Goal: Task Accomplishment & Management: Use online tool/utility

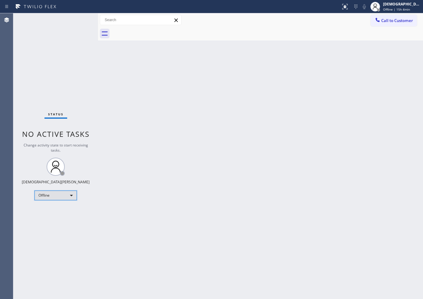
click at [51, 198] on div "Offline" at bounding box center [55, 196] width 42 height 10
click at [54, 209] on li "Available" at bounding box center [55, 211] width 41 height 7
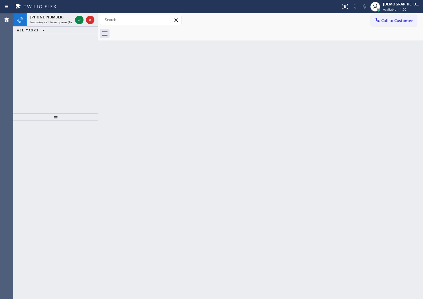
click at [32, 64] on div "+13368666176 Incoming call from queue [Test] All ALL TASKS ALL TASKS ACTIVE TAS…" at bounding box center [55, 63] width 85 height 100
click at [78, 20] on icon at bounding box center [79, 19] width 7 height 7
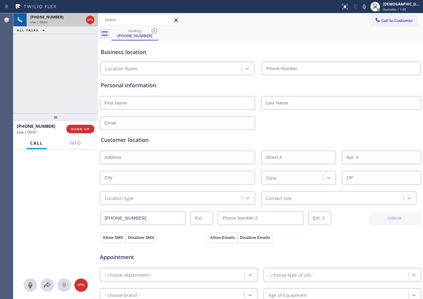
type input "(888) 554-1085"
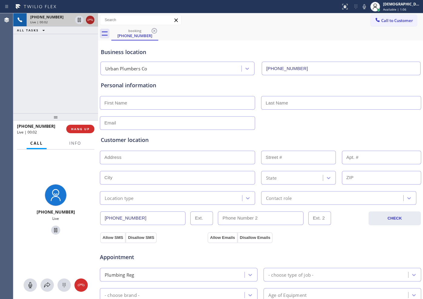
click at [92, 21] on icon at bounding box center [89, 19] width 7 height 7
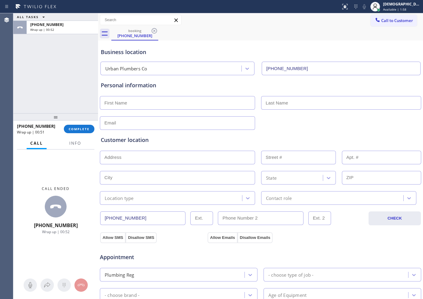
click at [21, 104] on div "ALL TASKS ALL TASKS ACTIVE TASKS TASKS IN WRAP UP +13368666176 Wrap up | 00:52" at bounding box center [55, 63] width 85 height 100
click at [73, 131] on button "COMPLETE" at bounding box center [79, 129] width 31 height 8
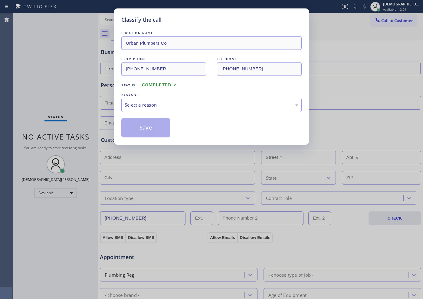
click at [151, 109] on div "Select a reason" at bounding box center [211, 105] width 180 height 14
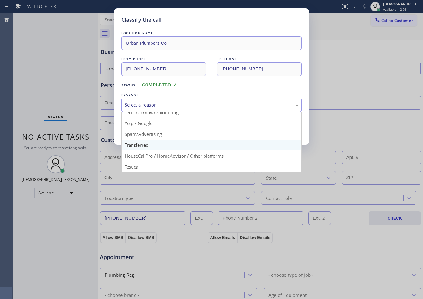
scroll to position [38, 0]
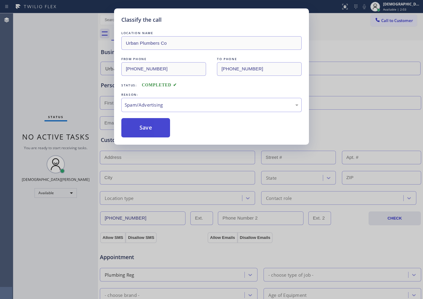
click at [157, 135] on button "Save" at bounding box center [145, 127] width 49 height 19
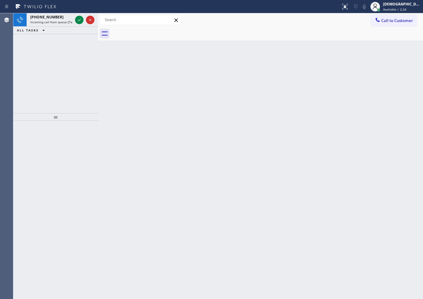
click at [26, 93] on div "+12038236672 Incoming call from queue [Test] All ALL TASKS ALL TASKS ACTIVE TAS…" at bounding box center [55, 63] width 85 height 100
click at [79, 18] on icon at bounding box center [79, 19] width 7 height 7
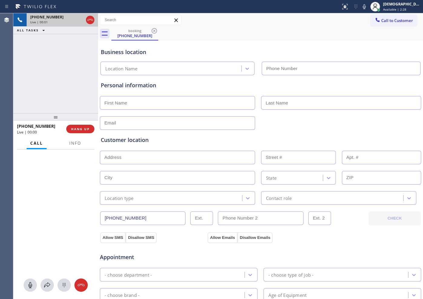
type input "(203) 693-9269"
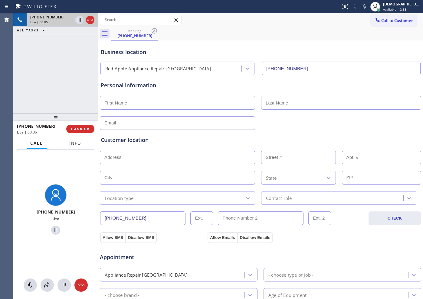
click at [83, 141] on button "Info" at bounding box center [75, 144] width 19 height 12
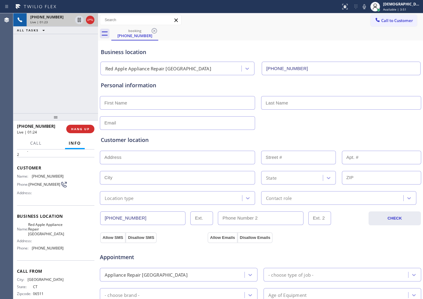
scroll to position [31, 0]
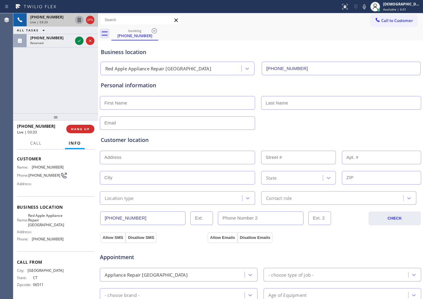
click at [78, 21] on icon at bounding box center [79, 20] width 3 height 4
click at [77, 20] on icon at bounding box center [79, 19] width 7 height 7
click at [88, 20] on icon at bounding box center [89, 19] width 7 height 7
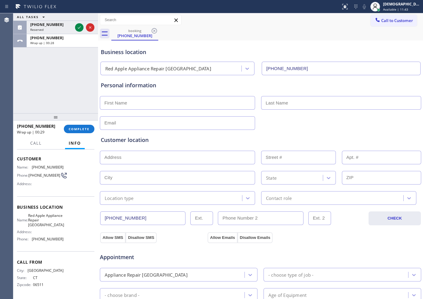
click at [181, 98] on input "text" at bounding box center [177, 103] width 155 height 14
paste input "Sharon"
type input "Sharon"
click at [322, 100] on input "text" at bounding box center [341, 103] width 160 height 14
paste input "Gilloran"
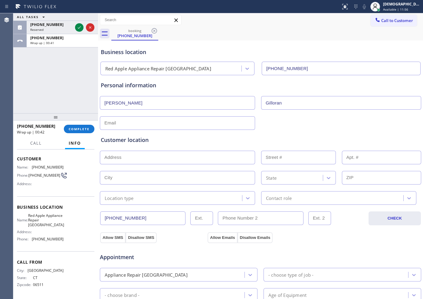
type input "Gilloran"
click at [162, 113] on div "Personal information Sharon Gilloran" at bounding box center [260, 105] width 319 height 49
click at [162, 119] on input "text" at bounding box center [177, 123] width 155 height 14
type input "[EMAIL_ADDRESS][DOMAIN_NAME]"
click at [153, 157] on input "text" at bounding box center [177, 158] width 155 height 14
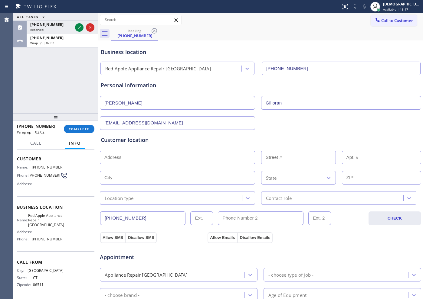
click at [209, 157] on input "text" at bounding box center [177, 158] width 155 height 14
paste input "24 Putzel AveGuilford, CT 06437"
type input "24 Putzel Ave"
type input "24"
type input "Guilford"
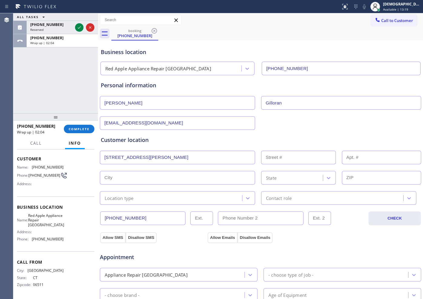
type input "06437"
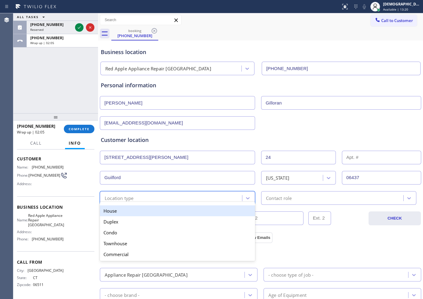
click at [154, 199] on div "Location type" at bounding box center [172, 198] width 140 height 11
click at [148, 210] on div "House" at bounding box center [177, 211] width 155 height 11
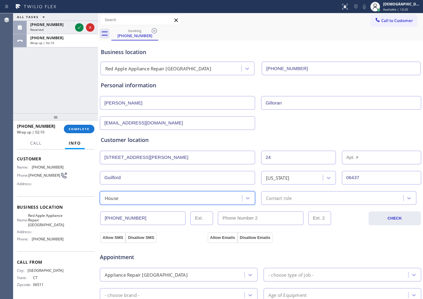
click at [287, 206] on div "(203) 823-6672 CHECK" at bounding box center [260, 215] width 322 height 21
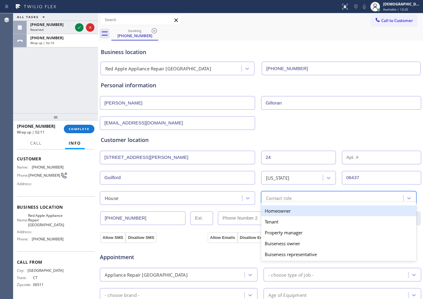
click at [284, 201] on div "Contact role" at bounding box center [279, 198] width 26 height 7
click at [273, 213] on div "Homeowner" at bounding box center [338, 211] width 155 height 11
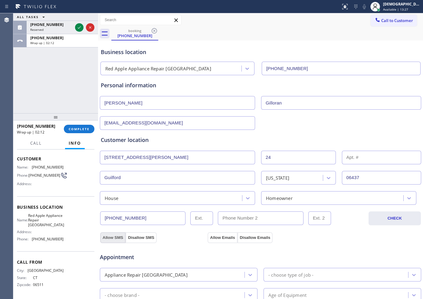
click at [116, 236] on button "Allow SMS" at bounding box center [112, 238] width 25 height 11
click at [216, 236] on button "Allow Emails" at bounding box center [222, 238] width 30 height 11
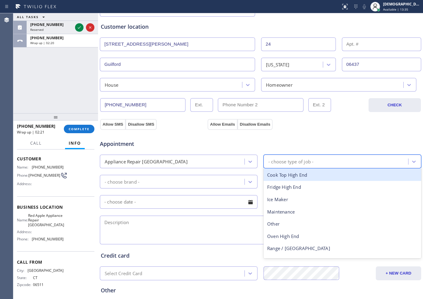
click at [295, 160] on div "- choose type of job -" at bounding box center [290, 161] width 45 height 7
click at [298, 176] on div "Cook Top High End" at bounding box center [342, 175] width 158 height 12
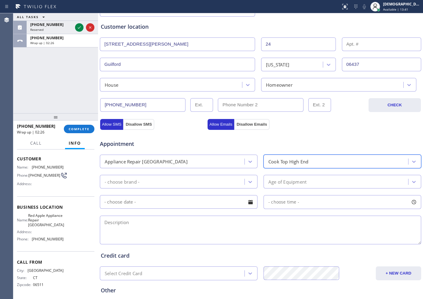
click at [229, 164] on div "Appliance Repair [GEOGRAPHIC_DATA]" at bounding box center [173, 161] width 143 height 11
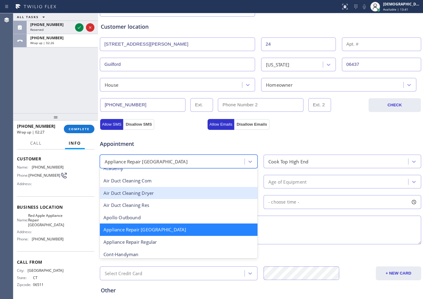
scroll to position [39, 0]
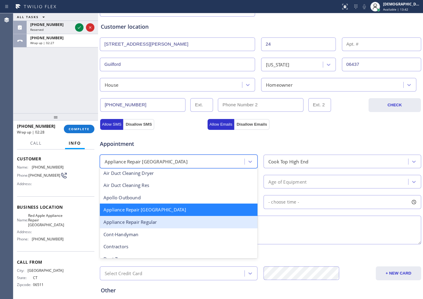
click at [178, 221] on div "Appliance Repair Regular" at bounding box center [179, 222] width 158 height 12
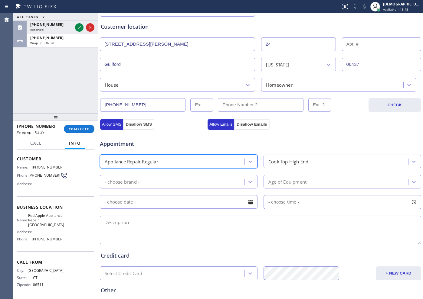
click at [278, 162] on div "Cook Top High End" at bounding box center [288, 161] width 40 height 7
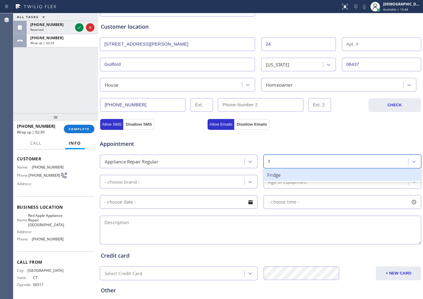
type input "fr"
click at [276, 176] on div "Fridge" at bounding box center [342, 175] width 158 height 12
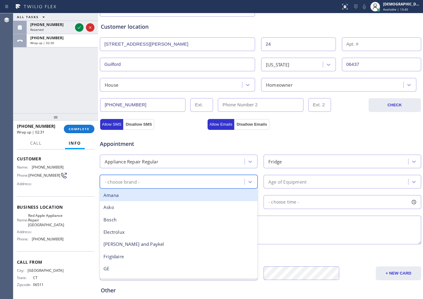
click at [197, 179] on div "- choose brand -" at bounding box center [173, 182] width 143 height 11
type input "r"
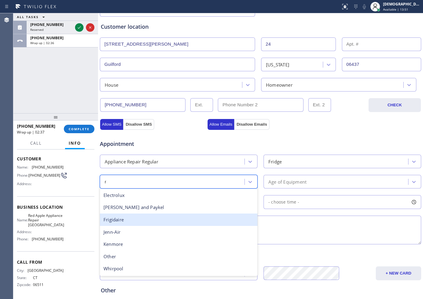
click at [154, 216] on div "Frigidaire" at bounding box center [179, 220] width 158 height 12
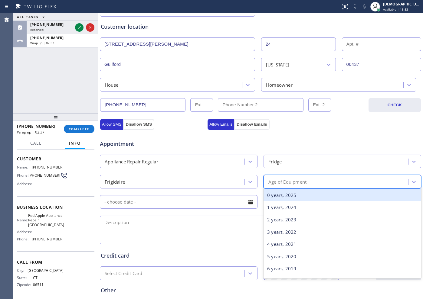
click at [278, 178] on div "Age of Equipment" at bounding box center [287, 181] width 38 height 7
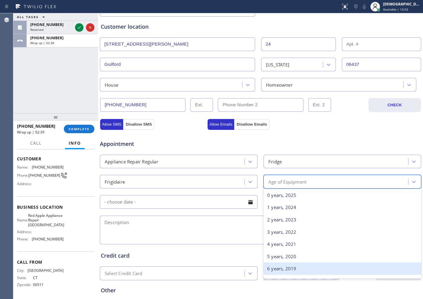
click at [291, 239] on div "6 years, 2019" at bounding box center [342, 269] width 158 height 12
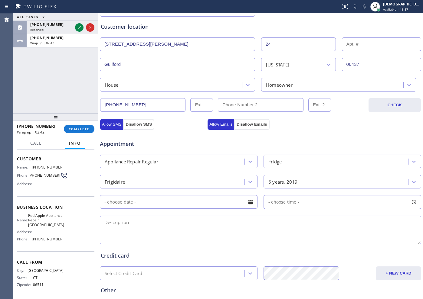
click at [167, 206] on input "text" at bounding box center [179, 202] width 158 height 14
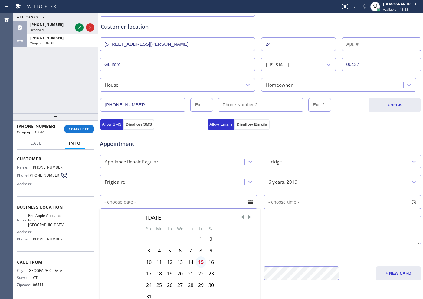
click at [199, 239] on div "15" at bounding box center [201, 262] width 10 height 11
type input "[DATE]"
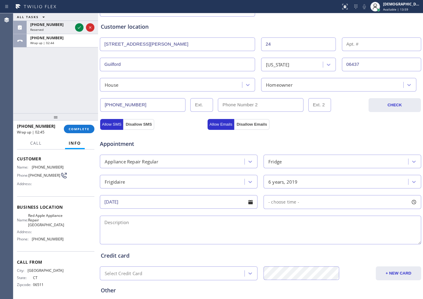
click at [276, 204] on span "- choose time -" at bounding box center [283, 202] width 31 height 6
click at [225, 219] on textarea at bounding box center [260, 230] width 321 height 29
click at [156, 224] on textarea at bounding box center [260, 230] width 321 height 29
paste textarea "Frigidaire /Fridge / its leaking water / 7 years"
click at [262, 225] on textarea "Frigidaire /Fridge / its leaking water / 7 years / House HO /" at bounding box center [260, 230] width 321 height 29
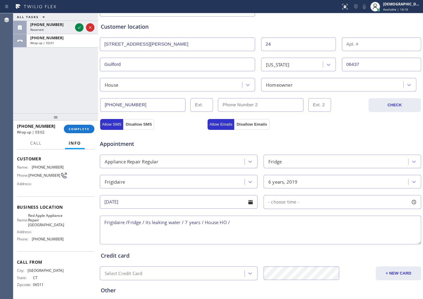
paste textarea "24 Putzel AveGuilford, CT 06437"
drag, startPoint x: 242, startPoint y: 223, endPoint x: 353, endPoint y: 223, distance: 110.7
click at [338, 222] on textarea "Frigidaire /Fridge / its leaking water / 7 years / House HO / 24 Putzel AveGuil…" at bounding box center [260, 230] width 321 height 29
click at [323, 221] on textarea "Frigidaire /Fridge / its leaking water / 7 years / House HO / 24 Putzel AveGuil…" at bounding box center [260, 230] width 321 height 29
drag, startPoint x: 63, startPoint y: 225, endPoint x: 31, endPoint y: 216, distance: 32.7
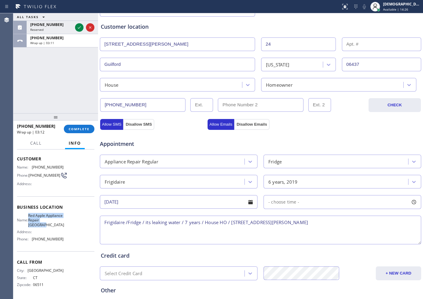
click at [31, 216] on div "Name: Red Apple Appliance Repair Branford Address: Phone: (203) 693-9269" at bounding box center [55, 228] width 77 height 31
copy span "Red Apple Appliance Repair Branford"
click at [315, 222] on textarea "Frigidaire /Fridge / its leaking water / 7 years / House HO / 24 Putzel AveGuil…" at bounding box center [260, 230] width 321 height 29
paste textarea "Red Apple Appliance Repair Branford"
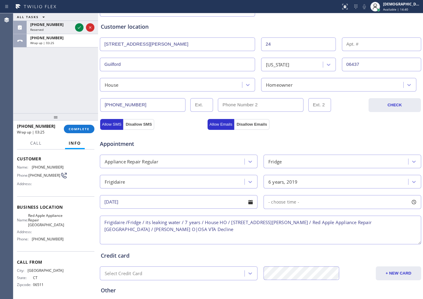
click at [112, 229] on textarea "Frigidaire /Fridge / its leaking water / 7 years / House HO / 24 Putzel AveGuil…" at bounding box center [260, 230] width 321 height 29
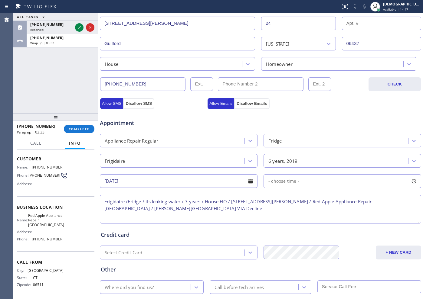
scroll to position [169, 0]
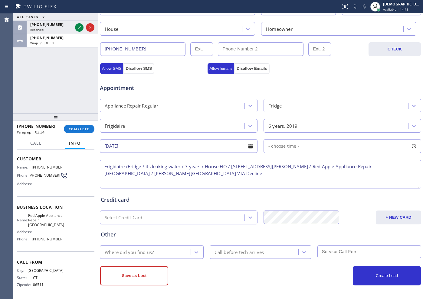
type textarea "Frigidaire /Fridge / its leaking water / 7 years / House HO / 24 Putzel AveGuil…"
click at [161, 239] on div "Where did you find us?" at bounding box center [146, 252] width 89 height 11
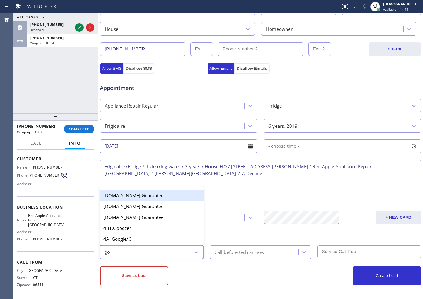
type input "goo"
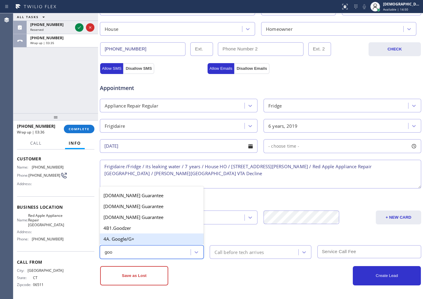
click at [153, 239] on div "4A. Google/G+" at bounding box center [152, 239] width 104 height 11
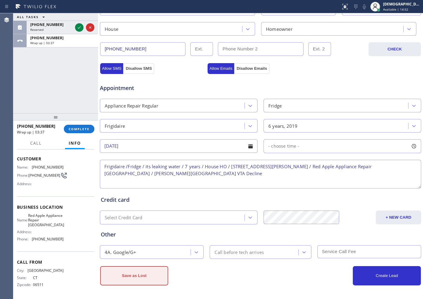
click at [141, 239] on button "Save as Lost" at bounding box center [134, 275] width 68 height 19
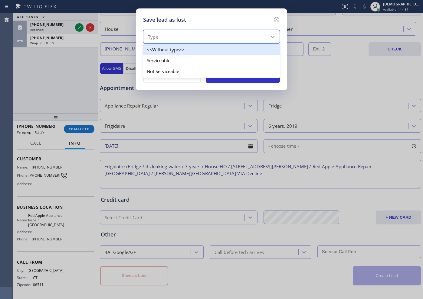
click at [203, 38] on div "Type" at bounding box center [206, 37] width 122 height 11
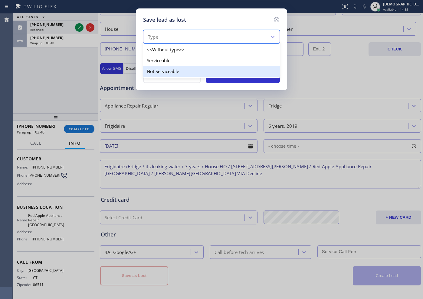
click at [185, 69] on div "Not Serviceable" at bounding box center [211, 71] width 137 height 11
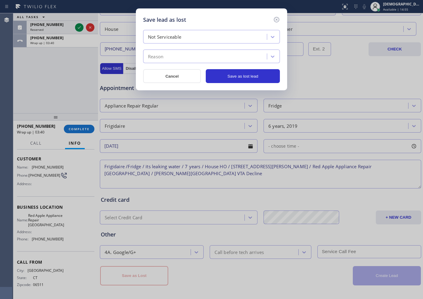
click at [183, 57] on div "Reason" at bounding box center [206, 56] width 122 height 11
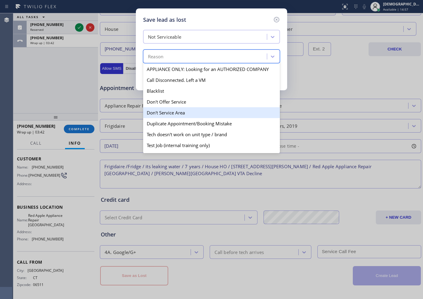
click at [197, 111] on div "Don't Service Area" at bounding box center [211, 112] width 137 height 11
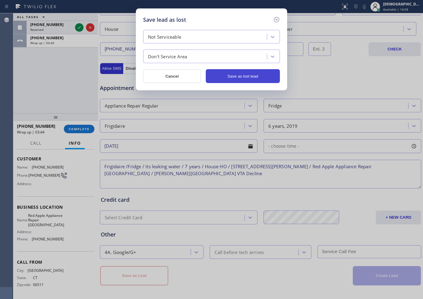
click at [236, 80] on button "Save as lost lead" at bounding box center [243, 76] width 74 height 14
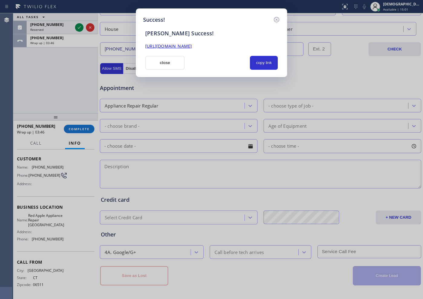
click at [157, 65] on button "close" at bounding box center [164, 63] width 39 height 14
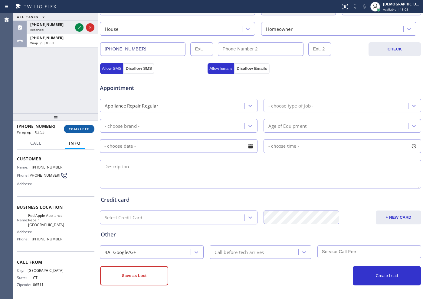
click at [78, 131] on button "COMPLETE" at bounding box center [79, 129] width 31 height 8
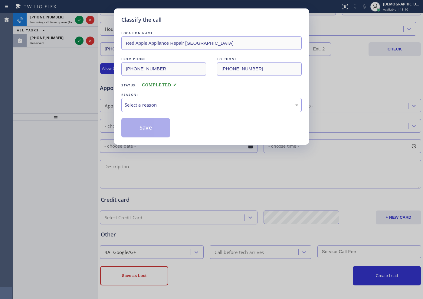
click at [161, 107] on div "Select a reason" at bounding box center [212, 105] width 174 height 7
click at [149, 123] on button "Save" at bounding box center [145, 127] width 49 height 19
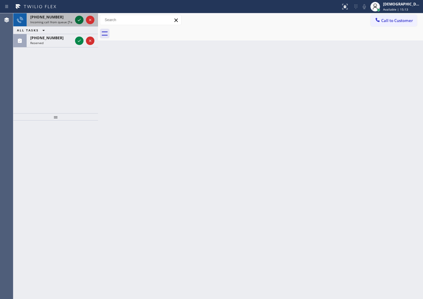
click at [78, 16] on button at bounding box center [79, 20] width 8 height 8
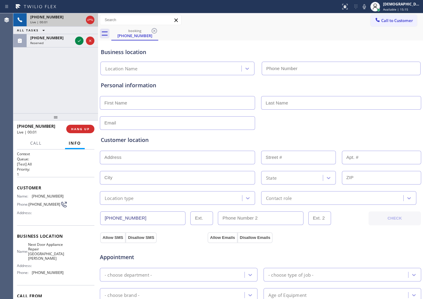
type input "(310) 878-0699"
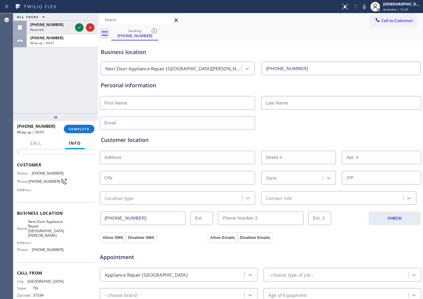
scroll to position [36, 0]
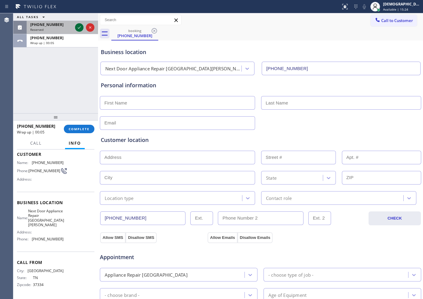
click at [78, 27] on icon at bounding box center [79, 27] width 7 height 7
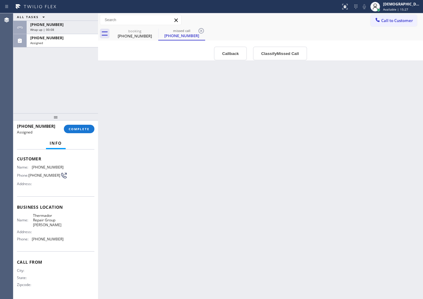
click at [71, 238] on div "Name: Thermador Repair Group Newton Address: Phone: (617) 841-3880" at bounding box center [55, 228] width 77 height 31
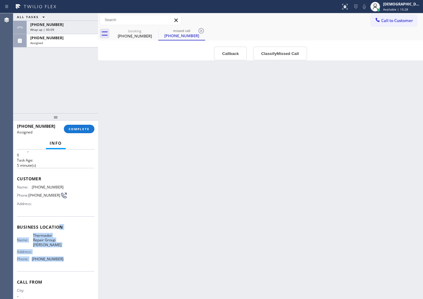
scroll to position [0, 0]
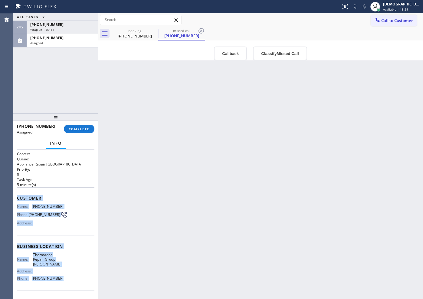
drag, startPoint x: 68, startPoint y: 243, endPoint x: 14, endPoint y: 198, distance: 70.4
click at [14, 198] on div "Context Queue: Appliance Repair High End Priority: 0 Task Age: 5 minute(s) Cust…" at bounding box center [55, 225] width 85 height 150
copy div "Customer Name: (617) 602-4246 Phone: (617) 602-4246 Address: Business location …"
click at [67, 43] on div "Assigned" at bounding box center [62, 43] width 64 height 4
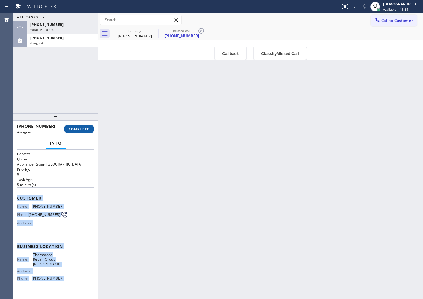
click at [86, 131] on span "COMPLETE" at bounding box center [79, 129] width 21 height 4
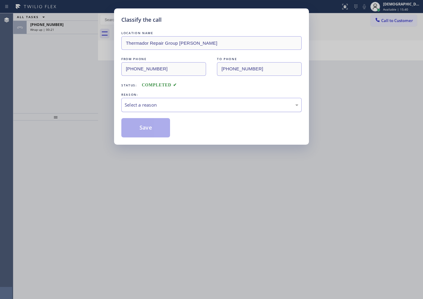
click at [143, 106] on div "Select a reason" at bounding box center [212, 105] width 174 height 7
click at [139, 131] on button "Save" at bounding box center [145, 127] width 49 height 19
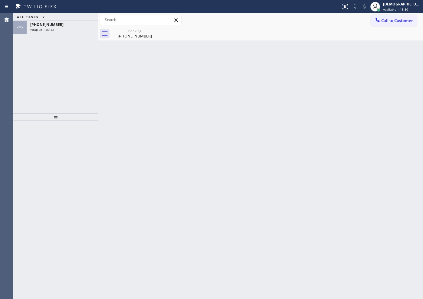
drag, startPoint x: 39, startPoint y: 99, endPoint x: 79, endPoint y: 69, distance: 49.2
click at [40, 99] on div "ALL TASKS ALL TASKS ACTIVE TASKS TASKS IN WRAP UP +19312277954 Wrap up | 00:32" at bounding box center [55, 63] width 85 height 100
click at [84, 31] on div "Wrap up | 00:32" at bounding box center [62, 30] width 64 height 4
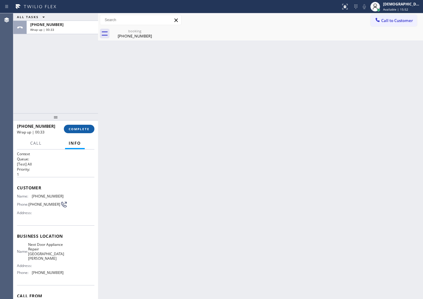
click at [87, 130] on span "COMPLETE" at bounding box center [79, 129] width 21 height 4
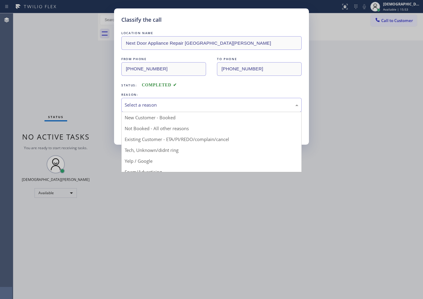
click at [184, 105] on div "Select a reason" at bounding box center [212, 105] width 174 height 7
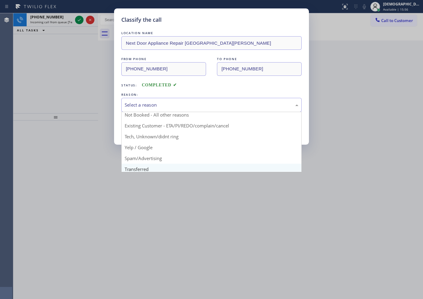
scroll to position [0, 0]
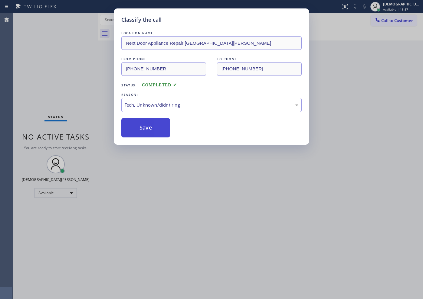
click at [157, 128] on button "Save" at bounding box center [145, 127] width 49 height 19
click at [133, 133] on div "Back to Dashboard Change Sender ID Customers Technicians Select a contact Outbo…" at bounding box center [260, 156] width 325 height 286
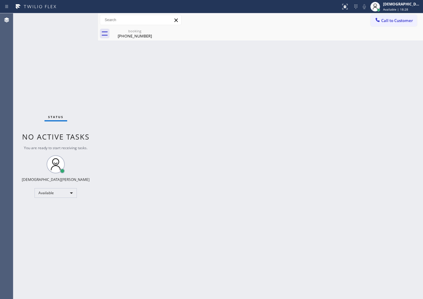
click at [33, 100] on div "Status No active tasks You are ready to start receiving tasks. Christian Cinco …" at bounding box center [55, 156] width 85 height 286
click at [53, 198] on div "Status No active tasks You are ready to start receiving tasks. Christian Cinco …" at bounding box center [55, 156] width 85 height 286
click at [51, 194] on div "Available" at bounding box center [55, 193] width 42 height 10
click at [51, 217] on li "Unavailable" at bounding box center [55, 216] width 41 height 7
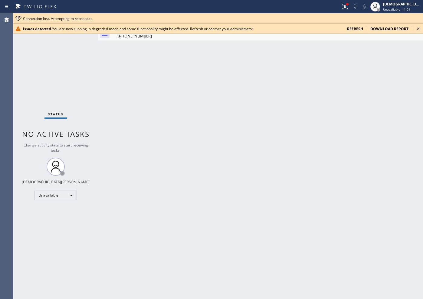
click at [338, 27] on span "refresh" at bounding box center [355, 28] width 16 height 5
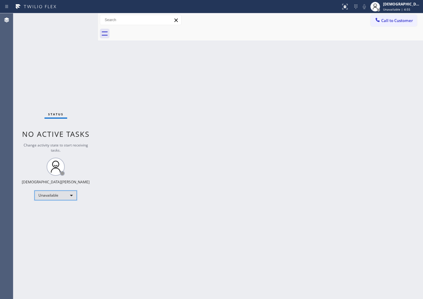
click at [56, 197] on div "Unavailable" at bounding box center [55, 196] width 42 height 10
click at [57, 209] on li "Available" at bounding box center [55, 211] width 41 height 7
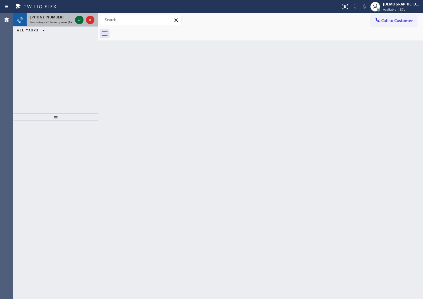
click at [79, 20] on icon at bounding box center [79, 20] width 3 height 2
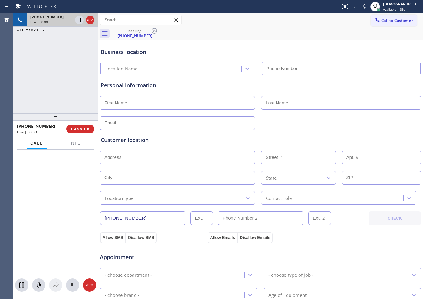
type input "[PHONE_NUMBER]"
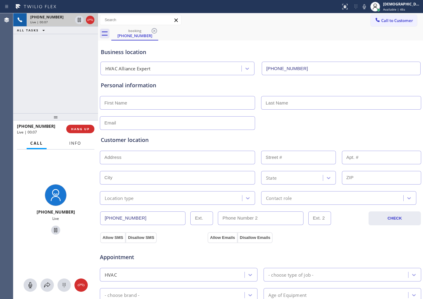
click at [77, 142] on span "Info" at bounding box center [75, 143] width 12 height 5
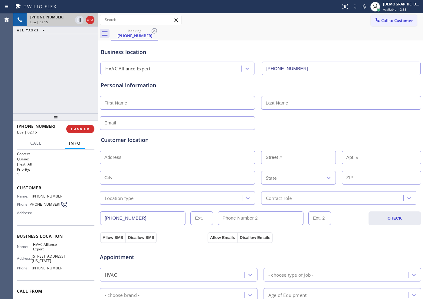
drag, startPoint x: 137, startPoint y: 219, endPoint x: 103, endPoint y: 220, distance: 34.2
click at [103, 220] on input "[PHONE_NUMBER]" at bounding box center [142, 219] width 85 height 14
click at [79, 21] on icon at bounding box center [79, 20] width 3 height 4
click at [78, 21] on icon at bounding box center [79, 19] width 7 height 7
click at [62, 65] on div "[PHONE_NUMBER] Live | 05:41 ALL TASKS ALL TASKS ACTIVE TASKS TASKS IN WRAP UP" at bounding box center [55, 63] width 85 height 100
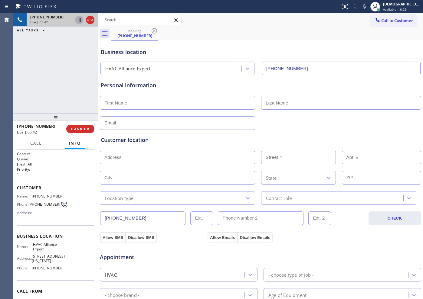
click at [77, 22] on icon at bounding box center [79, 19] width 7 height 7
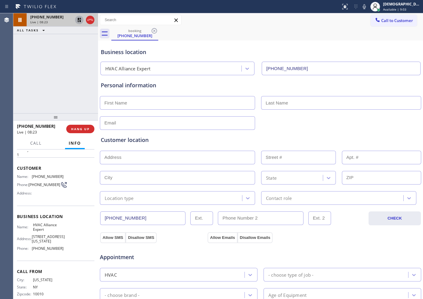
scroll to position [36, 0]
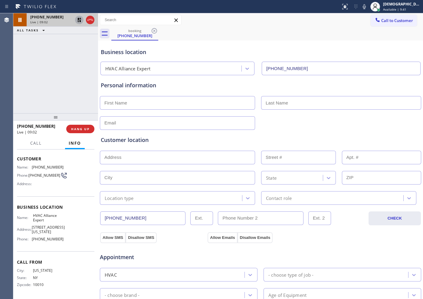
click at [79, 21] on icon at bounding box center [79, 20] width 4 height 4
click at [88, 17] on div "[PHONE_NUMBER]" at bounding box center [62, 17] width 64 height 5
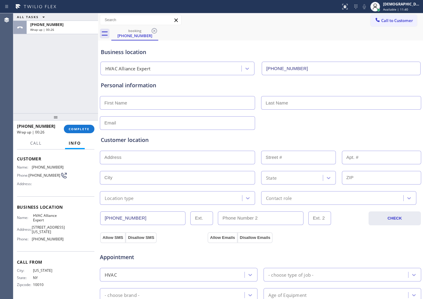
drag, startPoint x: 34, startPoint y: 79, endPoint x: 38, endPoint y: 73, distance: 7.6
click at [35, 79] on div "ALL TASKS ALL TASKS ACTIVE TASKS TASKS IN WRAP UP [PHONE_NUMBER] Wrap up | 00:26" at bounding box center [55, 63] width 85 height 100
click at [85, 130] on span "COMPLETE" at bounding box center [79, 129] width 21 height 4
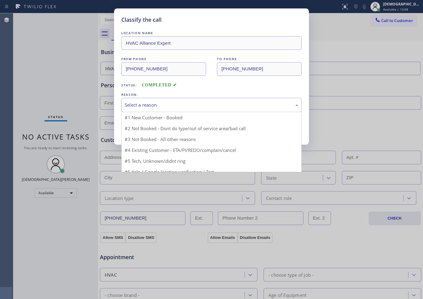
click at [169, 100] on div "Select a reason" at bounding box center [211, 105] width 180 height 14
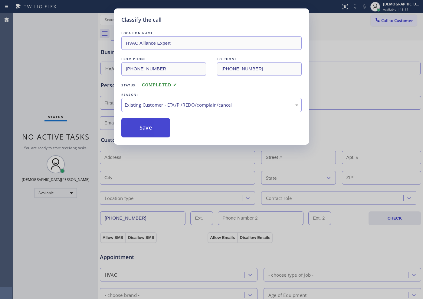
click at [155, 132] on button "Save" at bounding box center [145, 127] width 49 height 19
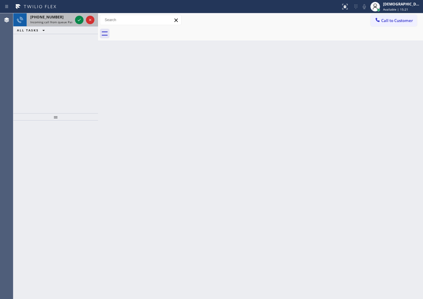
click at [75, 16] on div at bounding box center [85, 19] width 22 height 13
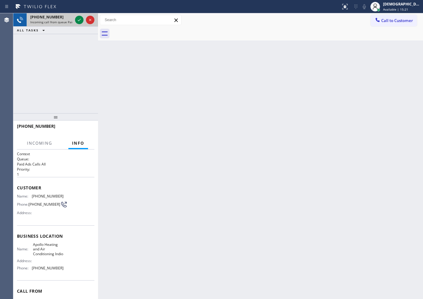
click at [75, 16] on div at bounding box center [85, 19] width 22 height 13
click at [81, 21] on icon at bounding box center [79, 19] width 7 height 7
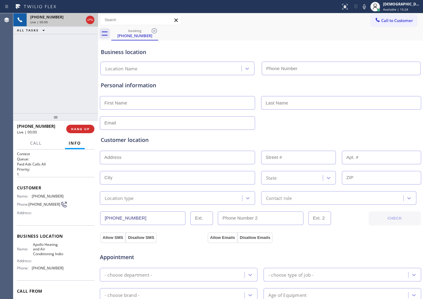
type input "[PHONE_NUMBER]"
drag, startPoint x: 58, startPoint y: 55, endPoint x: 65, endPoint y: 51, distance: 7.7
click at [60, 54] on div "[PHONE_NUMBER] Live | 00:38 ALL TASKS ALL TASKS ACTIVE TASKS TASKS IN WRAP UP" at bounding box center [55, 63] width 85 height 100
click at [88, 22] on icon at bounding box center [89, 19] width 7 height 7
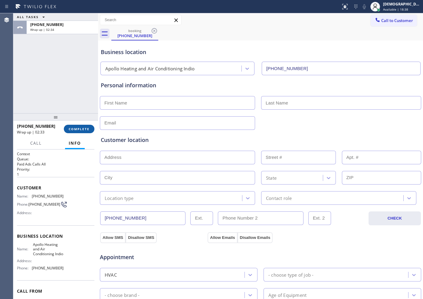
click at [80, 128] on span "COMPLETE" at bounding box center [79, 129] width 21 height 4
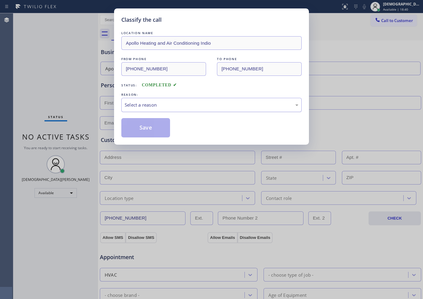
click at [135, 106] on div "Select a reason" at bounding box center [212, 105] width 174 height 7
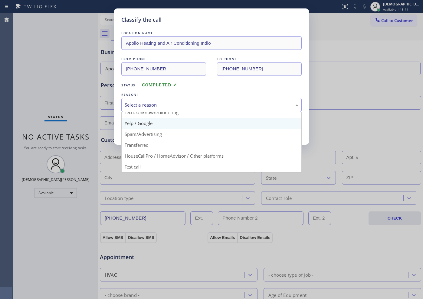
scroll to position [38, 0]
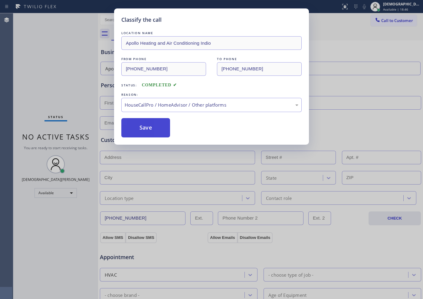
click at [150, 131] on button "Save" at bounding box center [145, 127] width 49 height 19
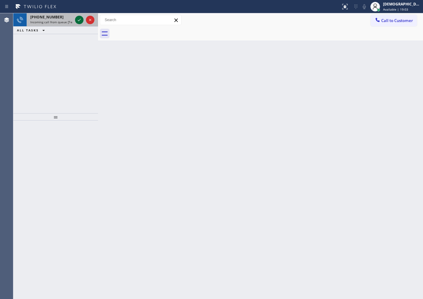
click at [78, 19] on icon at bounding box center [79, 19] width 7 height 7
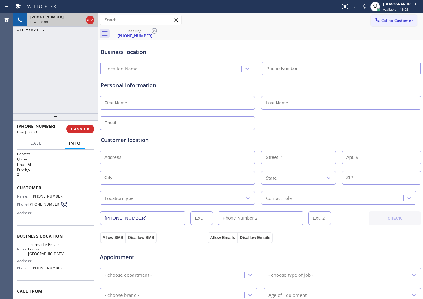
type input "[PHONE_NUMBER]"
click at [92, 23] on icon at bounding box center [89, 19] width 7 height 7
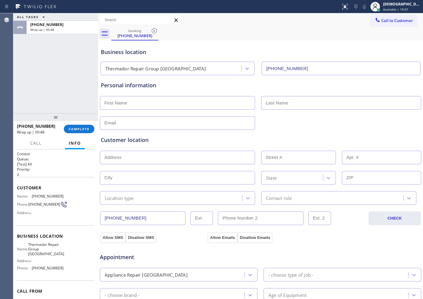
click at [34, 78] on div "ALL TASKS ALL TASKS ACTIVE TASKS TASKS IN WRAP UP [PHONE_NUMBER] Wrap up | 00:48" at bounding box center [55, 63] width 85 height 100
click at [78, 128] on span "COMPLETE" at bounding box center [79, 129] width 21 height 4
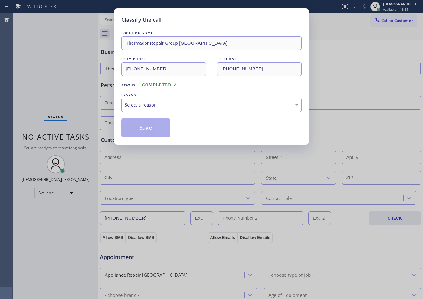
click at [187, 102] on div "Select a reason" at bounding box center [212, 105] width 174 height 7
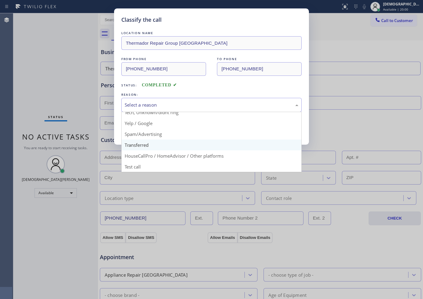
scroll to position [38, 0]
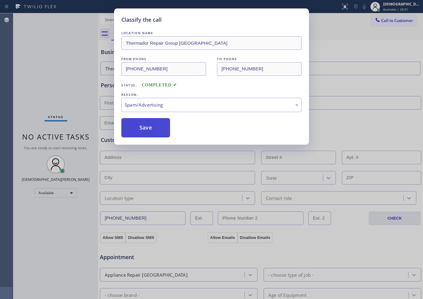
click at [147, 133] on button "Save" at bounding box center [145, 127] width 49 height 19
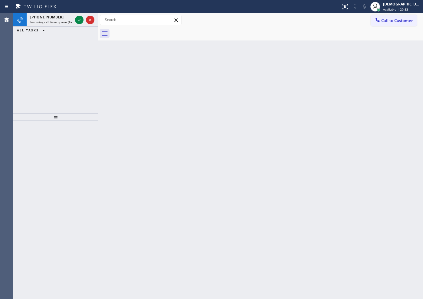
drag, startPoint x: 28, startPoint y: 73, endPoint x: 46, endPoint y: 43, distance: 34.7
click at [31, 67] on div "[PHONE_NUMBER] Incoming call from queue [Test] All ALL TASKS ALL TASKS ACTIVE T…" at bounding box center [55, 63] width 85 height 100
click at [81, 21] on icon at bounding box center [79, 19] width 7 height 7
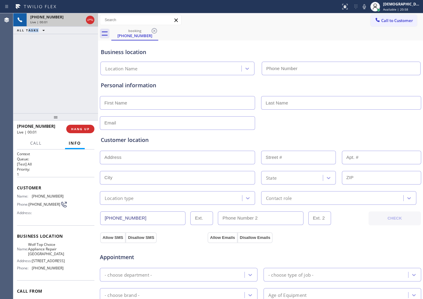
type input "[PHONE_NUMBER]"
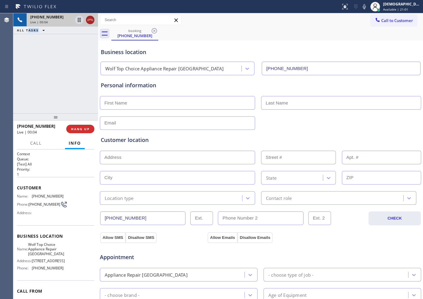
click at [90, 21] on icon at bounding box center [89, 19] width 7 height 7
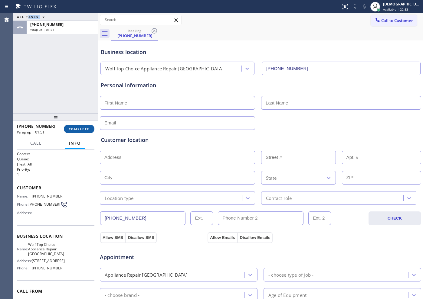
click at [80, 125] on button "COMPLETE" at bounding box center [79, 129] width 31 height 8
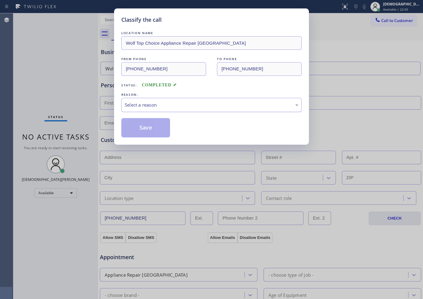
click at [144, 101] on div "Select a reason" at bounding box center [211, 105] width 180 height 14
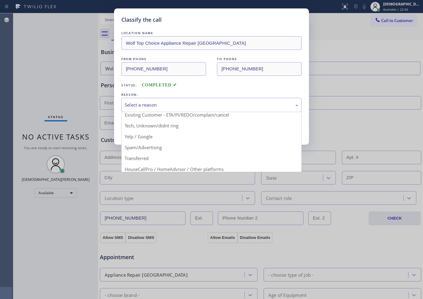
scroll to position [38, 0]
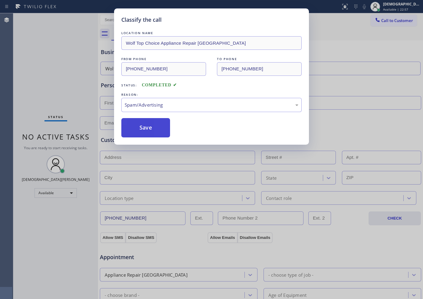
click at [148, 132] on button "Save" at bounding box center [145, 127] width 49 height 19
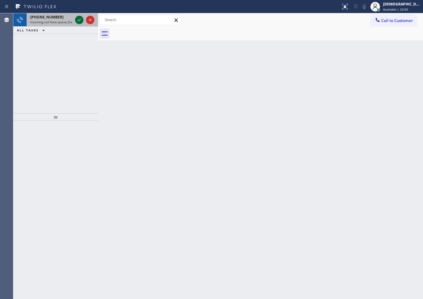
click at [80, 19] on icon at bounding box center [79, 19] width 7 height 7
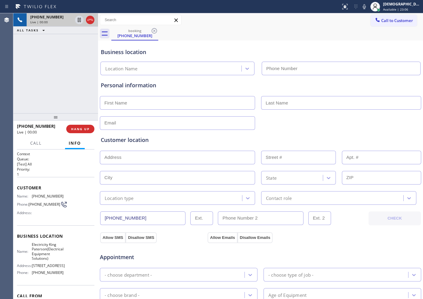
type input "[PHONE_NUMBER]"
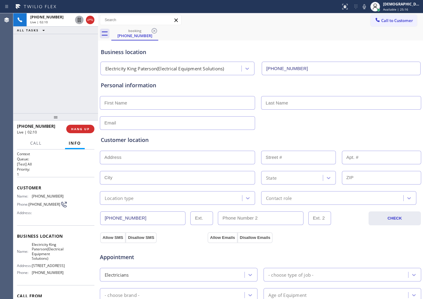
click at [78, 22] on icon at bounding box center [79, 19] width 7 height 7
drag, startPoint x: 22, startPoint y: 80, endPoint x: 35, endPoint y: 84, distance: 13.0
click at [23, 80] on div "[PHONE_NUMBER] Live | 03:13 ALL TASKS ALL TASKS ACTIVE TASKS TASKS IN WRAP UP" at bounding box center [55, 63] width 85 height 100
drag, startPoint x: 41, startPoint y: 209, endPoint x: 29, endPoint y: 203, distance: 12.6
click at [29, 203] on span "[PHONE_NUMBER]" at bounding box center [44, 204] width 32 height 5
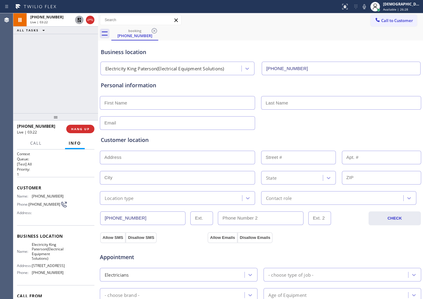
drag, startPoint x: 145, startPoint y: 218, endPoint x: 106, endPoint y: 215, distance: 39.5
click at [106, 215] on input "[PHONE_NUMBER]" at bounding box center [142, 219] width 85 height 14
click at [157, 227] on div "Allow SMS Disallow SMS Allow Emails Disallow Emails" at bounding box center [260, 235] width 322 height 18
drag, startPoint x: 146, startPoint y: 218, endPoint x: 103, endPoint y: 217, distance: 43.2
click at [103, 217] on input "[PHONE_NUMBER]" at bounding box center [142, 219] width 85 height 14
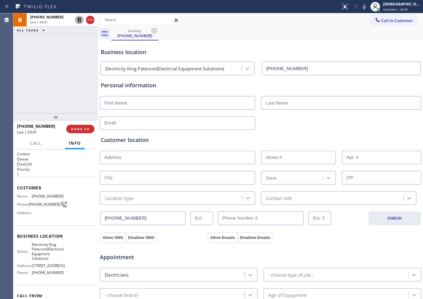
drag, startPoint x: 32, startPoint y: 75, endPoint x: 34, endPoint y: 73, distance: 3.4
click at [32, 75] on div "[PHONE_NUMBER] Live | 03:41 ALL TASKS ALL TASKS ACTIVE TASKS TASKS IN WRAP UP" at bounding box center [55, 63] width 85 height 100
click at [81, 21] on icon at bounding box center [79, 20] width 4 height 4
drag, startPoint x: 33, startPoint y: 86, endPoint x: 40, endPoint y: 86, distance: 7.3
click at [33, 86] on div "[PHONE_NUMBER] Live | 06:31 ALL TASKS ALL TASKS ACTIVE TASKS TASKS IN WRAP UP" at bounding box center [55, 63] width 85 height 100
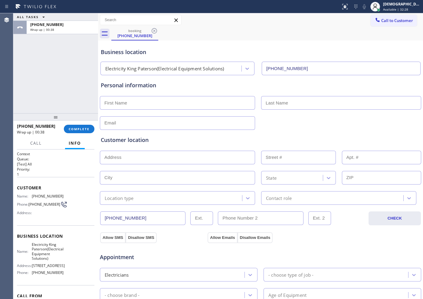
click at [98, 145] on div at bounding box center [98, 156] width 0 height 286
drag, startPoint x: 47, startPoint y: 261, endPoint x: 29, endPoint y: 248, distance: 22.6
click at [32, 248] on span "Electricity King Paterson(Electrical Equipment Solutions)" at bounding box center [48, 251] width 32 height 19
copy span "Electricity King Paterson(Electrical Equipment Solutions)"
click at [57, 268] on span "[STREET_ADDRESS]" at bounding box center [48, 266] width 33 height 5
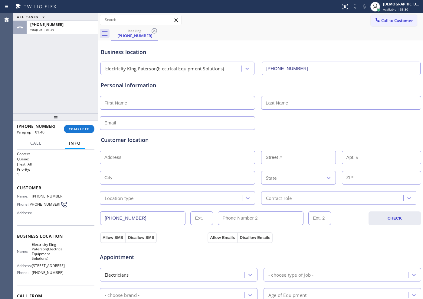
drag, startPoint x: 44, startPoint y: 280, endPoint x: 32, endPoint y: 270, distance: 15.3
click at [32, 270] on div "Name: Electricity King Paterson(Electrical Equipment Solutions) Address: [STREE…" at bounding box center [40, 259] width 47 height 35
copy span "[STREET_ADDRESS]"
click at [381, 23] on span "Call to Customer" at bounding box center [397, 20] width 32 height 5
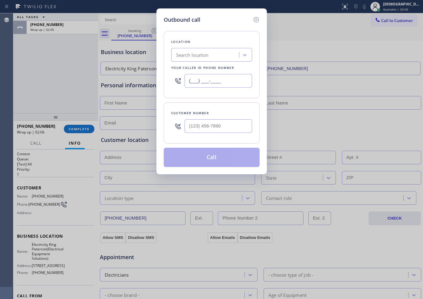
click at [237, 79] on input "(___) ___-____" at bounding box center [217, 81] width 67 height 14
paste input "609) 834-3073"
type input "[PHONE_NUMBER]"
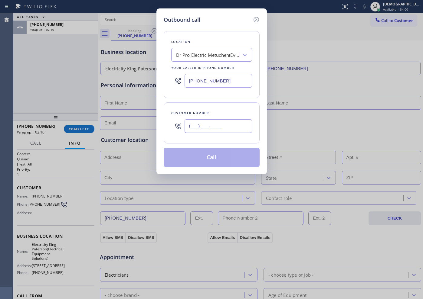
click at [228, 123] on input "(___) ___-____" at bounding box center [217, 126] width 67 height 14
paste input "646) 644-1557"
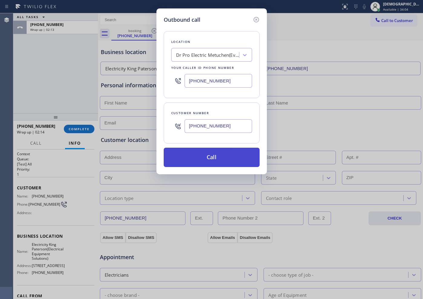
type input "[PHONE_NUMBER]"
click at [240, 160] on button "Call" at bounding box center [212, 157] width 96 height 19
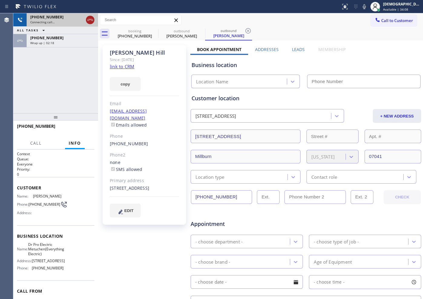
type input "[PHONE_NUMBER]"
click at [88, 19] on icon at bounding box center [89, 19] width 7 height 7
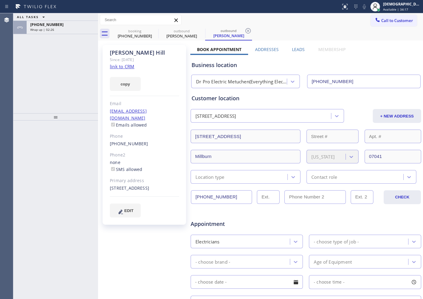
click at [41, 67] on div "ALL TASKS ALL TASKS ACTIVE TASKS TASKS IN WRAP UP [PHONE_NUMBER] Wrap up | 02:26" at bounding box center [55, 63] width 85 height 100
click at [113, 67] on link "link to CRM" at bounding box center [122, 66] width 24 height 6
click at [149, 37] on div "[PHONE_NUMBER]" at bounding box center [135, 35] width 46 height 5
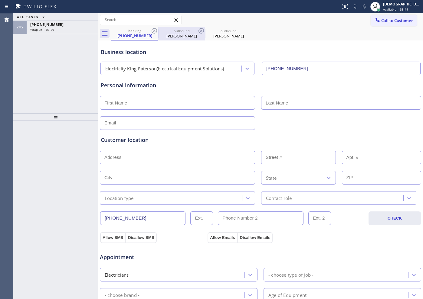
click at [184, 36] on div "[PERSON_NAME]" at bounding box center [182, 35] width 46 height 5
type input "[PHONE_NUMBER]"
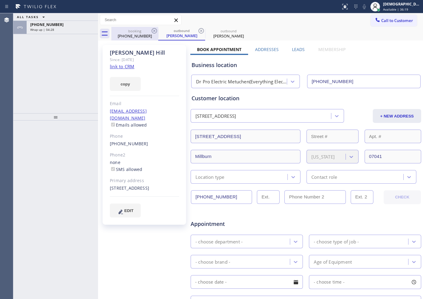
click at [139, 36] on div "[PHONE_NUMBER]" at bounding box center [135, 35] width 46 height 5
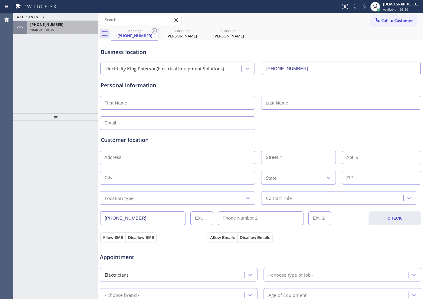
click at [56, 30] on div "Wrap up | 04:30" at bounding box center [62, 30] width 64 height 4
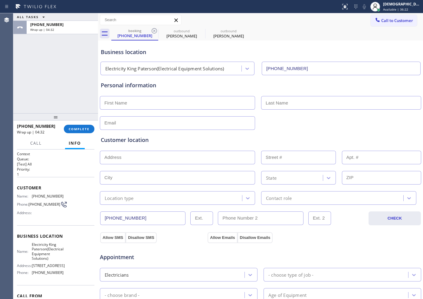
scroll to position [38, 0]
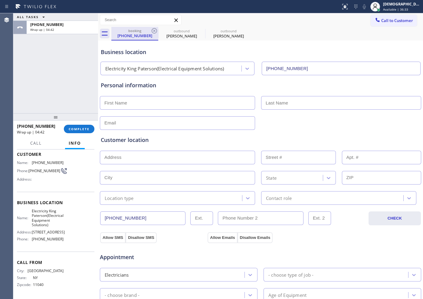
click at [136, 36] on div "[PHONE_NUMBER]" at bounding box center [135, 35] width 46 height 5
drag, startPoint x: 59, startPoint y: 240, endPoint x: 32, endPoint y: 242, distance: 27.3
click at [32, 242] on div "Name: Electricity King Paterson(Electrical Equipment Solutions) Address: [STREE…" at bounding box center [40, 226] width 47 height 35
copy span "[PHONE_NUMBER]"
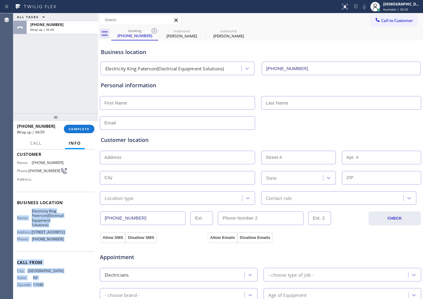
drag, startPoint x: 46, startPoint y: 284, endPoint x: 16, endPoint y: 203, distance: 86.6
click at [16, 203] on div "Context Queue: [Test] All Priority: 1 Customer Name: [PHONE_NUMBER] Phone: [PHO…" at bounding box center [55, 225] width 85 height 150
copy div "Name: Electricity King Paterson(Electrical Equipment Solutions) Address: [STREE…"
click at [49, 281] on div "City: [GEOGRAPHIC_DATA]: [US_STATE] Zipcode: 11040" at bounding box center [40, 279] width 47 height 21
click at [61, 242] on div "Name: Electricity King Paterson(Electrical Equipment Solutions) Address: [STREE…" at bounding box center [55, 226] width 77 height 35
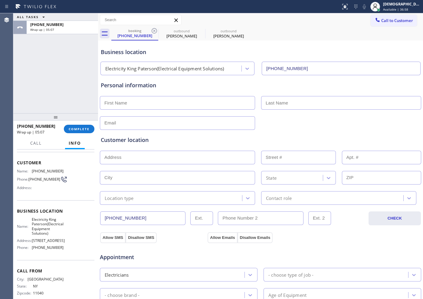
scroll to position [0, 0]
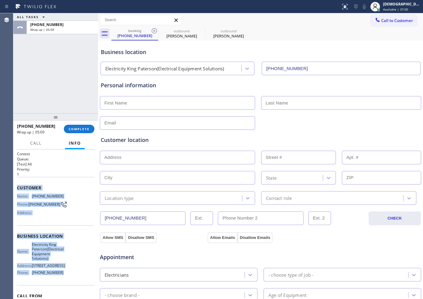
drag, startPoint x: 62, startPoint y: 285, endPoint x: 17, endPoint y: 189, distance: 105.4
click at [17, 189] on div "Context Queue: [Test] All Priority: 1 Customer Name: [PHONE_NUMBER] Phone: [PHO…" at bounding box center [55, 225] width 85 height 150
copy div "Customer Name: [PHONE_NUMBER] Phone: [PHONE_NUMBER] Address: Business location …"
click at [386, 19] on span "Call to Customer" at bounding box center [397, 20] width 32 height 5
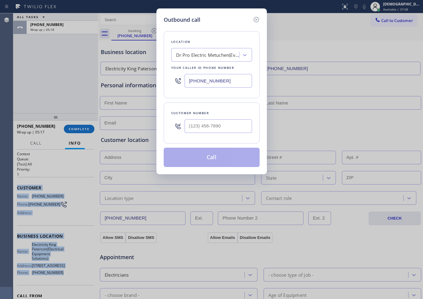
click at [227, 80] on input "[PHONE_NUMBER]" at bounding box center [217, 81] width 67 height 14
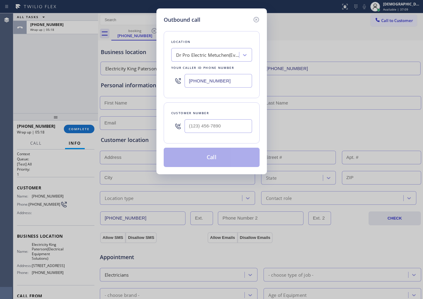
click at [227, 80] on input "[PHONE_NUMBER]" at bounding box center [217, 81] width 67 height 14
paste input "973) 846-9320"
type input "[PHONE_NUMBER]"
click at [238, 126] on input "(___) ___-____" at bounding box center [217, 126] width 67 height 14
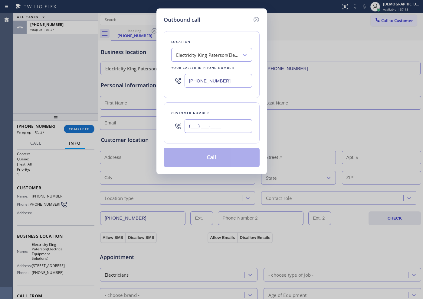
paste input "516) 998-5485"
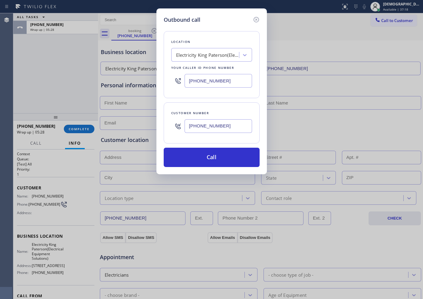
type input "[PHONE_NUMBER]"
click at [225, 154] on button "Call" at bounding box center [212, 157] width 96 height 19
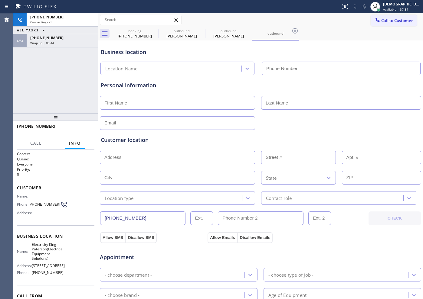
type input "[PHONE_NUMBER]"
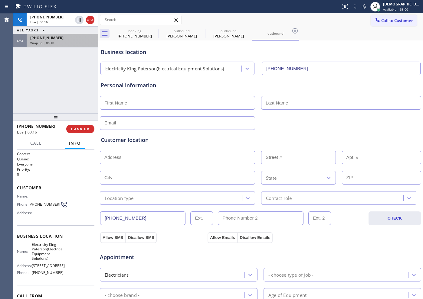
click at [93, 37] on div "[PHONE_NUMBER]" at bounding box center [62, 37] width 64 height 5
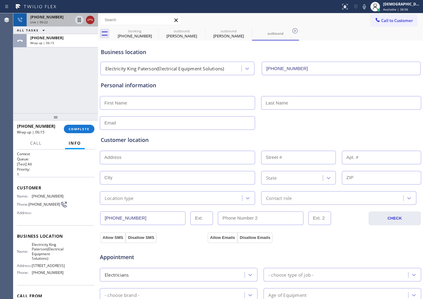
click at [87, 20] on icon at bounding box center [89, 19] width 7 height 7
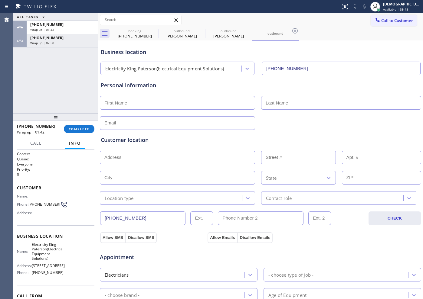
click at [21, 79] on div "ALL TASKS ALL TASKS ACTIVE TASKS TASKS IN WRAP UP [PHONE_NUMBER] Wrap up | 01:4…" at bounding box center [55, 63] width 85 height 100
click at [60, 47] on div "ALL TASKS ALL TASKS ACTIVE TASKS TASKS IN WRAP UP [PHONE_NUMBER] Wrap up | 01:4…" at bounding box center [55, 63] width 85 height 100
click at [61, 41] on div "Wrap up | 08:01" at bounding box center [62, 43] width 64 height 4
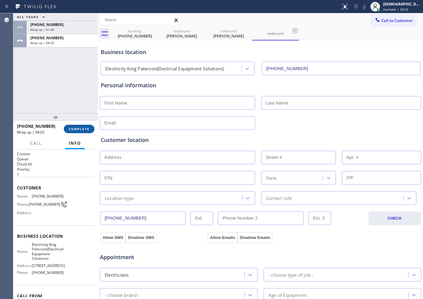
click at [80, 131] on span "COMPLETE" at bounding box center [79, 129] width 21 height 4
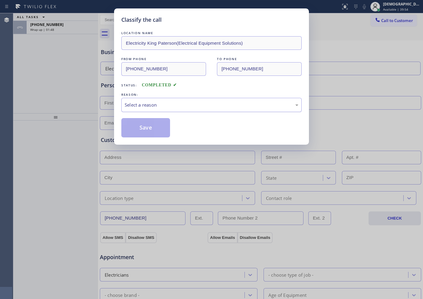
click at [153, 108] on div "Select a reason" at bounding box center [212, 105] width 174 height 7
click at [150, 125] on button "Save" at bounding box center [145, 127] width 49 height 19
type input "[PHONE_NUMBER]"
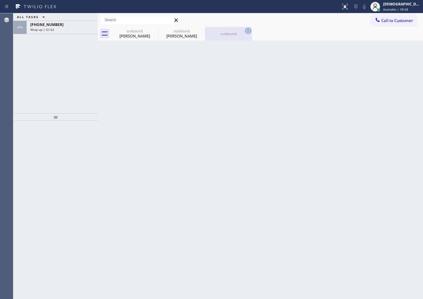
click at [247, 30] on icon at bounding box center [247, 30] width 7 height 7
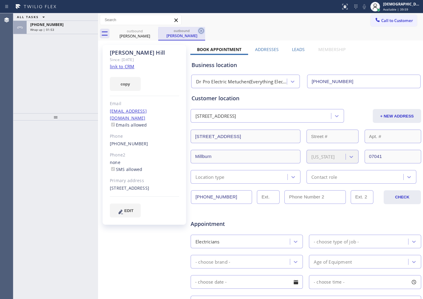
click at [201, 30] on icon at bounding box center [200, 30] width 7 height 7
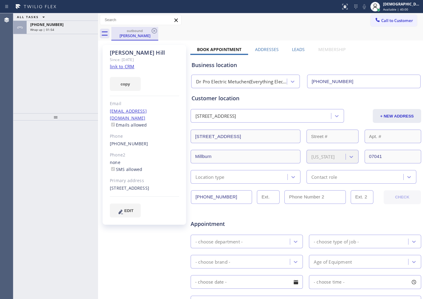
click at [140, 34] on div "[PERSON_NAME]" at bounding box center [135, 35] width 46 height 5
click at [154, 30] on icon at bounding box center [154, 30] width 7 height 7
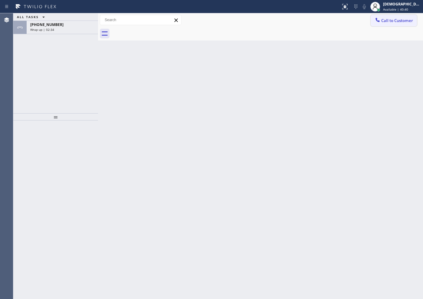
click at [390, 21] on span "Call to Customer" at bounding box center [397, 20] width 32 height 5
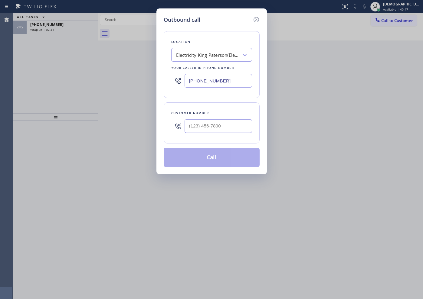
click at [231, 78] on input "[PHONE_NUMBER]" at bounding box center [217, 81] width 67 height 14
paste input "text"
type input "[PHONE_NUMBER]"
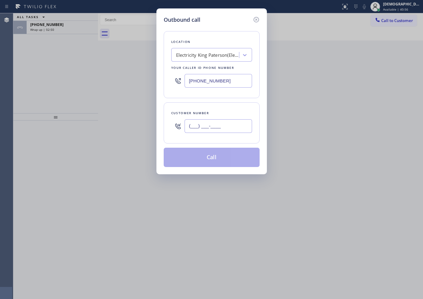
click at [225, 126] on input "(___) ___-____" at bounding box center [217, 126] width 67 height 14
paste input "516) 998-5485"
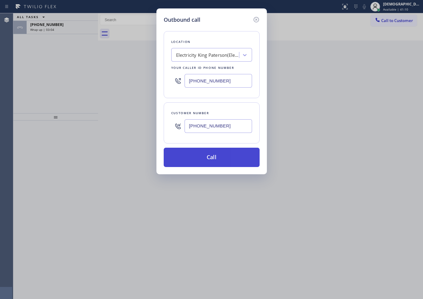
type input "[PHONE_NUMBER]"
click at [242, 154] on button "Call" at bounding box center [212, 157] width 96 height 19
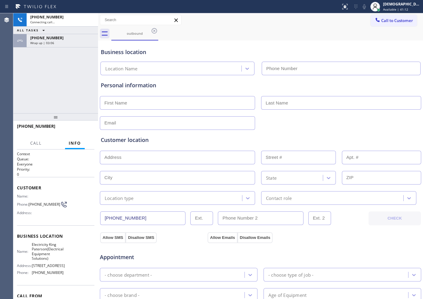
type input "[PHONE_NUMBER]"
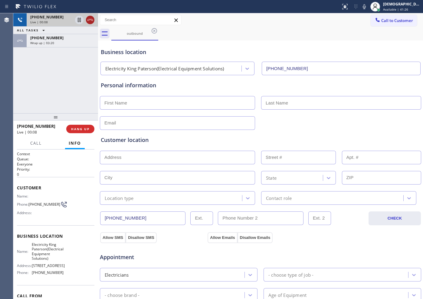
click at [90, 21] on icon at bounding box center [89, 19] width 7 height 7
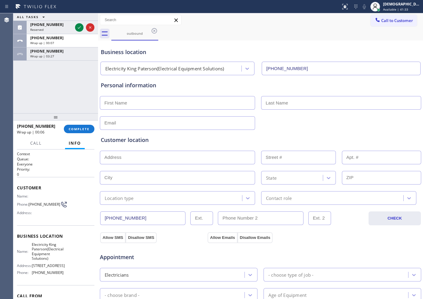
click at [228, 103] on input "text" at bounding box center [177, 103] width 155 height 14
type input "Mr"
click at [272, 98] on input "text" at bounding box center [341, 103] width 160 height 14
paste input "[PERSON_NAME]"
type input "[PERSON_NAME]"
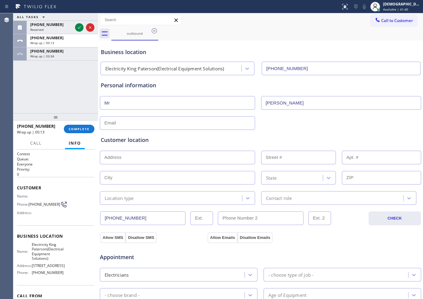
click at [211, 124] on input "text" at bounding box center [177, 123] width 155 height 14
type input "[EMAIL_ADDRESS][DOMAIN_NAME]"
click at [189, 158] on input "text" at bounding box center [177, 158] width 155 height 14
paste input "[STREET_ADDRESS]"
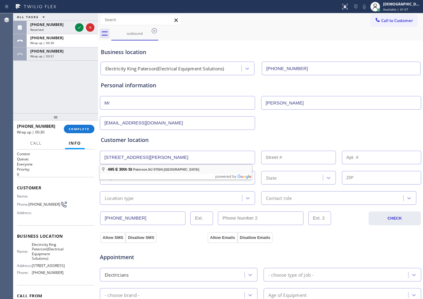
type input "[STREET_ADDRESS]"
type input "495"
type input "Paterson"
type input "07504"
click at [171, 197] on div "Location type" at bounding box center [172, 198] width 140 height 11
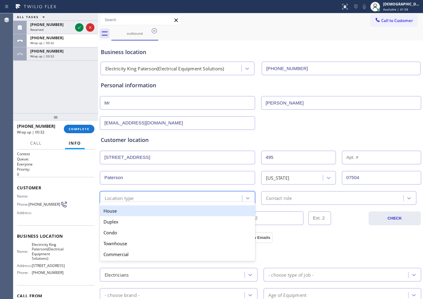
drag, startPoint x: 170, startPoint y: 208, endPoint x: 178, endPoint y: 210, distance: 8.3
click at [171, 208] on div "House" at bounding box center [177, 211] width 155 height 11
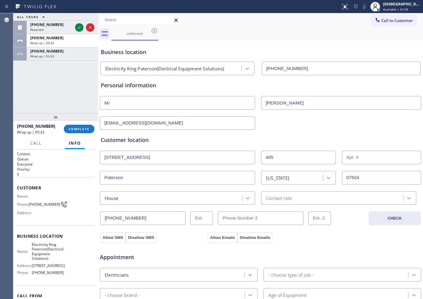
click at [257, 198] on div "House" at bounding box center [179, 198] width 161 height 14
click at [266, 197] on div "Contact role" at bounding box center [279, 198] width 26 height 7
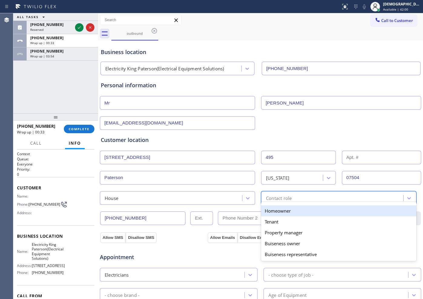
click at [265, 209] on div "Homeowner" at bounding box center [338, 211] width 155 height 11
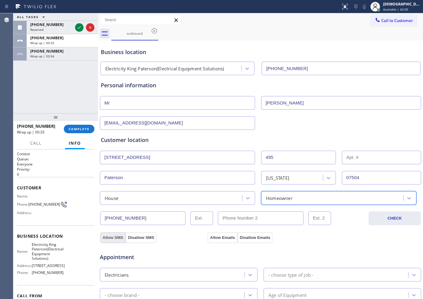
click at [120, 239] on button "Allow SMS" at bounding box center [112, 238] width 25 height 11
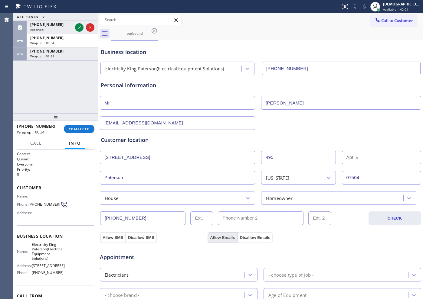
click at [209, 238] on button "Allow Emails" at bounding box center [222, 238] width 30 height 11
click at [67, 56] on div "Wrap up | 04:04" at bounding box center [62, 56] width 64 height 4
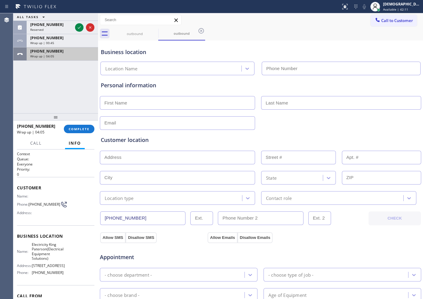
type input "[PHONE_NUMBER]"
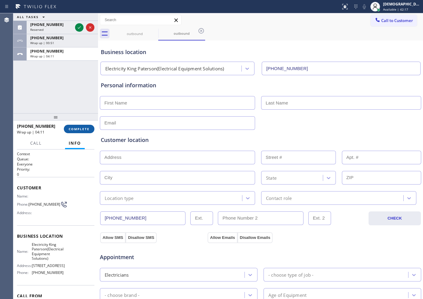
click at [85, 126] on button "COMPLETE" at bounding box center [79, 129] width 31 height 8
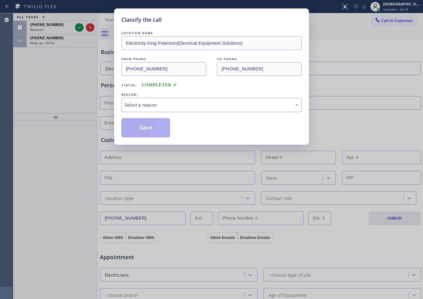
click at [143, 104] on div "Select a reason" at bounding box center [212, 105] width 174 height 7
click at [147, 128] on button "Save" at bounding box center [145, 127] width 49 height 19
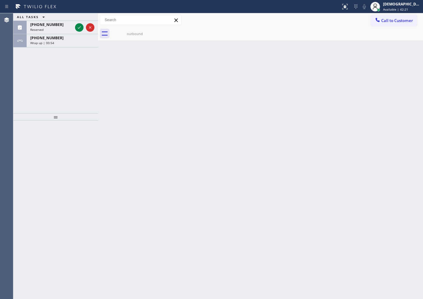
click at [67, 42] on div "Wrap up | 00:54" at bounding box center [62, 43] width 64 height 4
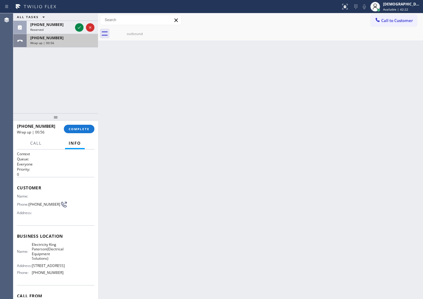
click at [86, 42] on div "Wrap up | 00:56" at bounding box center [62, 43] width 64 height 4
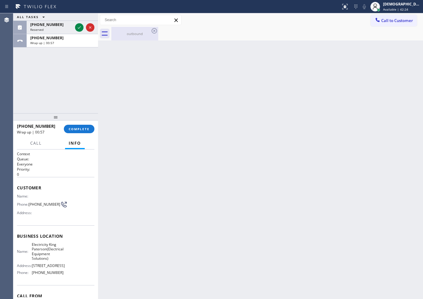
click at [139, 34] on div "outbound" at bounding box center [135, 33] width 46 height 5
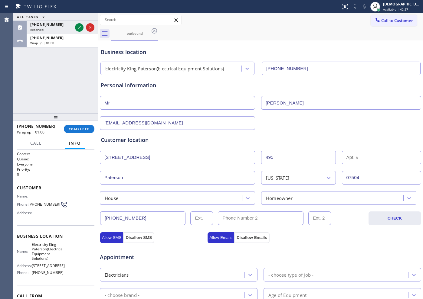
scroll to position [76, 0]
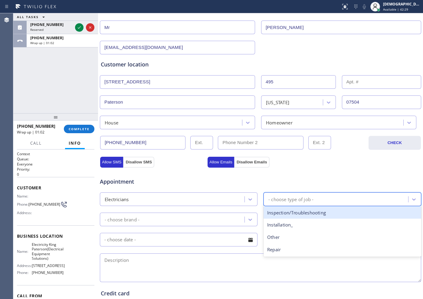
click at [268, 199] on div "- choose type of job -" at bounding box center [290, 199] width 45 height 7
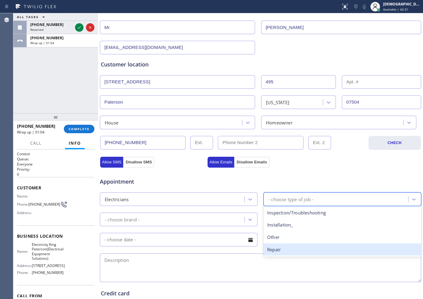
click at [275, 246] on div "Repair" at bounding box center [342, 250] width 158 height 12
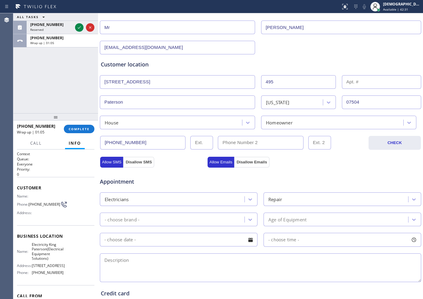
click at [169, 212] on div "- choose brand - Age of Equipment" at bounding box center [260, 219] width 322 height 15
click at [171, 216] on div "- choose brand -" at bounding box center [173, 219] width 143 height 11
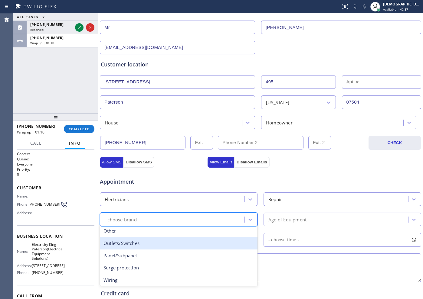
scroll to position [4, 0]
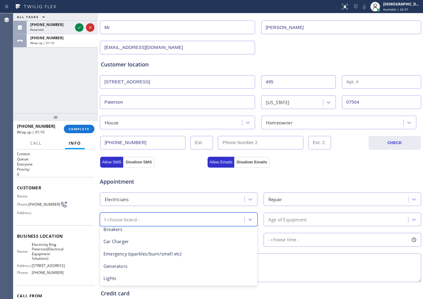
type input "li"
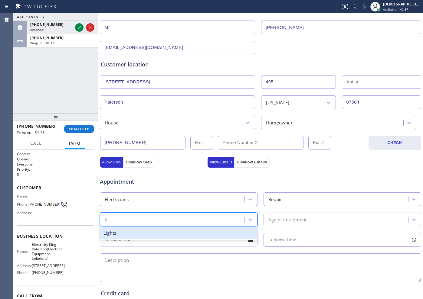
scroll to position [0, 0]
click at [165, 234] on div "Lights" at bounding box center [179, 233] width 158 height 12
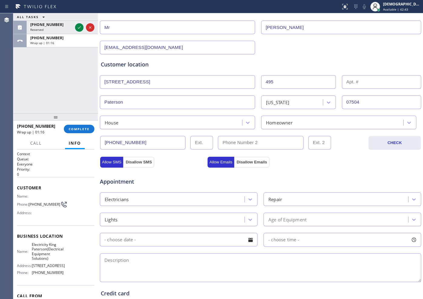
click at [293, 223] on div "Age of Equipment" at bounding box center [336, 219] width 143 height 11
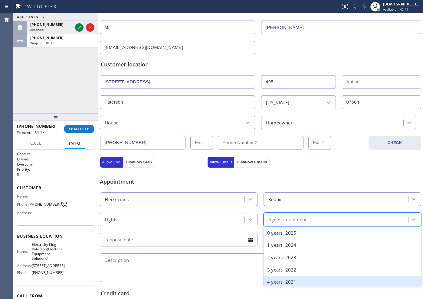
click at [283, 280] on div "4 years, 2021" at bounding box center [342, 282] width 158 height 12
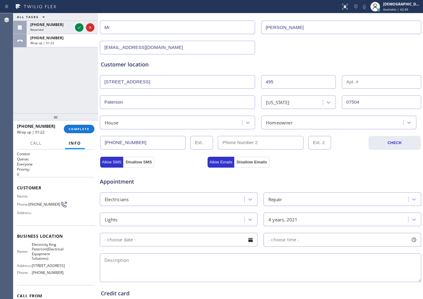
click at [134, 268] on textarea at bounding box center [260, 268] width 321 height 29
paste textarea "light switches needs to be changed"
click at [244, 259] on textarea "light switches needs to be changed / Commercial owner" at bounding box center [260, 268] width 321 height 29
click at [255, 267] on textarea "light switches needs to be changed / Commercial owner /" at bounding box center [260, 268] width 321 height 29
paste textarea "[STREET_ADDRESS]"
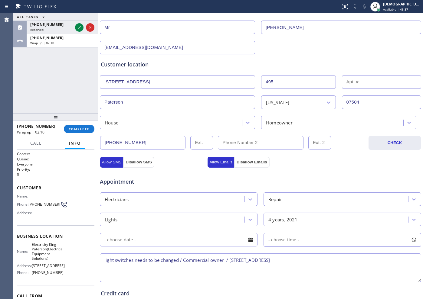
click at [259, 260] on textarea "light switches needs to be changed / Commercial owner / [STREET_ADDRESS]" at bounding box center [260, 268] width 321 height 29
click at [322, 260] on textarea "light switches needs to be changed / Commercial owner / [STREET_ADDRESS]" at bounding box center [260, 268] width 321 height 29
click at [50, 260] on span "Electricity King Paterson(Electrical Equipment Solutions)" at bounding box center [48, 251] width 32 height 19
drag, startPoint x: 47, startPoint y: 260, endPoint x: 29, endPoint y: 246, distance: 23.3
click at [32, 246] on span "Electricity King Paterson(Electrical Equipment Solutions)" at bounding box center [48, 251] width 32 height 19
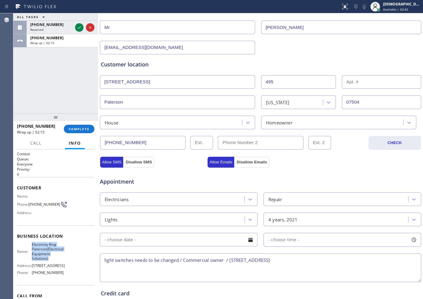
copy span "Electricity King Paterson(Electrical Equipment Solutions)"
click at [347, 257] on textarea "light switches needs to be changed / Commercial owner / [STREET_ADDRESS]" at bounding box center [260, 268] width 321 height 29
paste textarea "Electricity King Paterson(Electrical Equipment Solutions)"
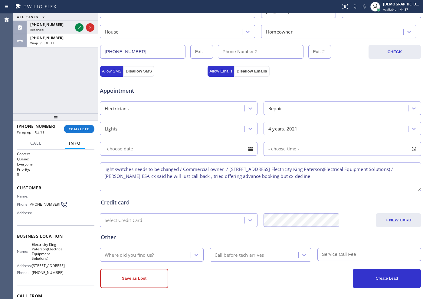
scroll to position [169, 0]
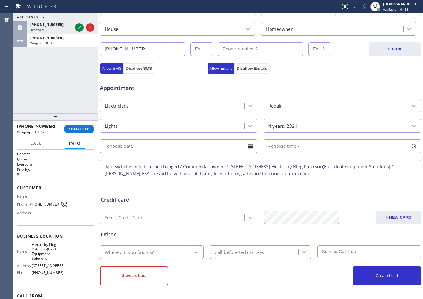
type textarea "light switches needs to be changed / Commercial owner / [STREET_ADDRESS] Electr…"
click at [163, 255] on div "Where did you find us?" at bounding box center [146, 252] width 89 height 11
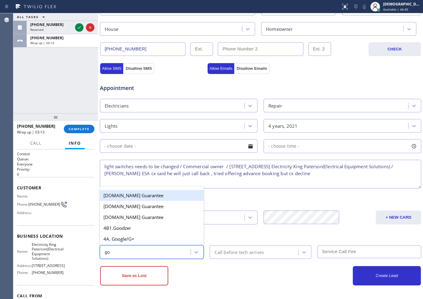
type input "goo"
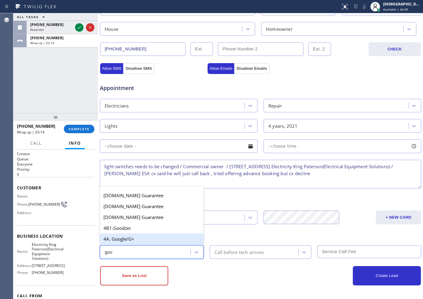
click at [155, 240] on div "4A. Google/G+" at bounding box center [152, 239] width 104 height 11
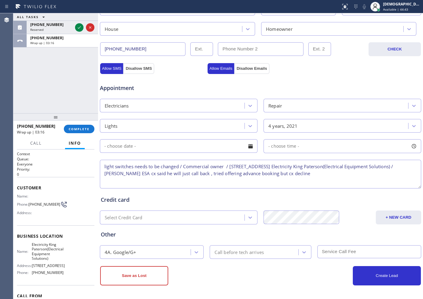
click at [218, 164] on textarea "light switches needs to be changed / Commercial owner / [STREET_ADDRESS] Electr…" at bounding box center [260, 174] width 321 height 29
click at [150, 274] on button "Save as Lost" at bounding box center [134, 275] width 68 height 19
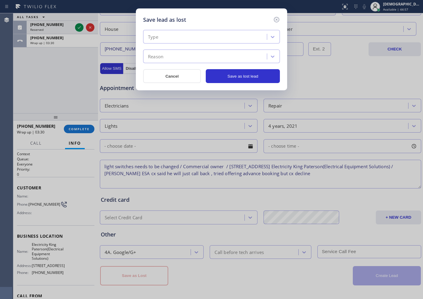
click at [226, 40] on div "Type" at bounding box center [206, 37] width 122 height 11
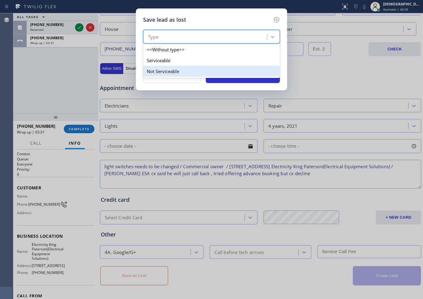
click at [206, 72] on div "Not Serviceable" at bounding box center [211, 71] width 137 height 11
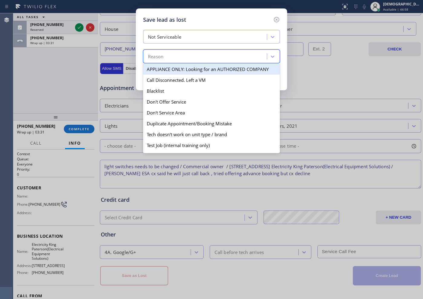
click at [202, 55] on div "Reason" at bounding box center [206, 56] width 122 height 11
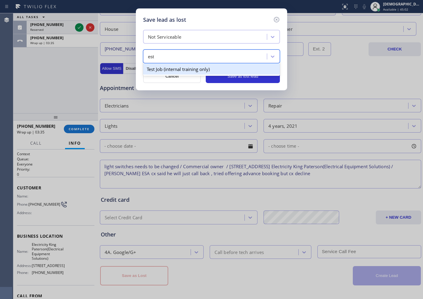
type input "est"
click at [189, 36] on div "Not Serviceable" at bounding box center [206, 37] width 122 height 11
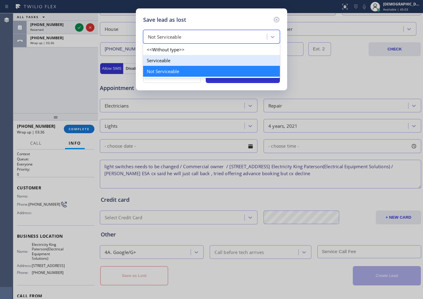
click at [180, 66] on div "Not Serviceable" at bounding box center [211, 71] width 137 height 11
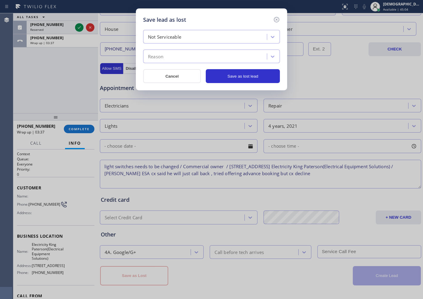
click at [181, 38] on div "Not Serviceable" at bounding box center [164, 37] width 33 height 7
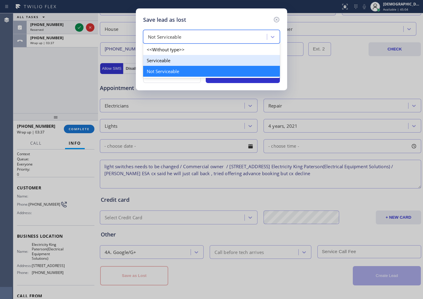
click at [173, 58] on div "Serviceable" at bounding box center [211, 60] width 137 height 11
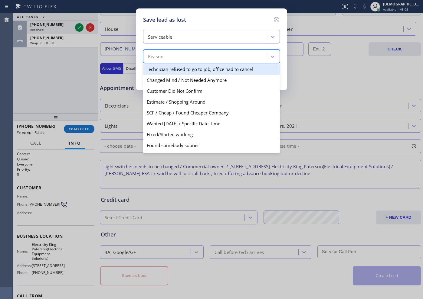
click at [173, 54] on div "Reason" at bounding box center [206, 56] width 122 height 11
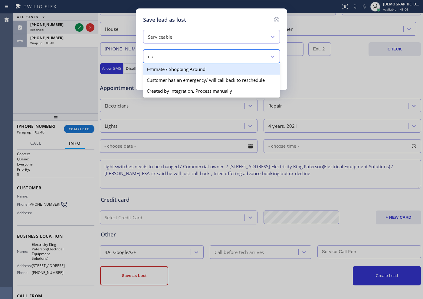
click at [178, 70] on div "Estimate / Shopping Around" at bounding box center [211, 69] width 137 height 11
type input "es"
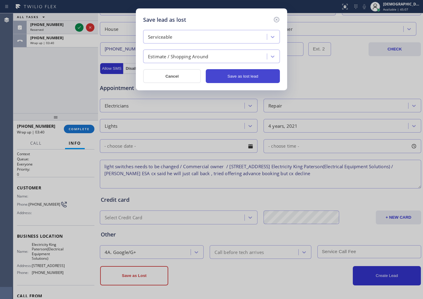
click at [240, 76] on button "Save as lost lead" at bounding box center [243, 76] width 74 height 14
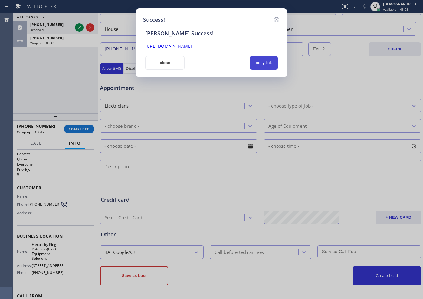
click at [259, 64] on button "copy link" at bounding box center [264, 63] width 28 height 14
click at [165, 69] on button "close" at bounding box center [164, 63] width 39 height 14
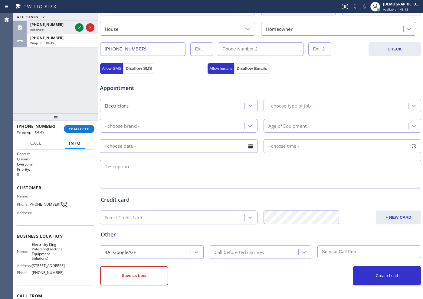
click at [34, 81] on div "ALL TASKS ALL TASKS ACTIVE TASKS TASKS IN WRAP UP [PHONE_NUMBER] Reserved [PHON…" at bounding box center [55, 63] width 85 height 100
click at [86, 132] on button "COMPLETE" at bounding box center [79, 129] width 31 height 8
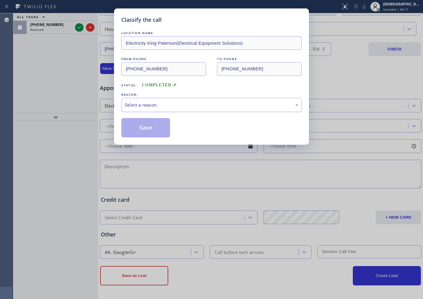
click at [169, 108] on div "Select a reason" at bounding box center [212, 105] width 174 height 7
click at [152, 132] on button "Save" at bounding box center [145, 127] width 49 height 19
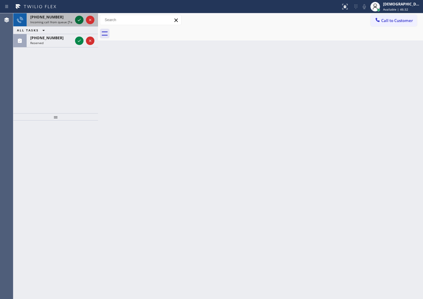
click at [79, 18] on icon at bounding box center [79, 19] width 7 height 7
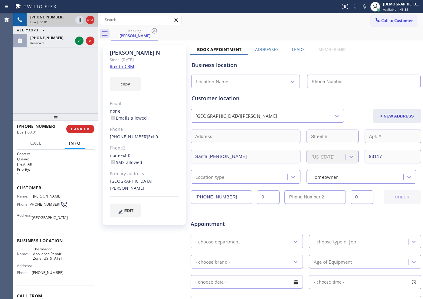
type input "[PHONE_NUMBER]"
click at [91, 22] on icon at bounding box center [89, 19] width 7 height 7
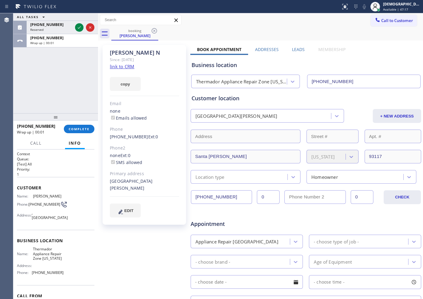
click at [122, 65] on link "link to CRM" at bounding box center [122, 66] width 24 height 6
click at [116, 67] on link "link to CRM" at bounding box center [122, 66] width 24 height 6
click at [92, 125] on div "[PHONE_NUMBER] Wrap up | 04:16 COMPLETE" at bounding box center [55, 129] width 77 height 16
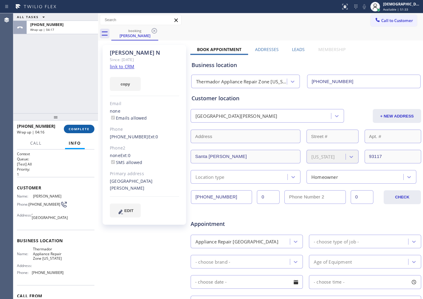
click at [90, 126] on button "COMPLETE" at bounding box center [79, 129] width 31 height 8
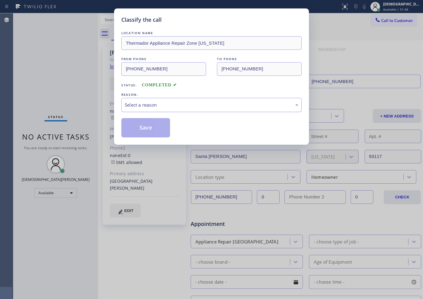
click at [166, 99] on div "Select a reason" at bounding box center [211, 105] width 180 height 14
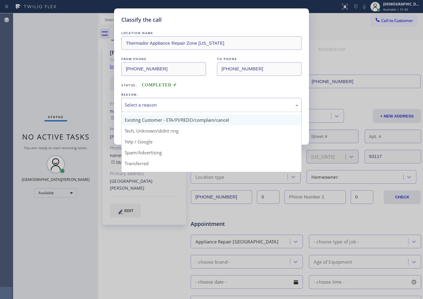
scroll to position [38, 0]
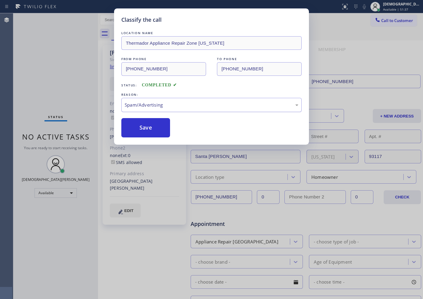
click at [159, 106] on div "Spam/Advertising" at bounding box center [212, 105] width 174 height 7
click at [152, 127] on button "Save" at bounding box center [145, 127] width 49 height 19
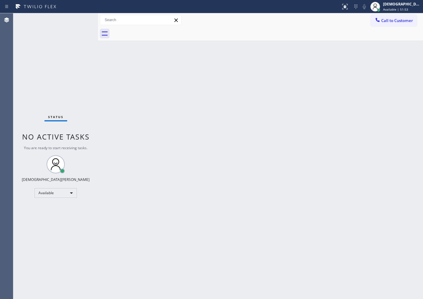
click at [34, 74] on div "Status No active tasks You are ready to start receiving tasks. Christian Cinco …" at bounding box center [55, 156] width 85 height 286
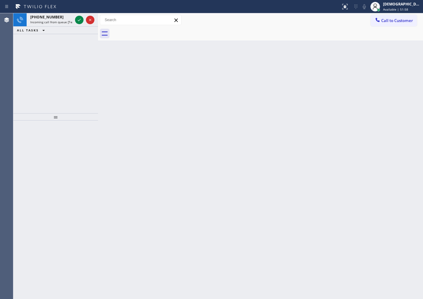
drag, startPoint x: 43, startPoint y: 90, endPoint x: 41, endPoint y: 82, distance: 8.0
click at [41, 82] on div "[PHONE_NUMBER] Incoming call from queue [Test] All ALL TASKS ALL TASKS ACTIVE T…" at bounding box center [55, 63] width 85 height 100
click at [79, 20] on icon at bounding box center [79, 20] width 3 height 2
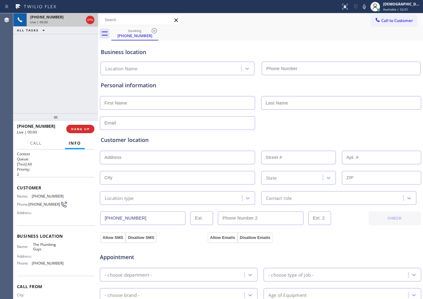
type input "[PHONE_NUMBER]"
click at [91, 21] on icon at bounding box center [89, 19] width 7 height 7
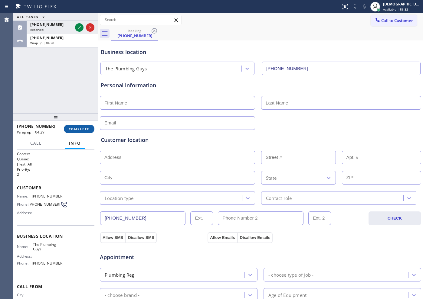
click at [85, 126] on button "COMPLETE" at bounding box center [79, 129] width 31 height 8
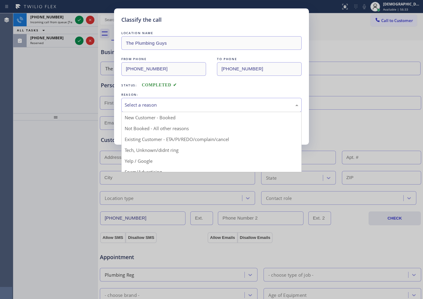
click at [141, 103] on div "Select a reason" at bounding box center [212, 105] width 174 height 7
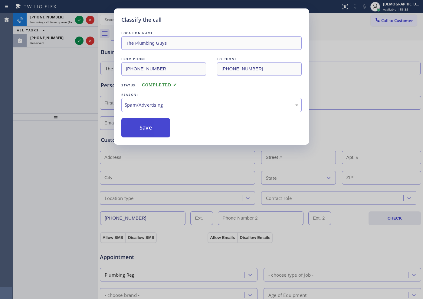
click at [144, 132] on button "Save" at bounding box center [145, 127] width 49 height 19
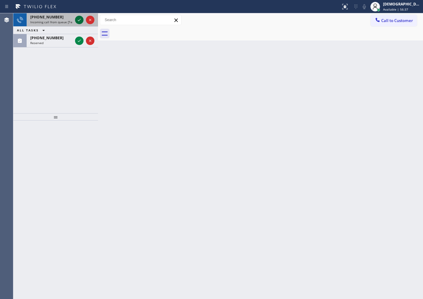
click at [79, 20] on icon at bounding box center [79, 19] width 7 height 7
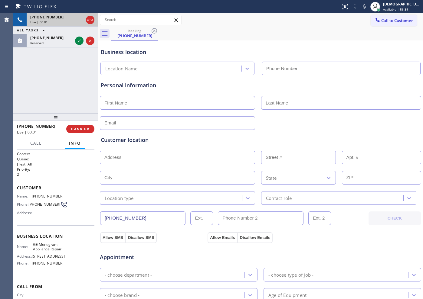
type input "[PHONE_NUMBER]"
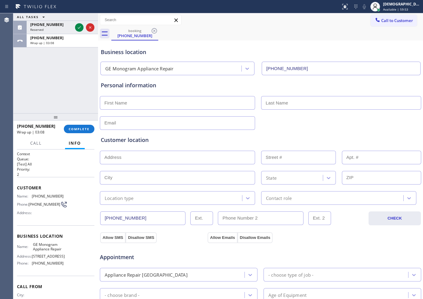
click at [29, 75] on div "ALL TASKS ALL TASKS ACTIVE TASKS TASKS IN WRAP UP [PHONE_NUMBER] Reserved [PHON…" at bounding box center [55, 63] width 85 height 100
click at [83, 128] on span "COMPLETE" at bounding box center [79, 129] width 21 height 4
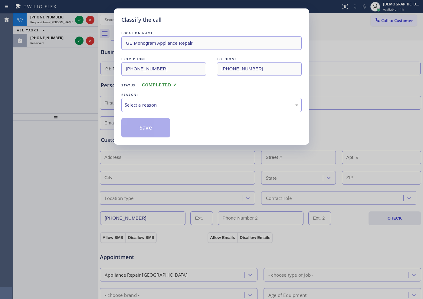
click at [159, 101] on div "Select a reason" at bounding box center [211, 105] width 180 height 14
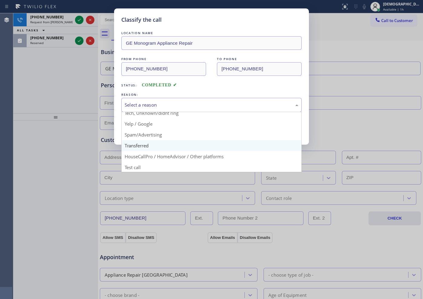
scroll to position [38, 0]
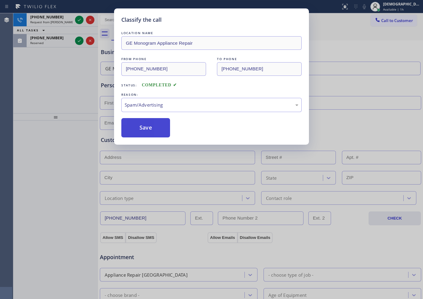
click at [152, 132] on button "Save" at bounding box center [145, 127] width 49 height 19
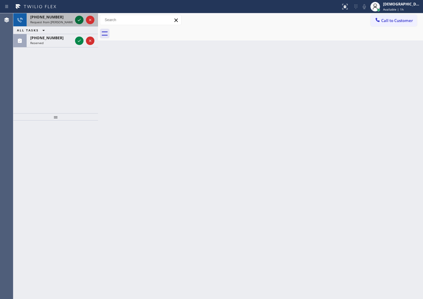
click at [78, 20] on icon at bounding box center [79, 20] width 3 height 2
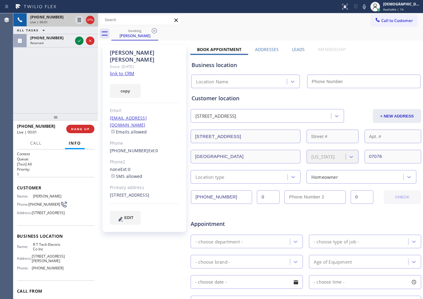
type input "[PHONE_NUMBER]"
click at [129, 70] on link "link to CRM" at bounding box center [122, 73] width 24 height 6
click at [78, 20] on icon at bounding box center [79, 19] width 7 height 7
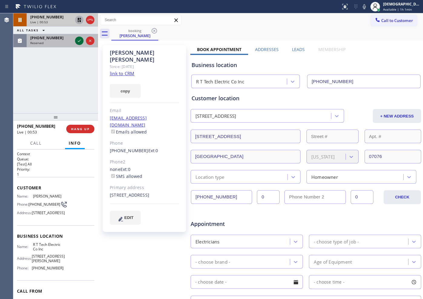
click at [77, 40] on icon at bounding box center [79, 40] width 7 height 7
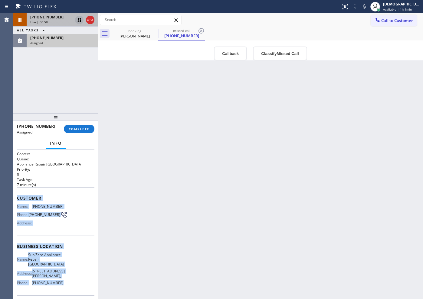
drag, startPoint x: 67, startPoint y: 239, endPoint x: 15, endPoint y: 192, distance: 69.6
click at [15, 192] on div "Context Queue: Appliance Repair High End Priority: 0 Task Age: [DEMOGRAPHIC_DAT…" at bounding box center [55, 225] width 85 height 150
copy div "Customer Name: [PHONE_NUMBER] Phone: [PHONE_NUMBER] Address: Business location …"
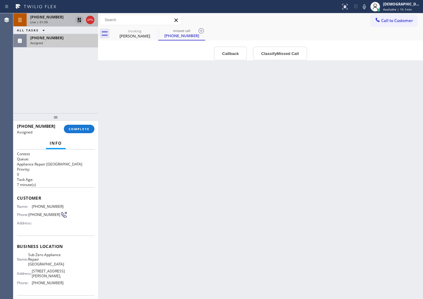
click at [38, 83] on div "[PHONE_NUMBER] Live | 01:09 ALL TASKS ALL TASKS ACTIVE TASKS TASKS IN WRAP UP […" at bounding box center [55, 63] width 85 height 100
click at [89, 128] on button "COMPLETE" at bounding box center [79, 129] width 31 height 8
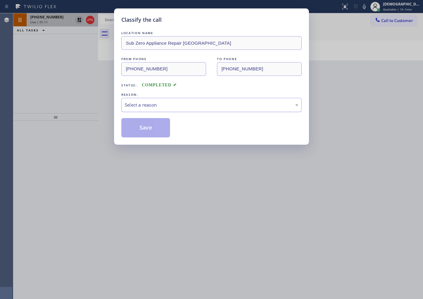
click at [192, 103] on div "Select a reason" at bounding box center [212, 105] width 174 height 7
click at [170, 124] on button "Save" at bounding box center [145, 127] width 49 height 19
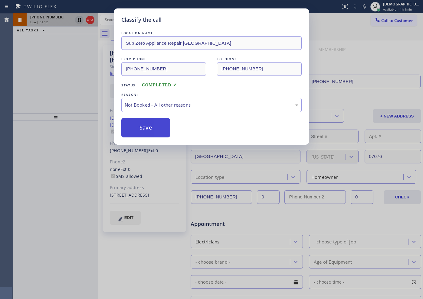
click at [164, 126] on button "Save" at bounding box center [145, 127] width 49 height 19
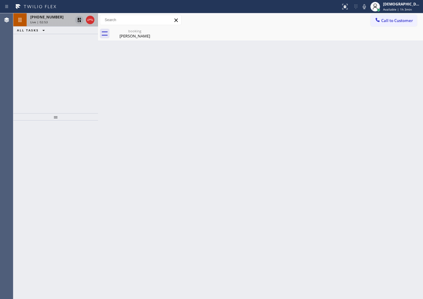
click at [77, 19] on icon at bounding box center [79, 19] width 7 height 7
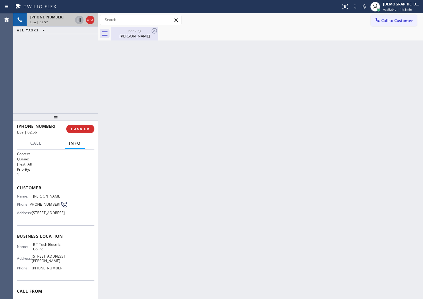
click at [125, 36] on div "[PERSON_NAME]" at bounding box center [135, 35] width 46 height 5
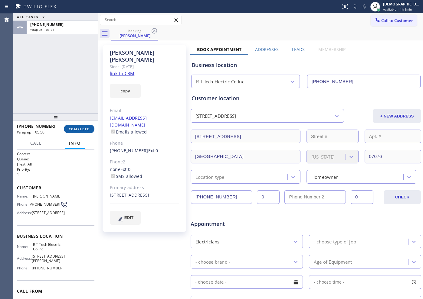
click at [84, 129] on span "COMPLETE" at bounding box center [79, 129] width 21 height 4
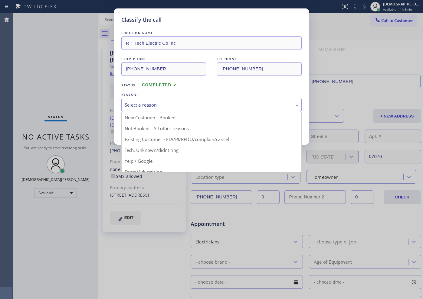
click at [153, 107] on div "Select a reason" at bounding box center [212, 105] width 174 height 7
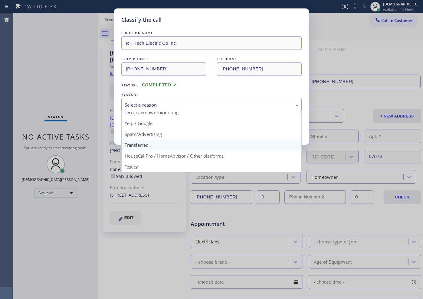
scroll to position [38, 0]
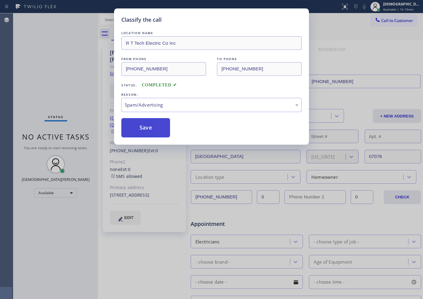
click at [151, 133] on button "Save" at bounding box center [145, 127] width 49 height 19
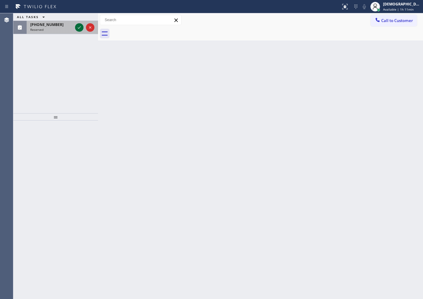
click at [78, 30] on icon at bounding box center [79, 27] width 7 height 7
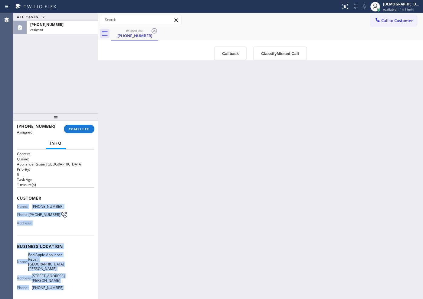
drag, startPoint x: 64, startPoint y: 248, endPoint x: 13, endPoint y: 207, distance: 65.6
click at [13, 207] on div "Context Queue: Appliance Repair High End Priority: 0 Task Age: [DEMOGRAPHIC_DAT…" at bounding box center [55, 225] width 85 height 150
copy div "Name: [PHONE_NUMBER] Phone: [PHONE_NUMBER] Address: Business location Name: Red…"
click at [78, 129] on span "COMPLETE" at bounding box center [79, 129] width 21 height 4
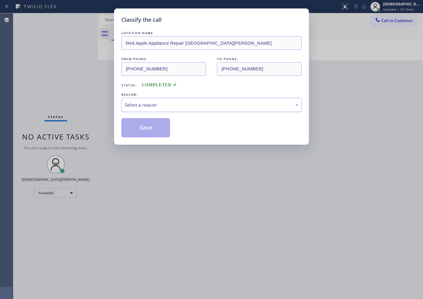
click at [132, 107] on div "Select a reason" at bounding box center [212, 105] width 174 height 7
click at [149, 129] on button "Save" at bounding box center [145, 127] width 49 height 19
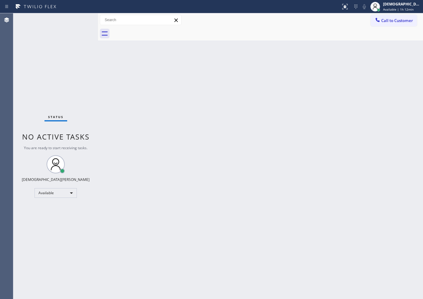
click at [27, 39] on div "Status No active tasks You are ready to start receiving tasks. Christian Cinco …" at bounding box center [55, 156] width 85 height 286
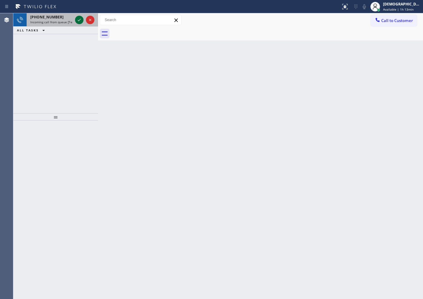
click at [82, 20] on icon at bounding box center [79, 19] width 7 height 7
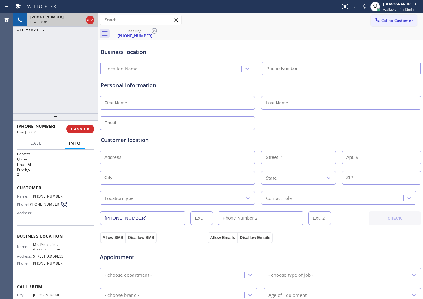
type input "[PHONE_NUMBER]"
click at [89, 18] on icon at bounding box center [89, 19] width 7 height 7
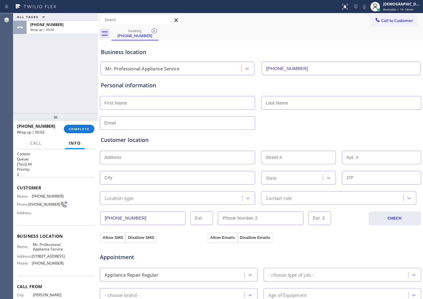
click at [27, 64] on div "ALL TASKS ALL TASKS ACTIVE TASKS TASKS IN WRAP UP [PHONE_NUMBER] Wrap up | 00:02" at bounding box center [55, 63] width 85 height 100
click at [86, 131] on button "COMPLETE" at bounding box center [79, 129] width 31 height 8
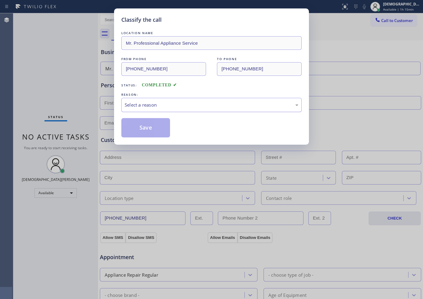
click at [159, 108] on div "Select a reason" at bounding box center [212, 105] width 174 height 7
click at [150, 131] on button "Save" at bounding box center [145, 127] width 49 height 19
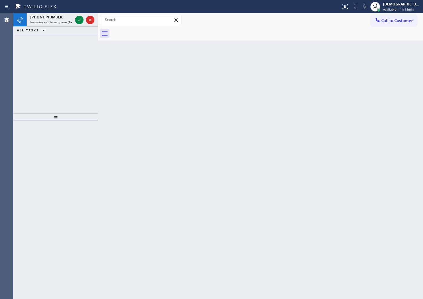
click at [79, 21] on icon at bounding box center [79, 19] width 7 height 7
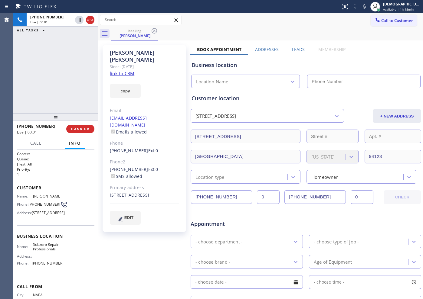
type input "[PHONE_NUMBER]"
click at [131, 70] on link "link to CRM" at bounding box center [122, 73] width 24 height 6
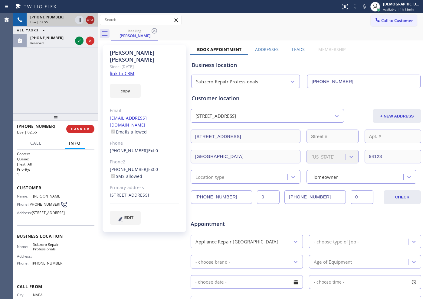
click at [91, 21] on icon at bounding box center [89, 19] width 7 height 7
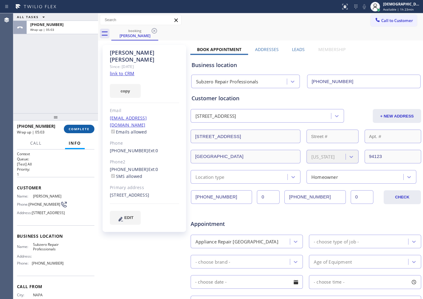
click at [76, 131] on button "COMPLETE" at bounding box center [79, 129] width 31 height 8
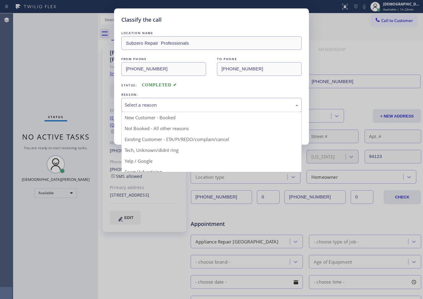
click at [187, 102] on div "Select a reason" at bounding box center [212, 105] width 174 height 7
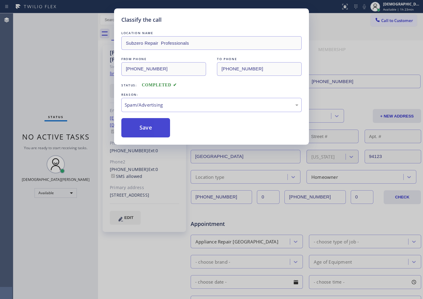
click at [155, 133] on button "Save" at bounding box center [145, 127] width 49 height 19
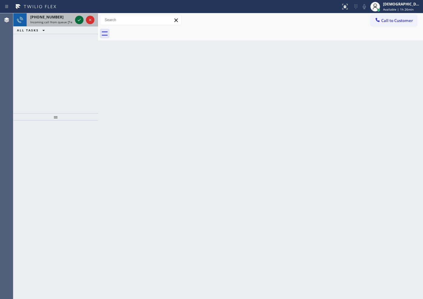
click at [80, 21] on icon at bounding box center [79, 19] width 7 height 7
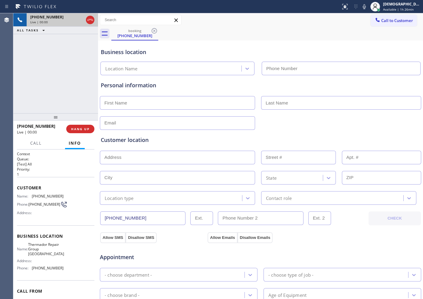
type input "[PHONE_NUMBER]"
click at [90, 21] on icon at bounding box center [89, 19] width 7 height 7
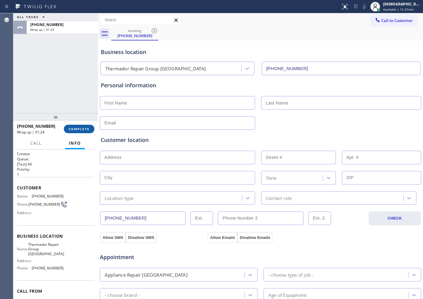
click at [73, 132] on button "COMPLETE" at bounding box center [79, 129] width 31 height 8
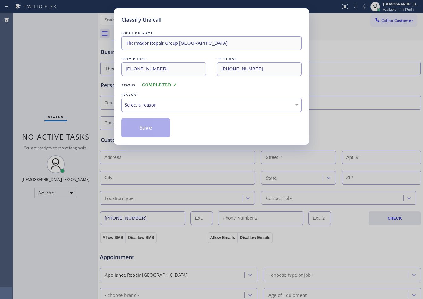
click at [154, 111] on div "Select a reason" at bounding box center [211, 105] width 180 height 14
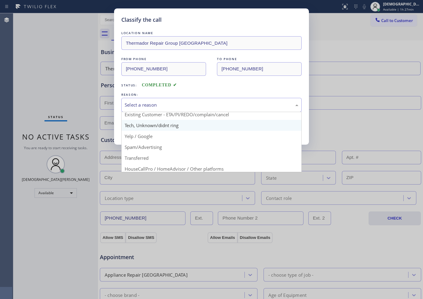
scroll to position [38, 0]
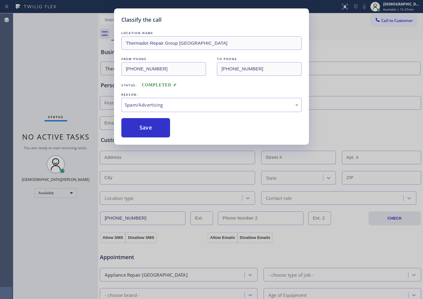
click at [152, 138] on div "Classify the call LOCATION NAME Thermador Repair Group [GEOGRAPHIC_DATA] FROM P…" at bounding box center [211, 76] width 195 height 136
click at [150, 132] on button "Save" at bounding box center [145, 127] width 49 height 19
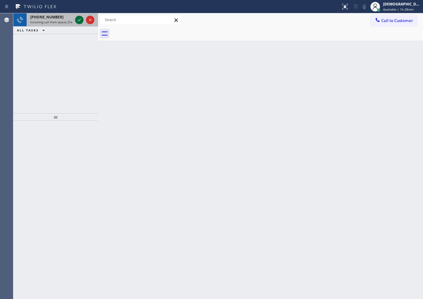
click at [78, 21] on icon at bounding box center [79, 19] width 7 height 7
click at [80, 17] on icon at bounding box center [79, 19] width 7 height 7
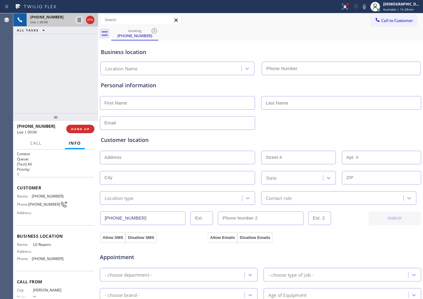
type input "[PHONE_NUMBER]"
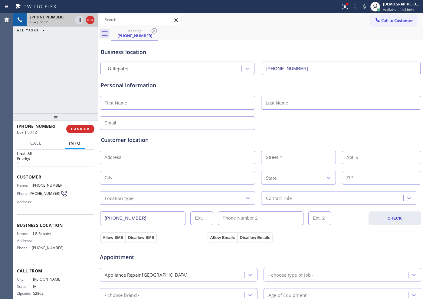
scroll to position [21, 0]
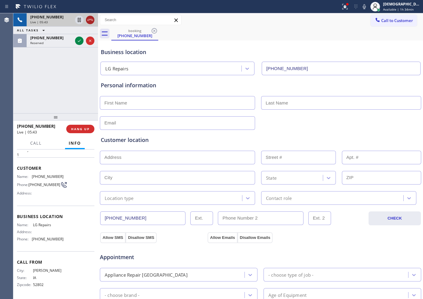
click at [88, 20] on icon at bounding box center [89, 19] width 7 height 7
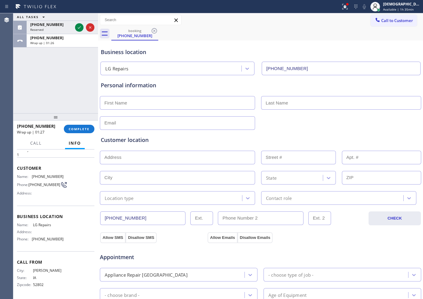
click at [28, 70] on div "ALL TASKS ALL TASKS ACTIVE TASKS TASKS IN WRAP UP [PHONE_NUMBER] Reserved [PHON…" at bounding box center [55, 63] width 85 height 100
click at [147, 154] on input "text" at bounding box center [177, 158] width 155 height 14
click at [150, 103] on input "text" at bounding box center [177, 103] width 155 height 14
type input "Mr"
click at [286, 102] on input "text" at bounding box center [341, 103] width 160 height 14
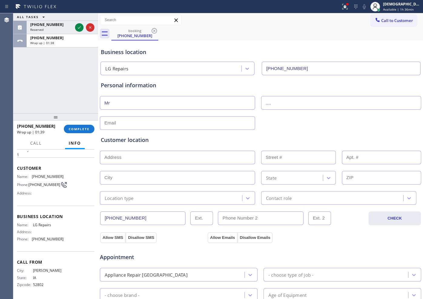
type input "...."
click at [195, 126] on input "text" at bounding box center [177, 123] width 155 height 14
type input "[EMAIL_ADDRESS][DOMAIN_NAME]"
click at [130, 157] on input "text" at bounding box center [177, 158] width 155 height 14
paste input "Blue Grass, IA 52726"
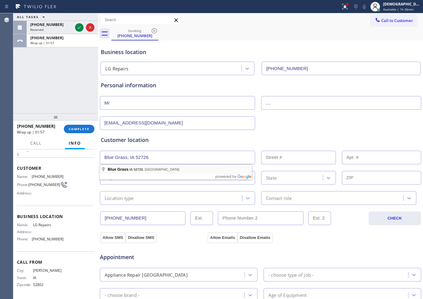
type input "Blue Grass, IA 52726, [GEOGRAPHIC_DATA]"
type input "Blue Grass"
type input "52726"
click at [138, 159] on input "text" at bounding box center [177, 158] width 155 height 14
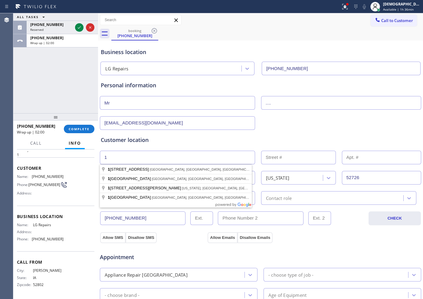
type input "1"
click at [275, 158] on input "text" at bounding box center [298, 158] width 75 height 14
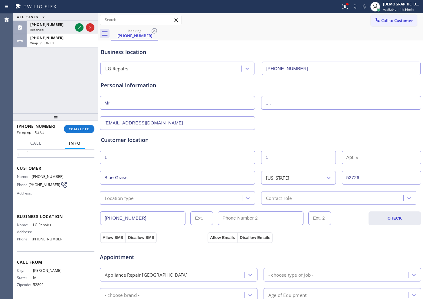
type input "1"
click at [173, 199] on div "Location type" at bounding box center [172, 198] width 140 height 11
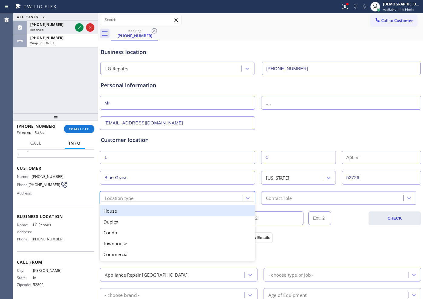
drag, startPoint x: 166, startPoint y: 211, endPoint x: 231, endPoint y: 211, distance: 65.3
click at [170, 211] on div "House" at bounding box center [177, 211] width 155 height 11
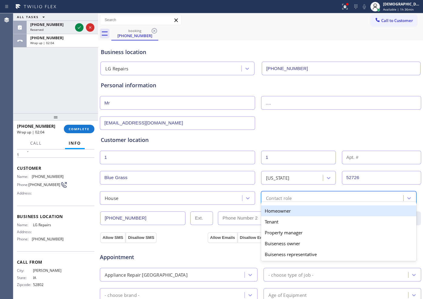
click at [271, 200] on div "Contact role" at bounding box center [279, 198] width 26 height 7
click at [267, 210] on div "Homeowner" at bounding box center [338, 211] width 155 height 11
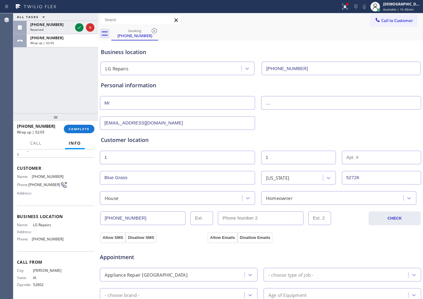
click at [113, 231] on div "Allow SMS Disallow SMS Allow Emails Disallow Emails" at bounding box center [260, 237] width 322 height 12
drag, startPoint x: 215, startPoint y: 235, endPoint x: 198, endPoint y: 246, distance: 19.8
click at [215, 235] on button "Allow Emails" at bounding box center [222, 238] width 30 height 11
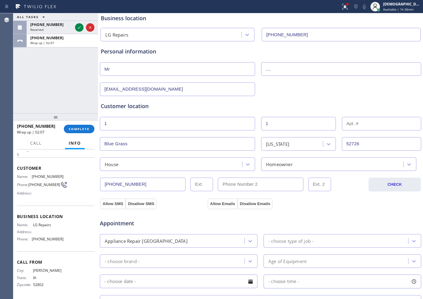
scroll to position [76, 0]
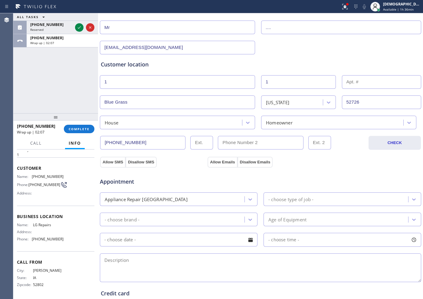
click at [188, 194] on div "Appliance Repair [GEOGRAPHIC_DATA]" at bounding box center [173, 199] width 143 height 11
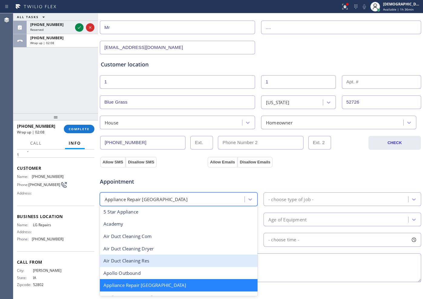
scroll to position [39, 0]
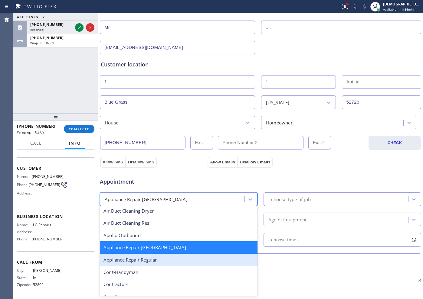
click at [173, 259] on div "Appliance Repair Regular" at bounding box center [179, 260] width 158 height 12
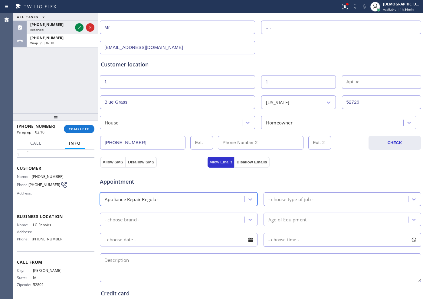
click at [271, 201] on div "- choose type of job -" at bounding box center [290, 199] width 45 height 7
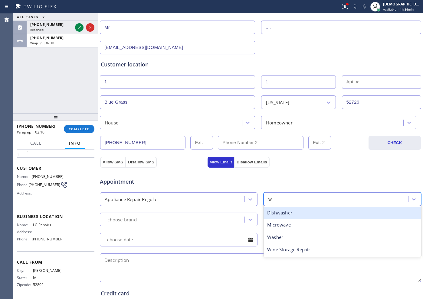
type input "wa"
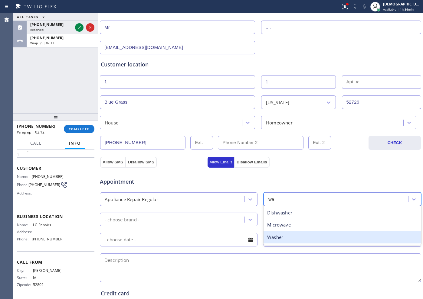
click at [269, 234] on div "Washer" at bounding box center [342, 237] width 158 height 12
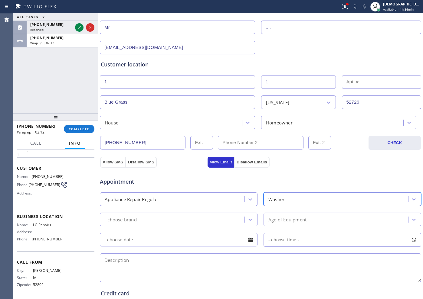
click at [190, 210] on div "Appointment Appliance Repair Regular option Washer, selected. 14 results availa…" at bounding box center [260, 227] width 319 height 113
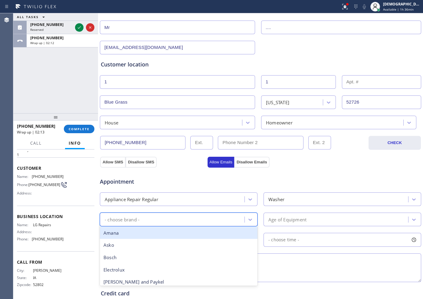
click at [188, 216] on div "- choose brand -" at bounding box center [173, 219] width 143 height 11
type input "lg"
click at [200, 237] on div "LG" at bounding box center [179, 233] width 158 height 12
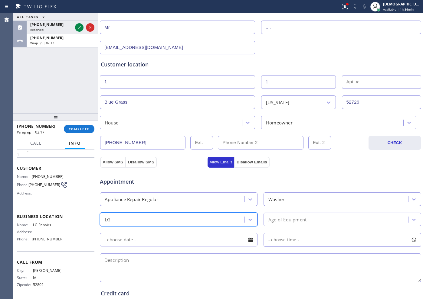
click at [285, 214] on div "Age of Equipment" at bounding box center [336, 219] width 143 height 11
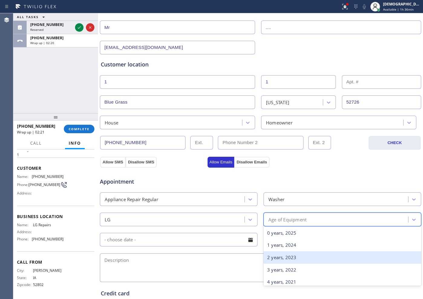
scroll to position [38, 0]
click at [296, 257] on div "5 years, 2020" at bounding box center [342, 257] width 158 height 12
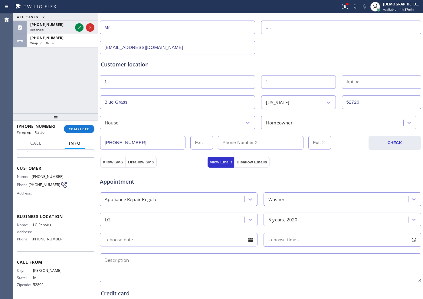
click at [116, 262] on textarea at bounding box center [260, 268] width 321 height 29
paste textarea "washer / LG / no water is coming / /5 years"
click at [225, 262] on textarea "washer / LG / no water is coming / /5 years" at bounding box center [260, 268] width 321 height 29
click at [224, 254] on textarea "washer / LG / no water is coming / /5 years" at bounding box center [260, 268] width 321 height 29
paste textarea "Blue Grass, IA 52726"
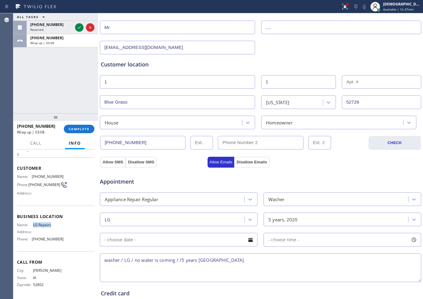
drag, startPoint x: 58, startPoint y: 227, endPoint x: 33, endPoint y: 225, distance: 25.5
click at [33, 225] on span "LG Repairs" at bounding box center [48, 225] width 30 height 5
copy span "LG Repairs"
click at [249, 262] on textarea "washer / LG / no water is coming / /5 years [GEOGRAPHIC_DATA]" at bounding box center [260, 268] width 321 height 29
paste textarea "LG Repairs"
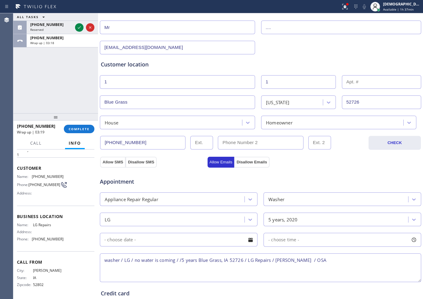
click at [291, 260] on textarea "washer / LG / no water is coming / /5 years Blue Grass, IA 52726 / LG Repairs /…" at bounding box center [260, 268] width 321 height 29
click at [326, 262] on textarea "washer / LG / no water is coming / /5 years Blue Grass, IA 52726 / LG Repairs /…" at bounding box center [260, 268] width 321 height 29
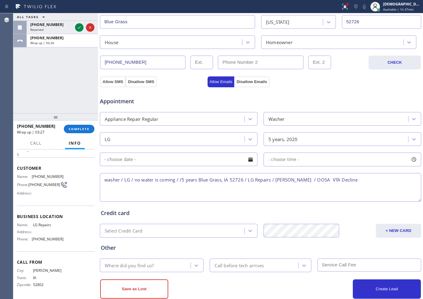
scroll to position [169, 0]
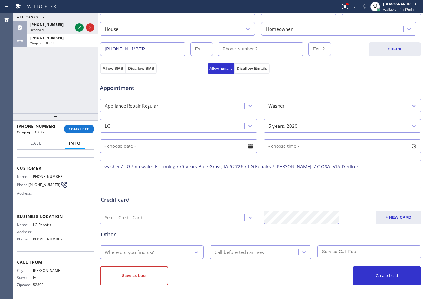
type textarea "washer / LG / no water is coming / /5 years Blue Grass, IA 52726 / LG Repairs /…"
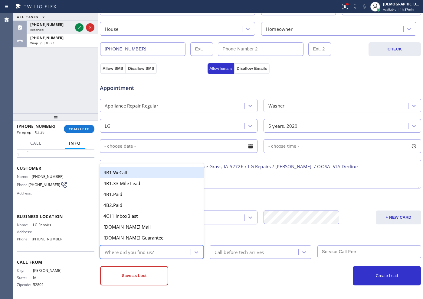
click at [176, 252] on div "Where did you find us?" at bounding box center [146, 252] width 89 height 11
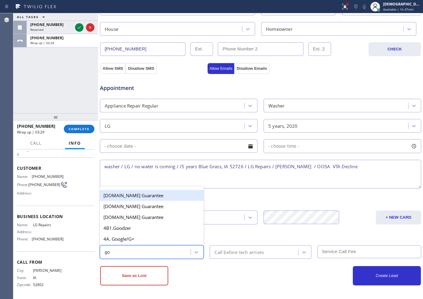
type input "goo"
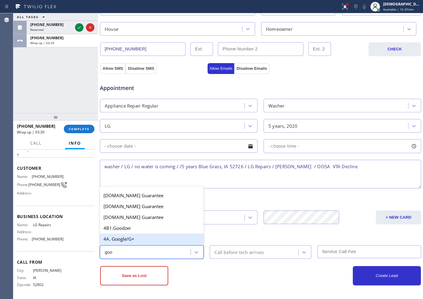
click at [165, 243] on div "4A. Google/G+" at bounding box center [152, 239] width 104 height 11
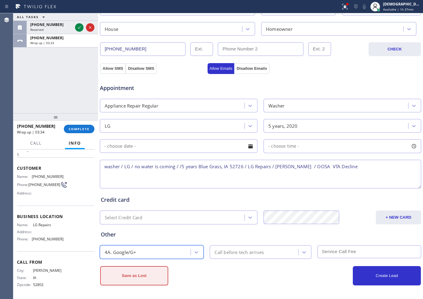
click at [152, 283] on button "Save as Lost" at bounding box center [134, 275] width 68 height 19
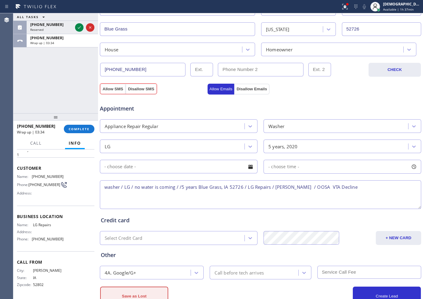
scroll to position [190, 0]
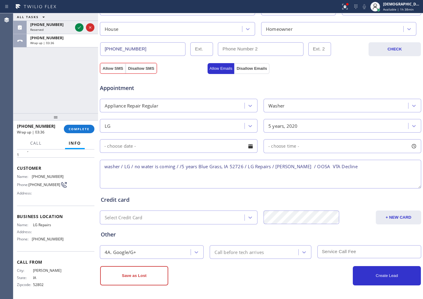
drag, startPoint x: 108, startPoint y: 71, endPoint x: 110, endPoint y: 74, distance: 3.3
click at [108, 71] on div "Appointment Appliance Repair Regular Washer LG 5 years, 2020 - choose time - wa…" at bounding box center [260, 130] width 322 height 119
click at [157, 272] on button "Save as Lost" at bounding box center [134, 275] width 68 height 19
click at [114, 68] on button "Allow SMS" at bounding box center [112, 68] width 25 height 11
click at [146, 272] on button "Save as Lost" at bounding box center [134, 275] width 68 height 19
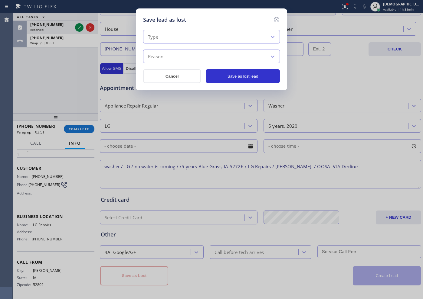
click at [200, 34] on div "Type" at bounding box center [206, 37] width 122 height 11
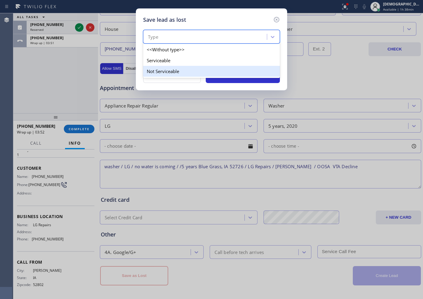
click at [185, 66] on div "Not Serviceable" at bounding box center [211, 71] width 137 height 11
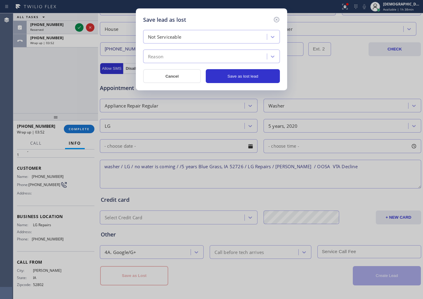
click at [183, 57] on div "Reason" at bounding box center [206, 56] width 122 height 11
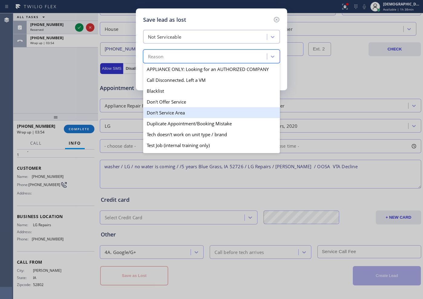
click at [203, 110] on div "Don't Service Area" at bounding box center [211, 112] width 137 height 11
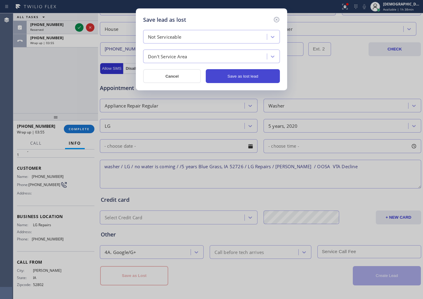
click at [233, 73] on button "Save as lost lead" at bounding box center [243, 76] width 74 height 14
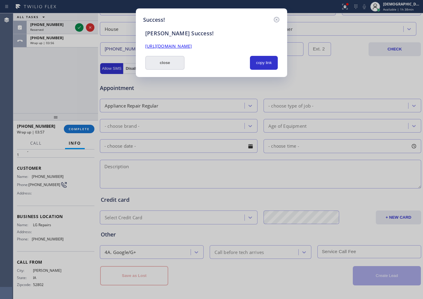
click at [171, 64] on button "close" at bounding box center [164, 63] width 39 height 14
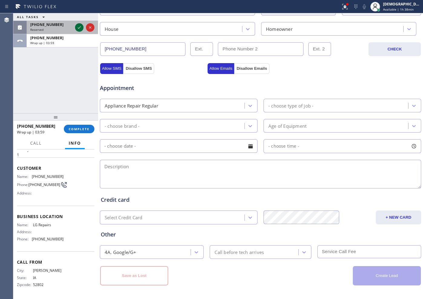
click at [80, 26] on icon at bounding box center [79, 27] width 7 height 7
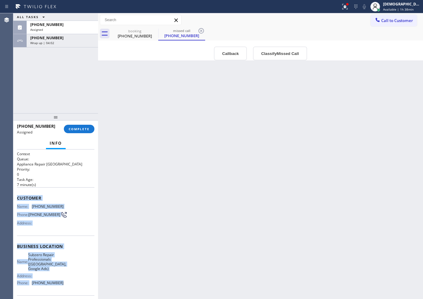
drag, startPoint x: 72, startPoint y: 240, endPoint x: 16, endPoint y: 197, distance: 70.6
click at [16, 197] on div "Context Queue: Appliance Repair High End Priority: 0 Task Age: [DEMOGRAPHIC_DAT…" at bounding box center [55, 225] width 85 height 150
copy div "Customer Name: [PHONE_NUMBER] Phone: [PHONE_NUMBER] Address: Business location …"
click at [86, 132] on button "COMPLETE" at bounding box center [79, 129] width 31 height 8
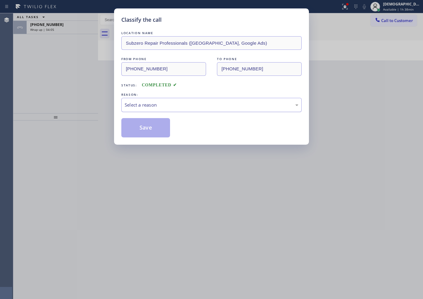
click at [151, 106] on div "Select a reason" at bounding box center [212, 105] width 174 height 7
click at [143, 127] on button "Save" at bounding box center [145, 127] width 49 height 19
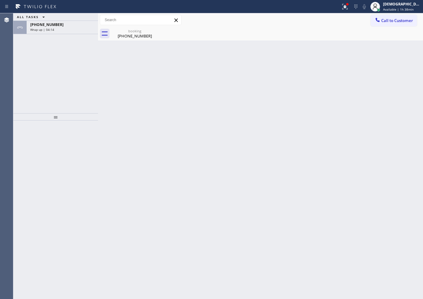
click at [38, 110] on div "ALL TASKS ALL TASKS ACTIVE TASKS TASKS IN WRAP UP [PHONE_NUMBER] Wrap up | 04:14" at bounding box center [55, 63] width 85 height 100
click at [27, 91] on div "ALL TASKS ALL TASKS ACTIVE TASKS TASKS IN WRAP UP [PHONE_NUMBER] Wrap up | 05:39" at bounding box center [55, 63] width 85 height 100
click at [70, 30] on div "Wrap up | 05:41" at bounding box center [62, 30] width 64 height 4
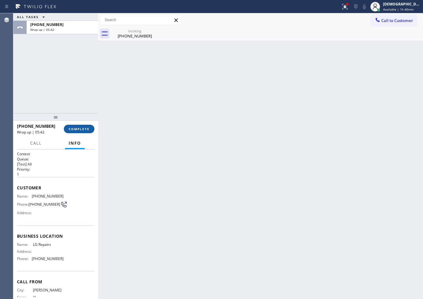
click at [69, 131] on button "COMPLETE" at bounding box center [79, 129] width 31 height 8
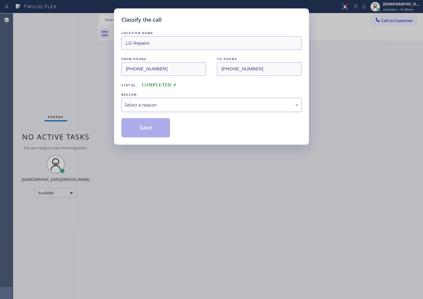
click at [129, 104] on div "Select a reason" at bounding box center [212, 105] width 174 height 7
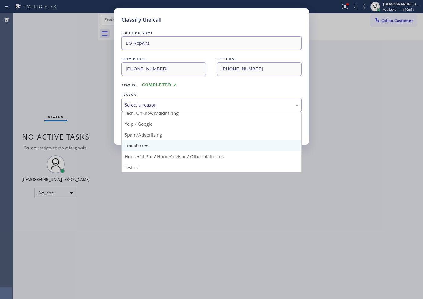
scroll to position [38, 0]
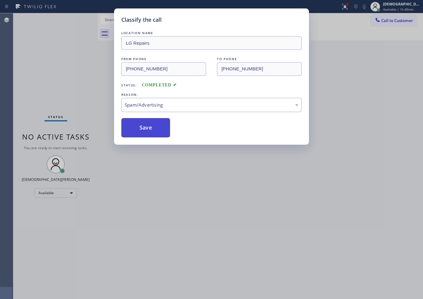
click at [147, 134] on button "Save" at bounding box center [145, 127] width 49 height 19
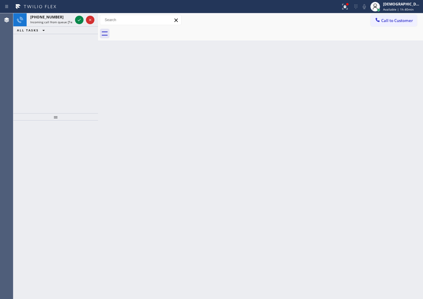
drag, startPoint x: 38, startPoint y: 77, endPoint x: 39, endPoint y: 73, distance: 3.8
click at [38, 76] on div "[PHONE_NUMBER] Incoming call from queue [Test] All ALL TASKS ALL TASKS ACTIVE T…" at bounding box center [55, 63] width 85 height 100
click at [83, 18] on div at bounding box center [85, 19] width 22 height 13
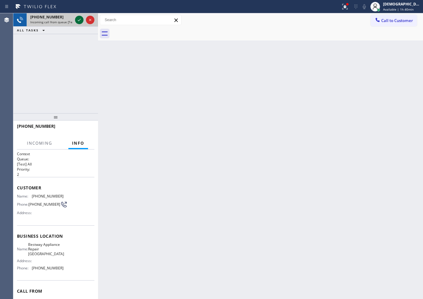
click at [83, 18] on div at bounding box center [79, 19] width 8 height 7
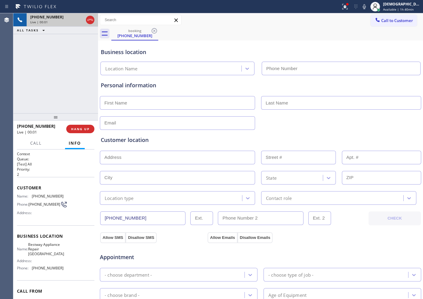
type input "[PHONE_NUMBER]"
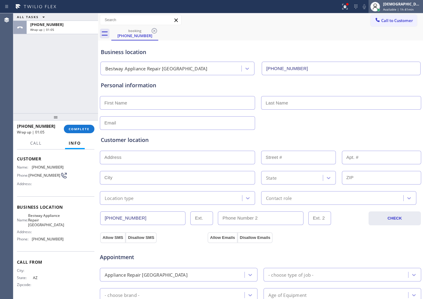
click at [400, 6] on div "[DEMOGRAPHIC_DATA][PERSON_NAME]" at bounding box center [402, 4] width 38 height 5
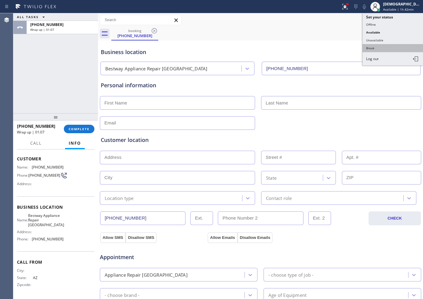
click at [380, 47] on button "Break" at bounding box center [392, 48] width 60 height 8
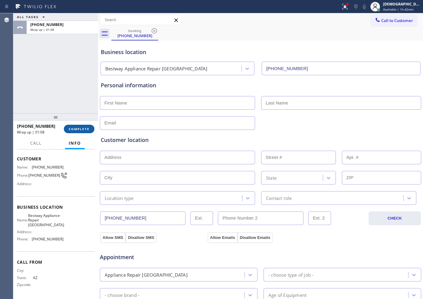
click at [75, 132] on button "COMPLETE" at bounding box center [79, 129] width 31 height 8
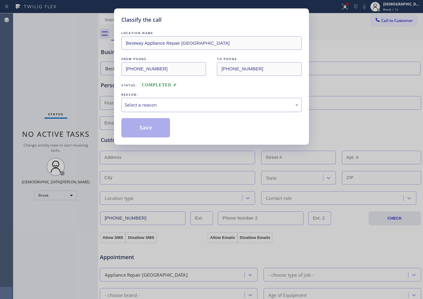
click at [167, 108] on div "Select a reason" at bounding box center [212, 105] width 174 height 7
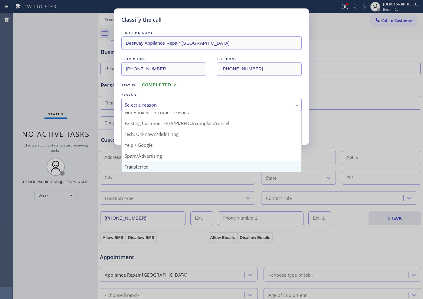
scroll to position [38, 0]
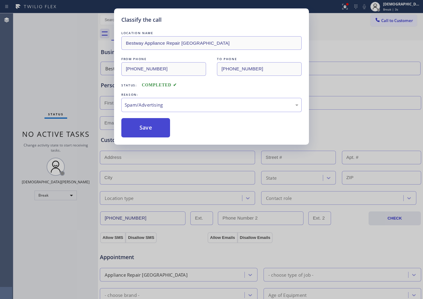
click at [146, 135] on button "Save" at bounding box center [145, 127] width 49 height 19
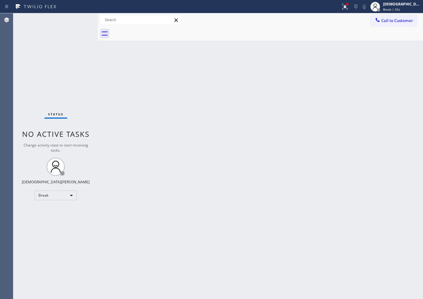
click at [32, 78] on div "Status No active tasks Change activity state to start receiving tasks. Christia…" at bounding box center [55, 156] width 85 height 286
click at [91, 186] on div "Status No active tasks Change activity state to start receiving tasks. Christia…" at bounding box center [55, 156] width 85 height 286
click at [67, 197] on div "Break" at bounding box center [55, 196] width 42 height 10
click at [60, 211] on li "Available" at bounding box center [55, 211] width 41 height 7
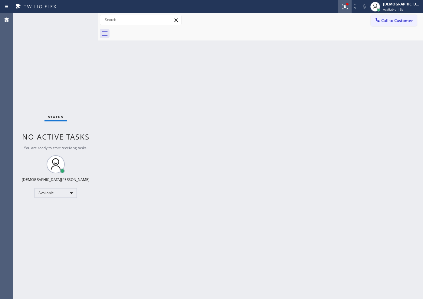
click at [348, 9] on icon at bounding box center [344, 6] width 7 height 7
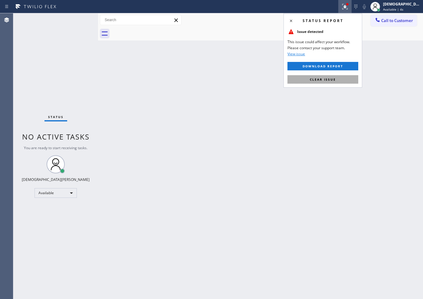
click at [332, 77] on span "Clear issue" at bounding box center [323, 79] width 26 height 4
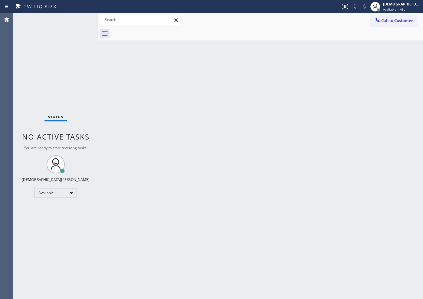
click at [26, 86] on div "Status No active tasks You are ready to start receiving tasks. Christian Cinco …" at bounding box center [55, 156] width 85 height 286
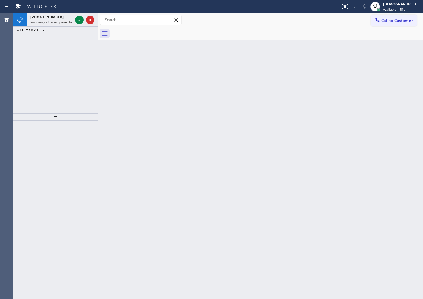
drag, startPoint x: 30, startPoint y: 47, endPoint x: 76, endPoint y: 33, distance: 48.2
click at [32, 47] on div "[PHONE_NUMBER] Incoming call from queue [Test] All ALL TASKS ALL TASKS ACTIVE T…" at bounding box center [55, 63] width 85 height 100
click at [78, 21] on icon at bounding box center [79, 19] width 7 height 7
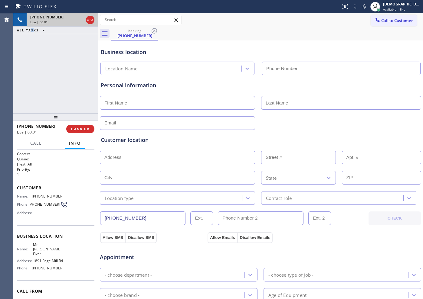
type input "[PHONE_NUMBER]"
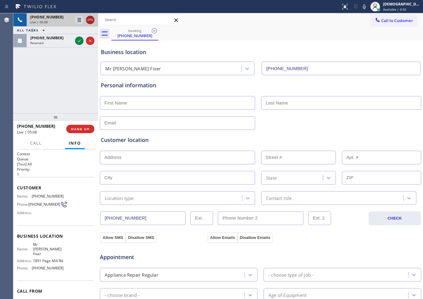
click at [91, 19] on icon at bounding box center [89, 19] width 7 height 7
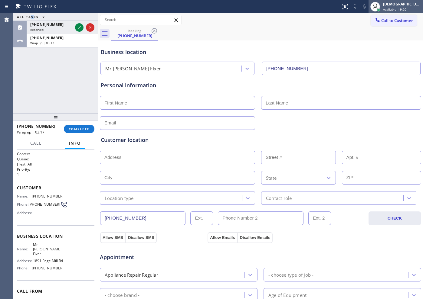
click at [406, 8] on span "Available | 9:20" at bounding box center [394, 9] width 23 height 4
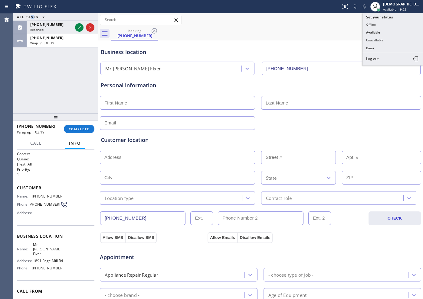
click at [230, 44] on div "Business location Mr [PERSON_NAME] [PHONE_NUMBER]" at bounding box center [260, 58] width 322 height 33
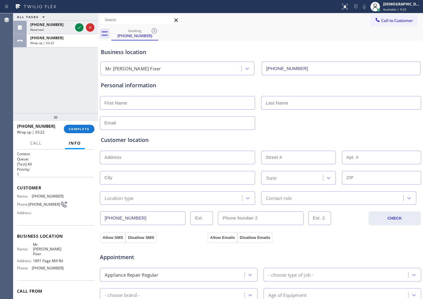
click at [149, 99] on input "text" at bounding box center [177, 103] width 155 height 14
type input "Mr"
click at [319, 101] on input "text" at bounding box center [341, 103] width 160 height 14
type input "...."
click at [215, 120] on input "text" at bounding box center [177, 123] width 155 height 14
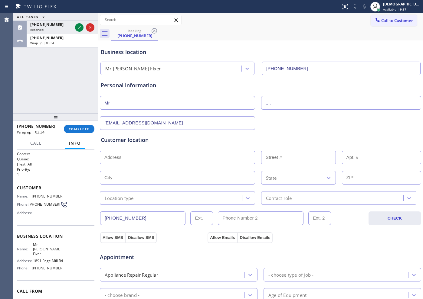
type input "[EMAIL_ADDRESS][DOMAIN_NAME]"
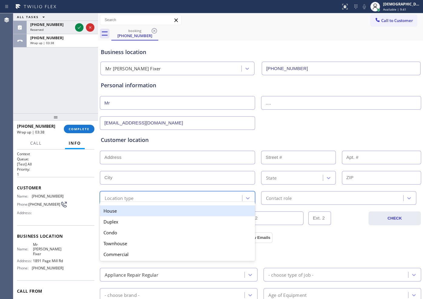
click at [127, 197] on div "Location type" at bounding box center [119, 198] width 29 height 7
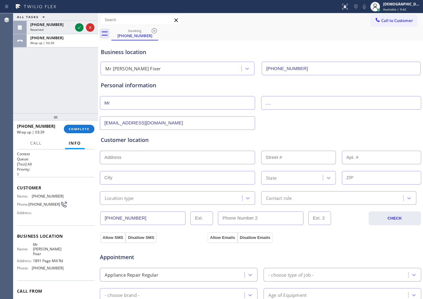
click at [282, 242] on div "Appointment Appliance Repair Regular - choose type of job - - choose brand - Ag…" at bounding box center [260, 300] width 322 height 119
click at [112, 238] on button "Allow SMS" at bounding box center [112, 238] width 25 height 11
click at [216, 236] on button "Allow Emails" at bounding box center [222, 238] width 30 height 11
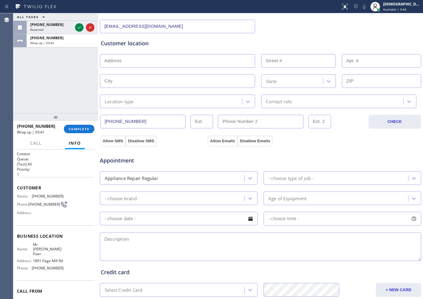
scroll to position [113, 0]
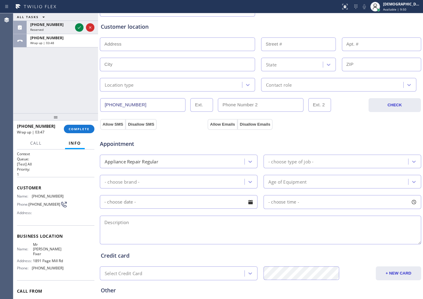
click at [146, 43] on input "text" at bounding box center [177, 44] width 155 height 14
paste input "[STREET_ADDRESS]"
type input "[STREET_ADDRESS]"
type input "3465"
type input "[GEOGRAPHIC_DATA]"
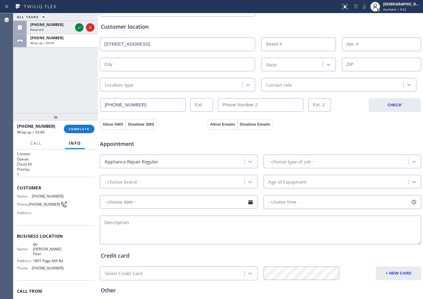
type input "94568"
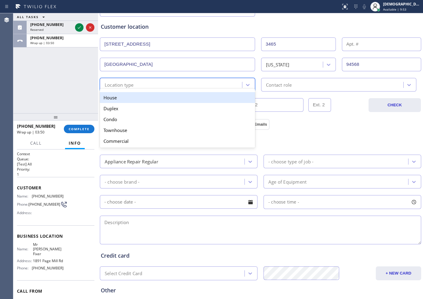
click at [142, 86] on div "Location type" at bounding box center [172, 85] width 140 height 11
click at [139, 98] on div "House" at bounding box center [177, 97] width 155 height 11
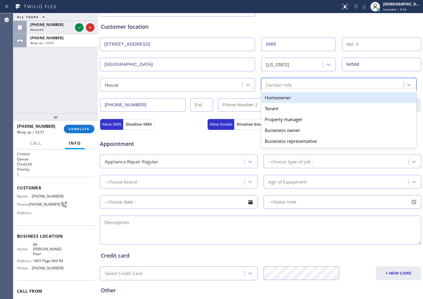
click at [266, 86] on div "Contact role" at bounding box center [279, 84] width 26 height 7
click at [269, 100] on div "Homeowner" at bounding box center [338, 97] width 155 height 11
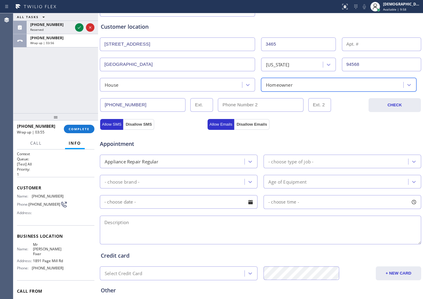
click at [278, 162] on div "- choose type of job -" at bounding box center [290, 161] width 45 height 7
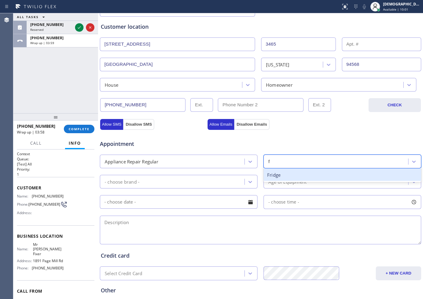
type input "fr"
click at [286, 177] on div "Fridge" at bounding box center [342, 175] width 158 height 12
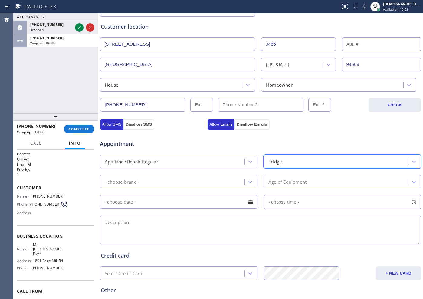
click at [158, 180] on div "- choose brand -" at bounding box center [173, 182] width 143 height 11
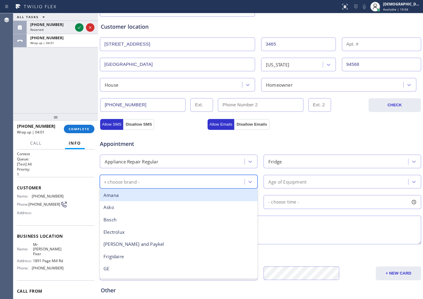
type input "ge"
click at [157, 198] on div "GE" at bounding box center [179, 195] width 158 height 12
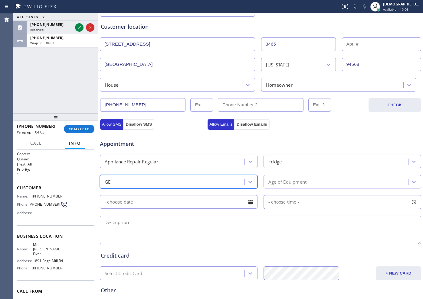
click at [282, 183] on div "Age of Equipment" at bounding box center [287, 181] width 38 height 7
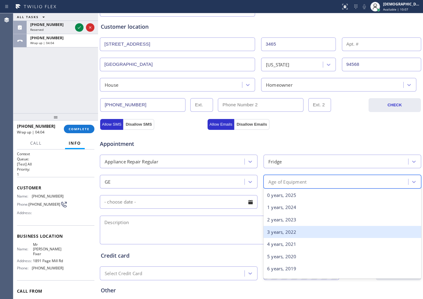
click at [287, 244] on div "4 years, 2021" at bounding box center [342, 244] width 158 height 12
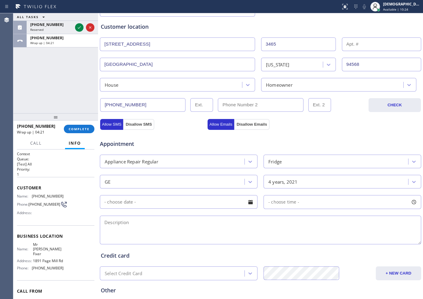
click at [139, 224] on textarea at bounding box center [260, 230] width 321 height 29
paste textarea "GE / Fridge / the door is not closing / FS / 4 years"
click at [242, 222] on textarea "GE / Fridge / the door is not closing / FS / 4 years" at bounding box center [260, 230] width 321 height 29
click at [272, 223] on textarea "GE / Fridge / the door is not closing / FS / 4 years / House HO" at bounding box center [260, 230] width 321 height 29
paste textarea "[STREET_ADDRESS]"
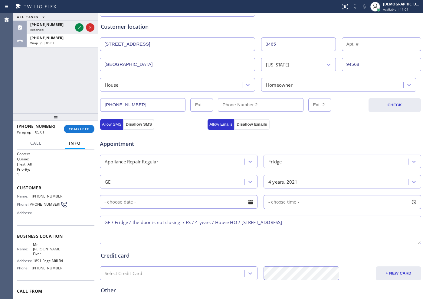
click at [40, 90] on div "ALL TASKS ALL TASKS ACTIVE TASKS TASKS IN WRAP UP [PHONE_NUMBER] Reserved [PHON…" at bounding box center [55, 63] width 85 height 100
click at [327, 223] on textarea "GE / Fridge / the door is not closing / FS / 4 years / House HO / [STREET_ADDRE…" at bounding box center [260, 230] width 321 height 29
click at [362, 223] on textarea "GE / Fridge / the door is not closing / FS / 4 years / House HO / [STREET_ADDRE…" at bounding box center [260, 230] width 321 height 29
drag, startPoint x: 56, startPoint y: 252, endPoint x: 39, endPoint y: 249, distance: 16.6
click at [55, 252] on span "Mr [PERSON_NAME] Fixer" at bounding box center [48, 249] width 30 height 14
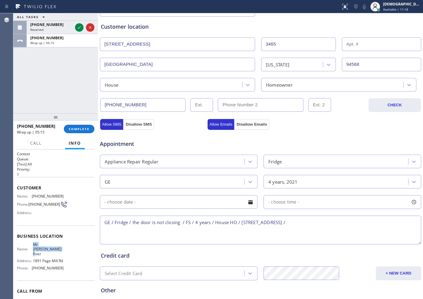
drag, startPoint x: 41, startPoint y: 252, endPoint x: 33, endPoint y: 248, distance: 8.9
click at [33, 248] on span "Mr [PERSON_NAME] Fixer" at bounding box center [48, 249] width 30 height 14
click at [364, 221] on textarea "GE / Fridge / the door is not closing / FS / 4 years / House HO / [STREET_ADDRE…" at bounding box center [260, 230] width 321 height 29
paste textarea "Mr [PERSON_NAME] Fixer"
click at [177, 229] on textarea "GE / Fridge / the door is not closing / FS / 4 years / House HO / [STREET_ADDRE…" at bounding box center [260, 230] width 321 height 29
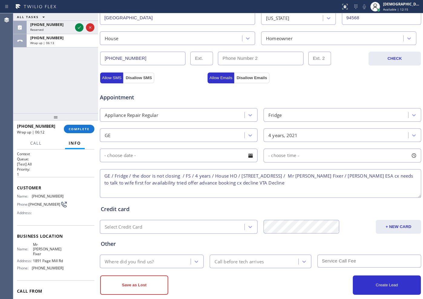
scroll to position [169, 0]
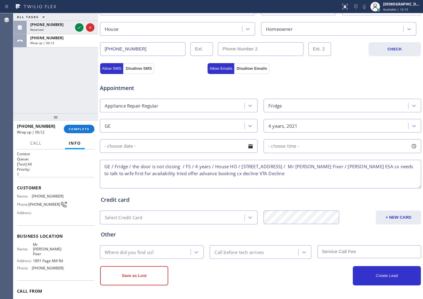
type textarea "GE / Fridge / the door is not closing / FS / 4 years / House HO / [STREET_ADDRE…"
click at [147, 249] on div "Where did you find us?" at bounding box center [129, 252] width 49 height 7
click at [147, 251] on div "Where did you find us?" at bounding box center [129, 252] width 49 height 7
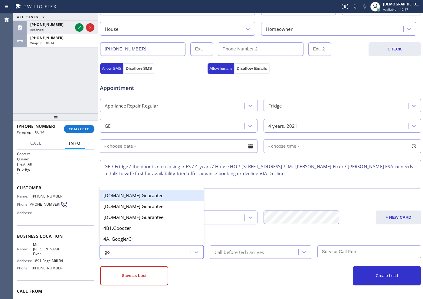
type input "goo"
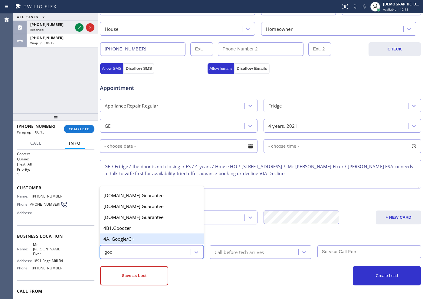
click at [143, 240] on div "4A. Google/G+" at bounding box center [152, 239] width 104 height 11
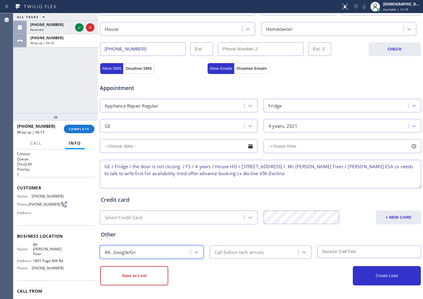
click at [226, 254] on div "Call before tech arrives" at bounding box center [238, 252] width 49 height 7
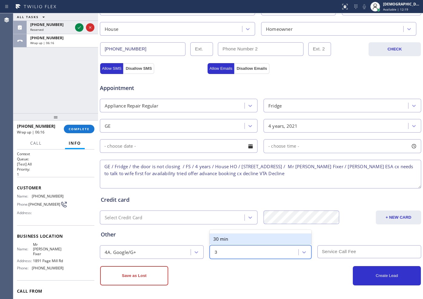
type input "30"
click at [245, 240] on div "30 min" at bounding box center [260, 239] width 101 height 11
click at [163, 173] on textarea "GE / Fridge / the door is not closing / FS / 4 years / House HO / [STREET_ADDRE…" at bounding box center [260, 174] width 321 height 29
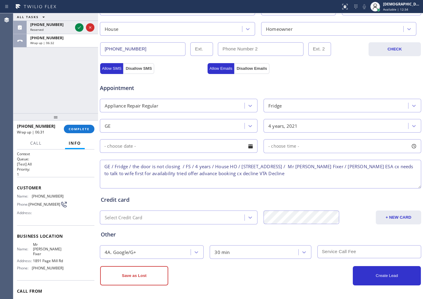
drag, startPoint x: 166, startPoint y: 274, endPoint x: 169, endPoint y: 272, distance: 4.2
click at [166, 274] on button "Save as Lost" at bounding box center [134, 275] width 68 height 19
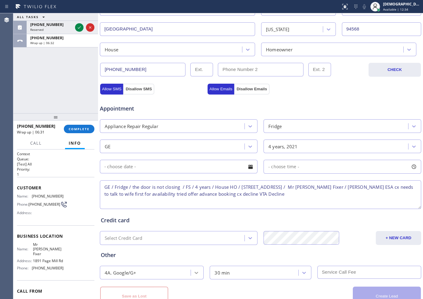
scroll to position [190, 0]
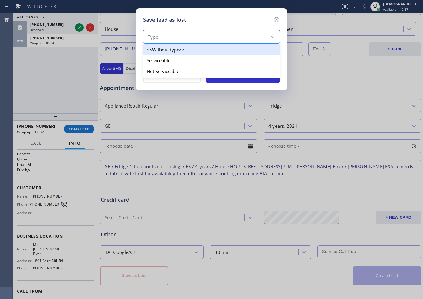
click at [194, 32] on div "Type" at bounding box center [206, 37] width 122 height 11
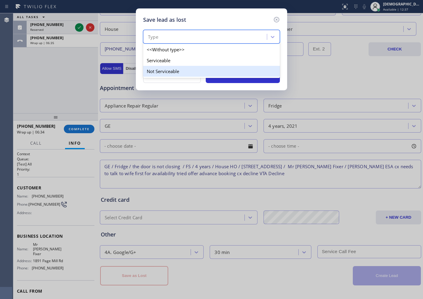
click at [181, 72] on div "Not Serviceable" at bounding box center [211, 71] width 137 height 11
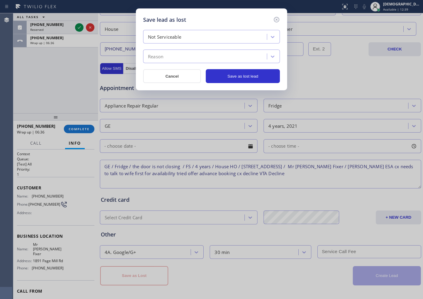
click at [193, 36] on div "Not Serviceable" at bounding box center [206, 37] width 122 height 11
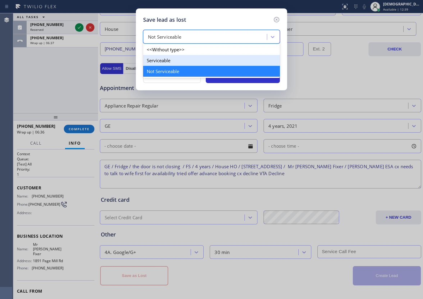
click at [182, 63] on div "Serviceable" at bounding box center [211, 60] width 137 height 11
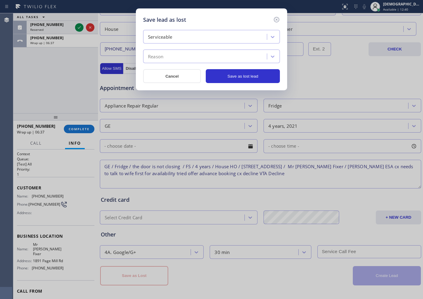
click at [186, 54] on div "Reason" at bounding box center [206, 56] width 122 height 11
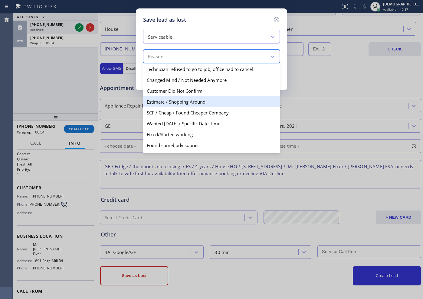
click at [188, 99] on div "Estimate / Shopping Around" at bounding box center [211, 101] width 137 height 11
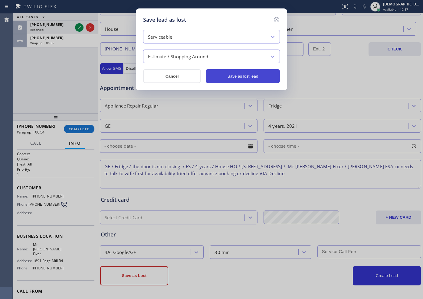
click at [235, 80] on button "Save as lost lead" at bounding box center [243, 76] width 74 height 14
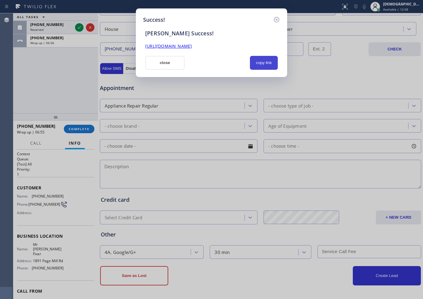
click at [268, 61] on button "copy link" at bounding box center [264, 63] width 28 height 14
click at [38, 94] on div "Success! [PERSON_NAME] Success! [URL][DOMAIN_NAME] close copy link" at bounding box center [211, 149] width 423 height 299
click at [177, 64] on button "close" at bounding box center [164, 63] width 39 height 14
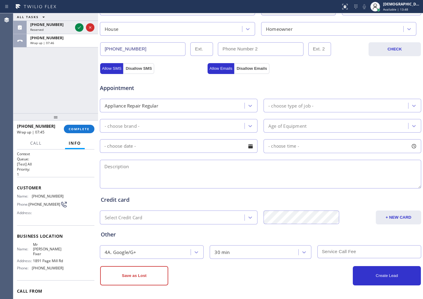
click at [55, 91] on div "ALL TASKS ALL TASKS ACTIVE TASKS TASKS IN WRAP UP [PHONE_NUMBER] Reserved [PHON…" at bounding box center [55, 63] width 85 height 100
click at [86, 128] on span "COMPLETE" at bounding box center [79, 129] width 21 height 4
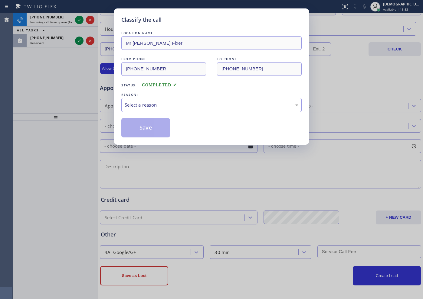
click at [165, 106] on div "Select a reason" at bounding box center [212, 105] width 174 height 7
click at [162, 101] on div "New Customer - Booked" at bounding box center [211, 105] width 180 height 14
click at [148, 125] on button "Save" at bounding box center [145, 127] width 49 height 19
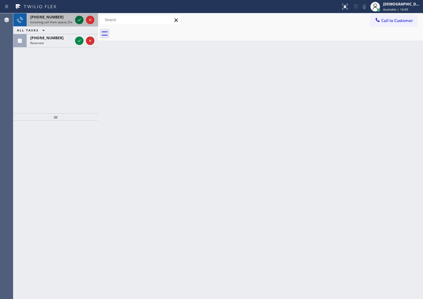
click at [78, 19] on icon at bounding box center [79, 19] width 7 height 7
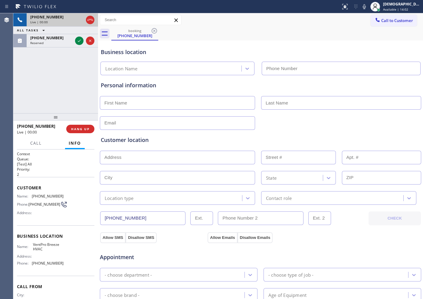
type input "[PHONE_NUMBER]"
click at [90, 19] on icon at bounding box center [89, 19] width 7 height 7
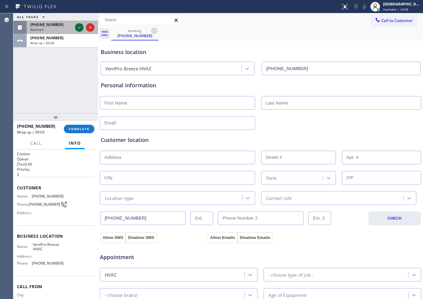
click at [79, 27] on icon at bounding box center [79, 27] width 7 height 7
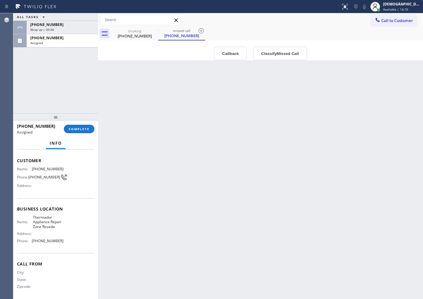
scroll to position [46, 0]
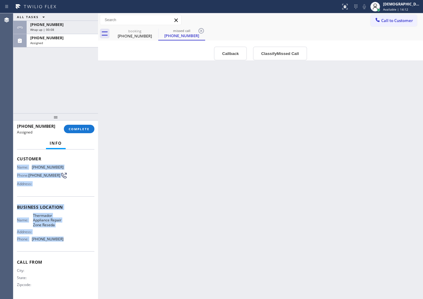
drag, startPoint x: 60, startPoint y: 225, endPoint x: 15, endPoint y: 163, distance: 76.7
click at [15, 163] on div "Context Queue: Appliance Repair High End Priority: 0 Task Age: [DEMOGRAPHIC_DAT…" at bounding box center [55, 225] width 85 height 150
click at [85, 129] on span "COMPLETE" at bounding box center [79, 129] width 21 height 4
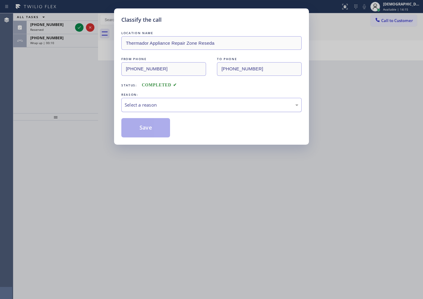
click at [139, 102] on div "Select a reason" at bounding box center [212, 105] width 174 height 7
drag, startPoint x: 129, startPoint y: 125, endPoint x: 239, endPoint y: 193, distance: 128.6
click at [130, 125] on button "Save" at bounding box center [145, 127] width 49 height 19
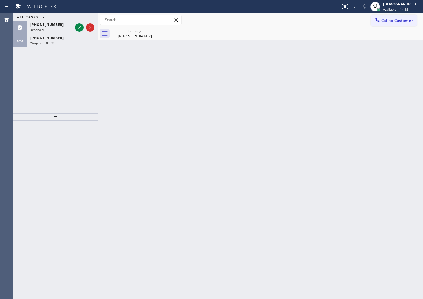
click at [43, 68] on div "ALL TASKS ALL TASKS ACTIVE TASKS TASKS IN WRAP UP [PHONE_NUMBER] Reserved [PHON…" at bounding box center [55, 63] width 85 height 100
click at [81, 29] on icon at bounding box center [79, 27] width 7 height 7
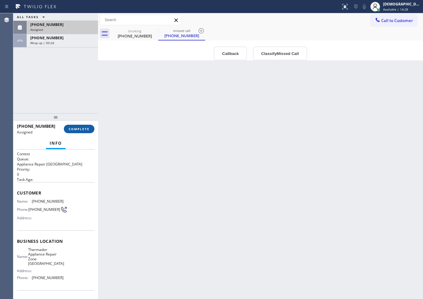
click at [80, 130] on span "COMPLETE" at bounding box center [79, 129] width 21 height 4
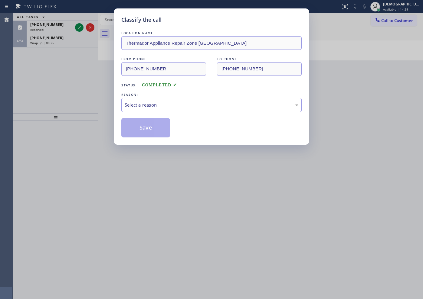
click at [228, 106] on div "Select a reason" at bounding box center [212, 105] width 174 height 7
click at [150, 130] on button "Save" at bounding box center [145, 127] width 49 height 19
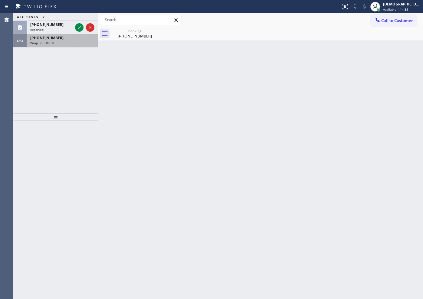
click at [80, 41] on div "Wrap up | 00:30" at bounding box center [62, 43] width 64 height 4
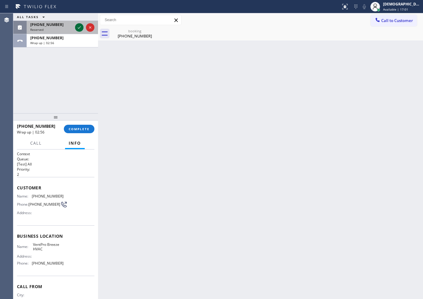
click at [81, 28] on icon at bounding box center [79, 27] width 7 height 7
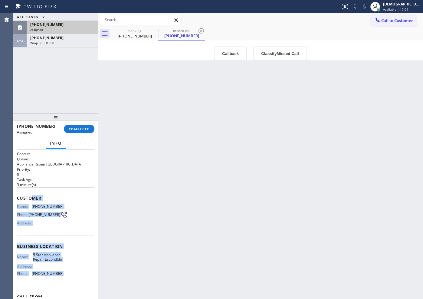
drag, startPoint x: 64, startPoint y: 240, endPoint x: 32, endPoint y: 198, distance: 53.2
click at [32, 198] on div "Context Queue: Appliance Repair High End Priority: 0 Task Age: [DEMOGRAPHIC_DAT…" at bounding box center [55, 241] width 77 height 180
click at [78, 256] on div "Name: 5 Star Appliance Repair Escondido Address: Phone: [PHONE_NUMBER]" at bounding box center [55, 266] width 77 height 26
drag, startPoint x: 60, startPoint y: 273, endPoint x: 17, endPoint y: 197, distance: 87.5
click at [17, 197] on div "Context Queue: Appliance Repair High End Priority: 0 Task Age: [DEMOGRAPHIC_DAT…" at bounding box center [55, 241] width 77 height 180
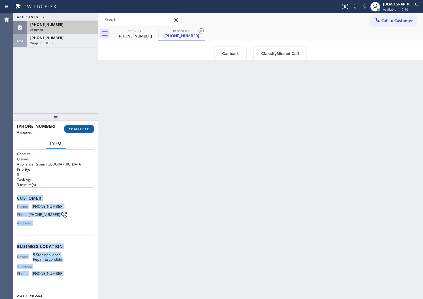
click at [90, 128] on button "COMPLETE" at bounding box center [79, 129] width 31 height 8
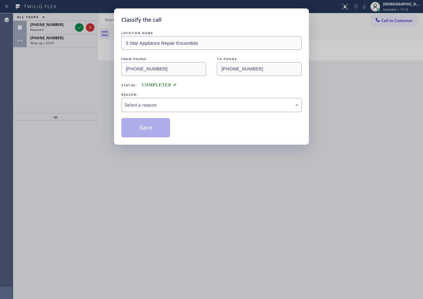
click at [173, 105] on div "Select a reason" at bounding box center [212, 105] width 174 height 7
click at [154, 125] on button "Save" at bounding box center [145, 127] width 49 height 19
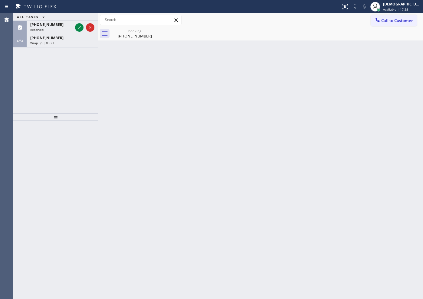
click at [48, 85] on div "ALL TASKS ALL TASKS ACTIVE TASKS TASKS IN WRAP UP [PHONE_NUMBER] Reserved [PHON…" at bounding box center [55, 63] width 85 height 100
click at [77, 39] on div "[PHONE_NUMBER]" at bounding box center [62, 37] width 64 height 5
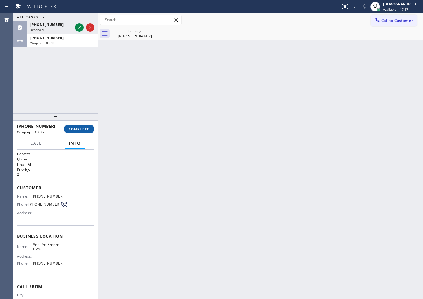
click at [82, 130] on span "COMPLETE" at bounding box center [79, 129] width 21 height 4
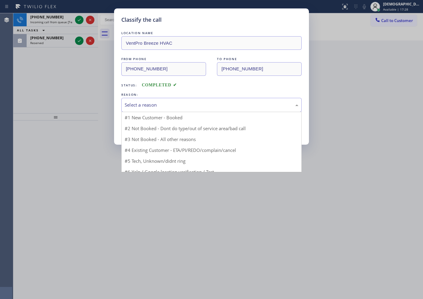
drag, startPoint x: 227, startPoint y: 103, endPoint x: 223, endPoint y: 109, distance: 6.7
click at [226, 103] on div "Select a reason" at bounding box center [212, 105] width 174 height 7
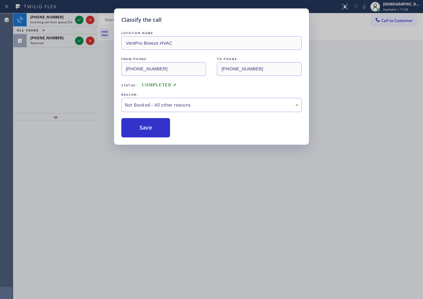
click at [171, 129] on div "Save" at bounding box center [211, 127] width 180 height 19
click at [163, 129] on button "Save" at bounding box center [145, 127] width 49 height 19
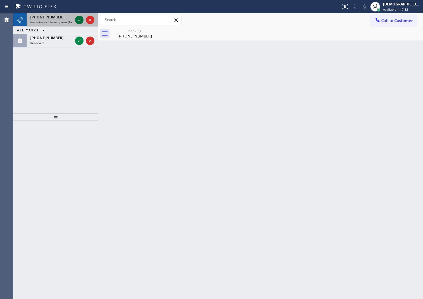
click at [83, 23] on icon at bounding box center [79, 19] width 7 height 7
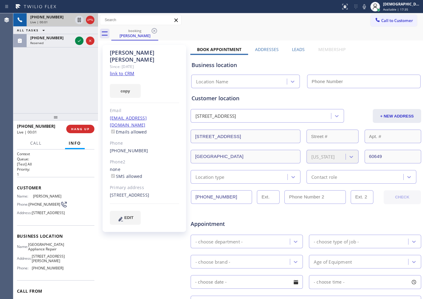
type input "[PHONE_NUMBER]"
click at [128, 70] on link "link to CRM" at bounding box center [122, 73] width 24 height 6
click at [80, 22] on icon at bounding box center [79, 19] width 7 height 7
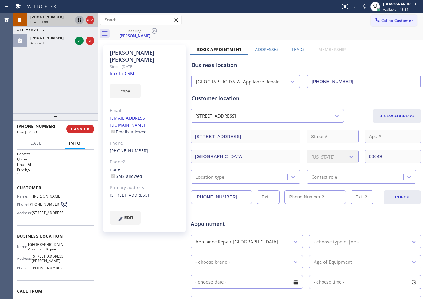
click at [48, 87] on div "[PHONE_NUMBER] Live | 01:00 ALL TASKS ALL TASKS ACTIVE TASKS TASKS IN WRAP UP […" at bounding box center [55, 63] width 85 height 100
click at [79, 20] on icon at bounding box center [79, 20] width 4 height 4
click at [88, 21] on icon at bounding box center [89, 20] width 5 height 2
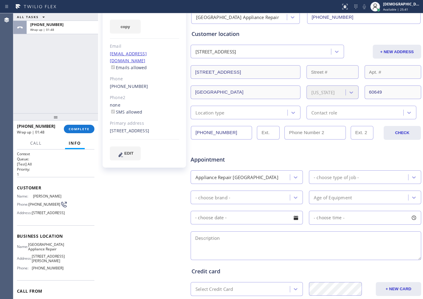
scroll to position [76, 0]
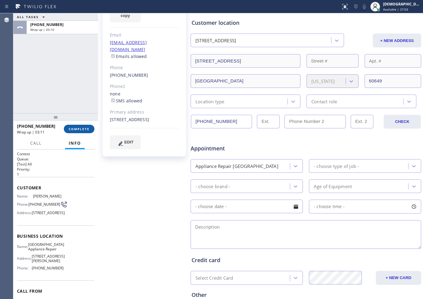
click at [80, 128] on span "COMPLETE" at bounding box center [79, 129] width 21 height 4
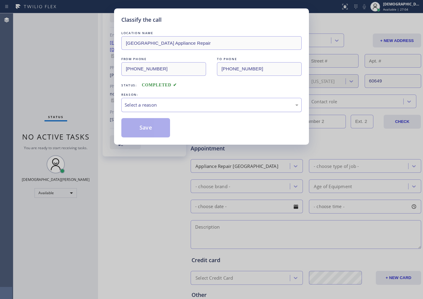
click at [173, 110] on div "Select a reason" at bounding box center [211, 105] width 180 height 14
click at [161, 108] on div "Not Booked - All other reasons" at bounding box center [212, 105] width 174 height 7
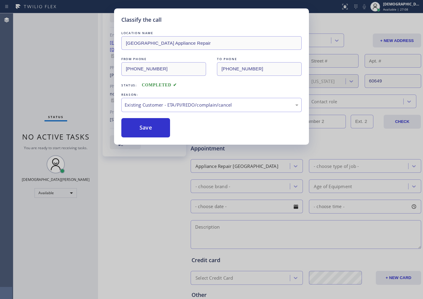
click at [151, 138] on div "Classify the call LOCATION NAME [GEOGRAPHIC_DATA] Appliance Repair FROM PHONE […" at bounding box center [211, 76] width 195 height 136
click at [146, 126] on button "Save" at bounding box center [145, 127] width 49 height 19
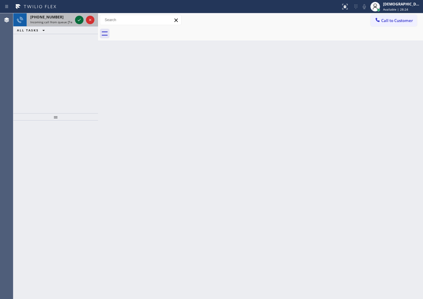
click at [80, 19] on icon at bounding box center [79, 19] width 7 height 7
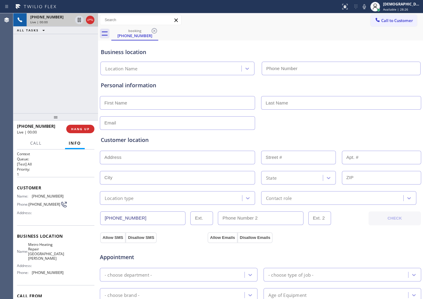
type input "[PHONE_NUMBER]"
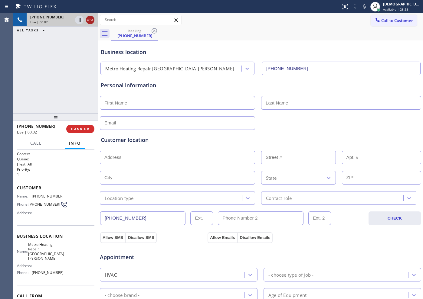
click at [91, 19] on icon at bounding box center [89, 19] width 7 height 7
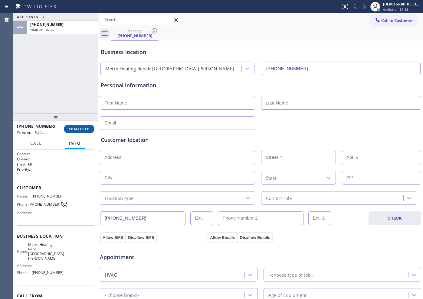
click at [77, 125] on button "COMPLETE" at bounding box center [79, 129] width 31 height 8
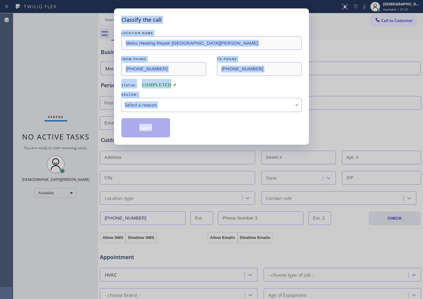
click at [191, 135] on div "Save" at bounding box center [211, 127] width 180 height 19
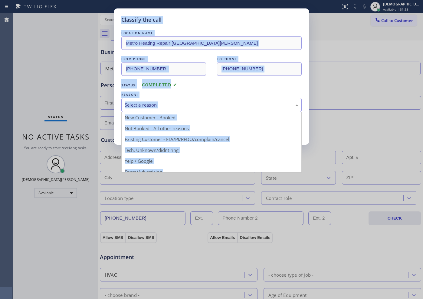
click at [188, 107] on div "Select a reason" at bounding box center [212, 105] width 174 height 7
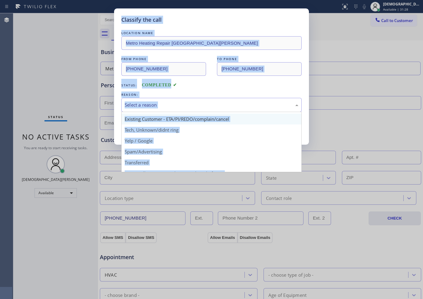
scroll to position [38, 0]
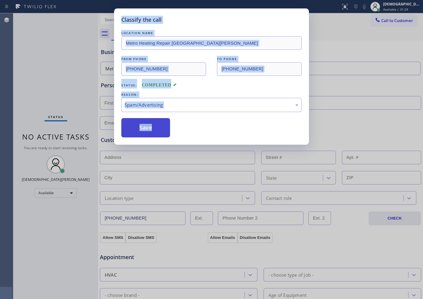
click at [152, 128] on button "Save" at bounding box center [145, 127] width 49 height 19
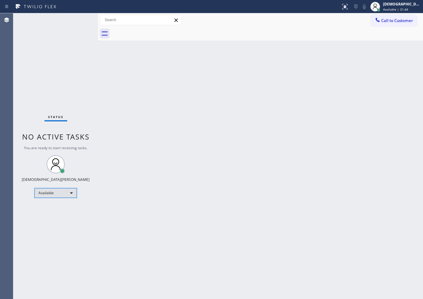
click at [58, 191] on div "Available" at bounding box center [55, 193] width 42 height 10
click at [47, 214] on li "Unavailable" at bounding box center [55, 216] width 41 height 7
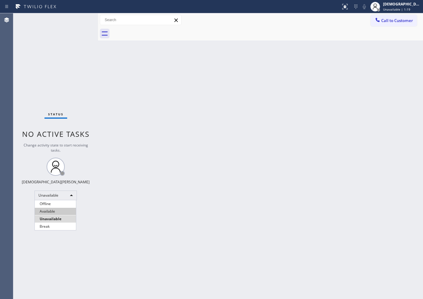
click at [57, 212] on li "Available" at bounding box center [55, 211] width 41 height 7
click at [62, 198] on div "Unavailable" at bounding box center [55, 196] width 42 height 10
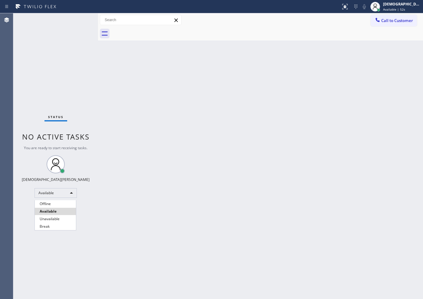
click at [55, 39] on div at bounding box center [211, 149] width 423 height 299
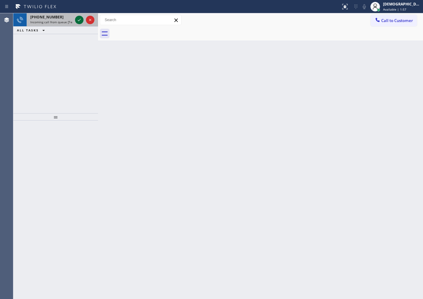
click at [78, 16] on icon at bounding box center [79, 19] width 7 height 7
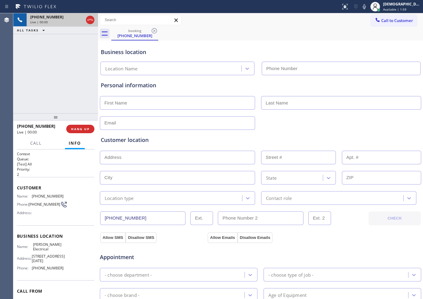
type input "[PHONE_NUMBER]"
click at [90, 16] on icon at bounding box center [89, 19] width 7 height 7
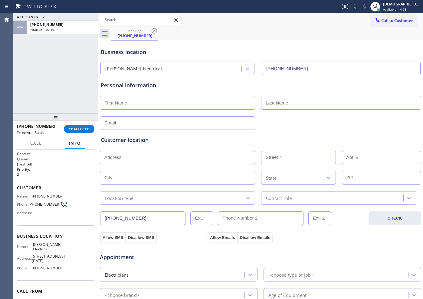
drag, startPoint x: 30, startPoint y: 87, endPoint x: 39, endPoint y: 93, distance: 10.5
click at [30, 87] on div "ALL TASKS ALL TASKS ACTIVE TASKS TASKS IN WRAP UP [PHONE_NUMBER] Wrap up | 02:19" at bounding box center [55, 63] width 85 height 100
click at [83, 128] on span "COMPLETE" at bounding box center [79, 129] width 21 height 4
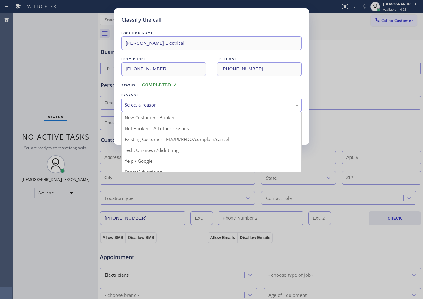
click at [138, 107] on div "Select a reason" at bounding box center [212, 105] width 174 height 7
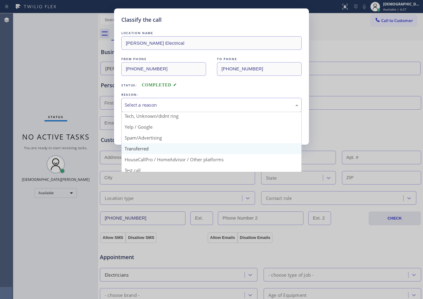
scroll to position [38, 0]
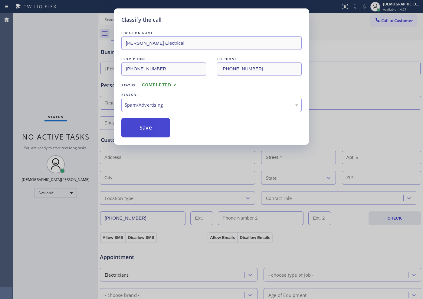
click at [142, 130] on button "Save" at bounding box center [145, 127] width 49 height 19
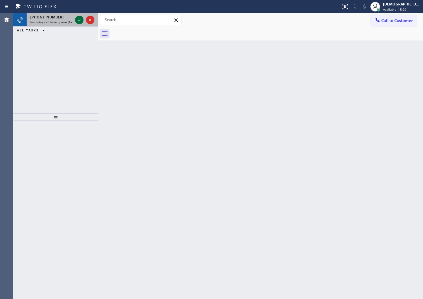
click at [78, 20] on icon at bounding box center [79, 20] width 3 height 2
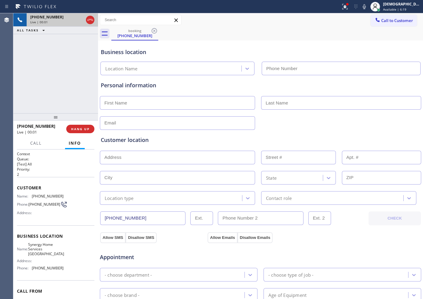
type input "[PHONE_NUMBER]"
click at [91, 20] on icon at bounding box center [89, 19] width 7 height 7
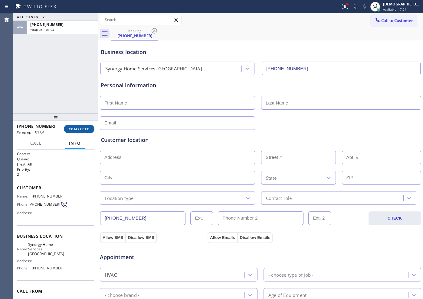
click at [70, 128] on span "COMPLETE" at bounding box center [79, 129] width 21 height 4
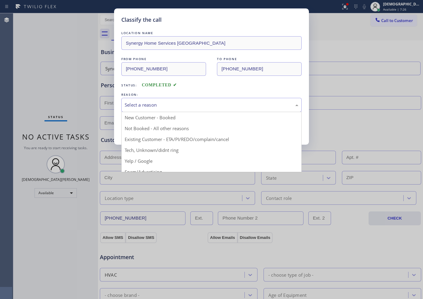
click at [170, 102] on div "Select a reason" at bounding box center [212, 105] width 174 height 7
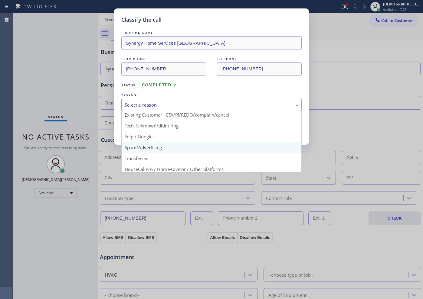
scroll to position [38, 0]
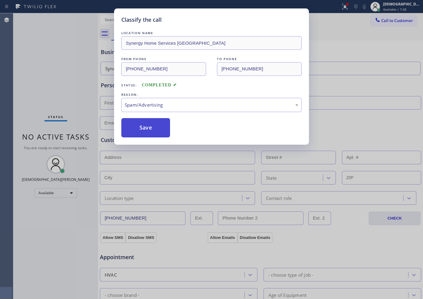
click at [146, 130] on button "Save" at bounding box center [145, 127] width 49 height 19
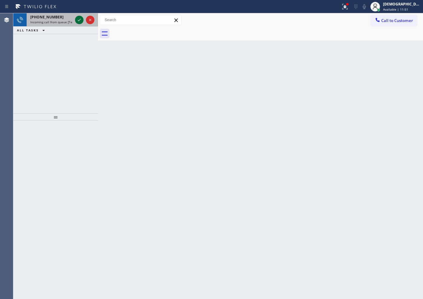
click at [77, 18] on icon at bounding box center [79, 19] width 7 height 7
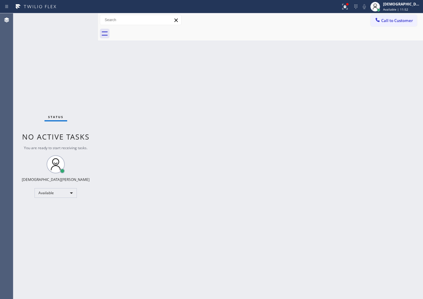
click at [77, 18] on div "Status No active tasks You are ready to start receiving tasks. Christian Cinco …" at bounding box center [55, 156] width 85 height 286
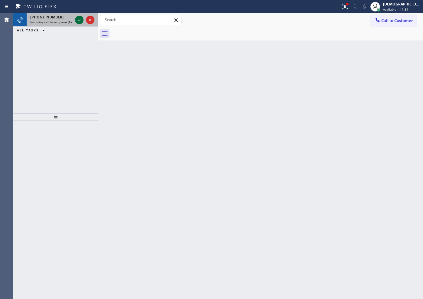
click at [76, 18] on icon at bounding box center [79, 19] width 7 height 7
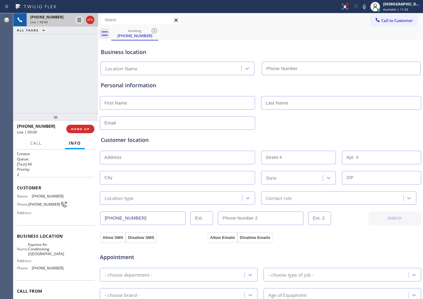
type input "[PHONE_NUMBER]"
click at [78, 133] on div "[PHONE_NUMBER] Live | 00:02 HANG UP" at bounding box center [55, 129] width 77 height 16
click at [79, 128] on span "HANG UP" at bounding box center [80, 129] width 18 height 4
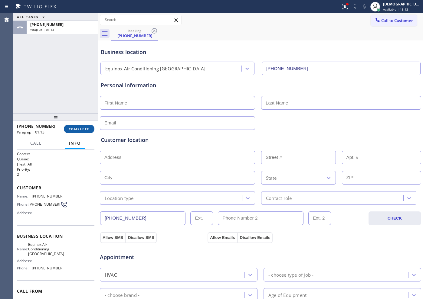
click at [79, 128] on span "COMPLETE" at bounding box center [79, 129] width 21 height 4
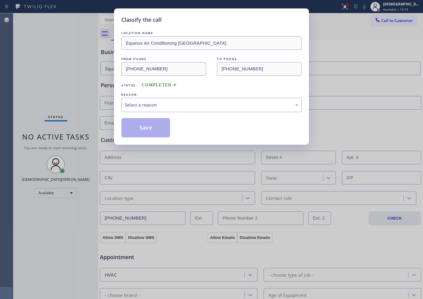
click at [126, 105] on div "Select a reason" at bounding box center [212, 105] width 174 height 7
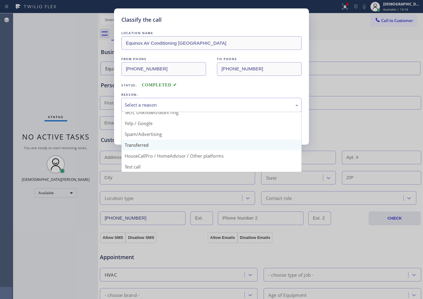
scroll to position [38, 0]
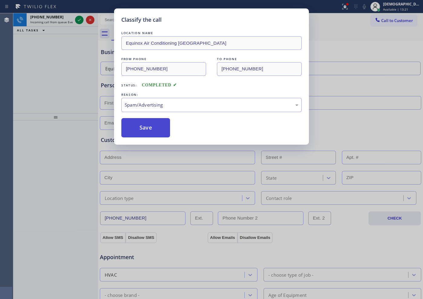
click at [142, 134] on button "Save" at bounding box center [145, 127] width 49 height 19
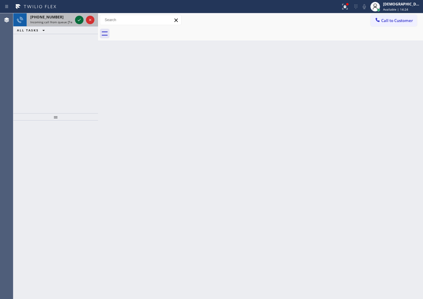
click at [79, 21] on icon at bounding box center [79, 20] width 3 height 2
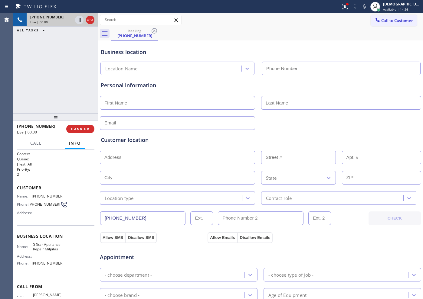
type input "[PHONE_NUMBER]"
click at [88, 23] on icon at bounding box center [89, 19] width 7 height 7
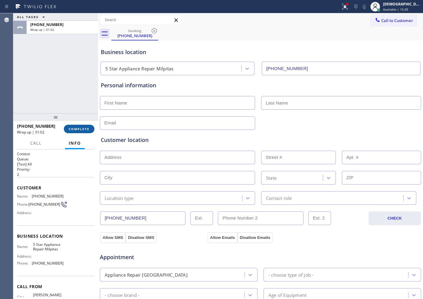
click at [71, 126] on button "COMPLETE" at bounding box center [79, 129] width 31 height 8
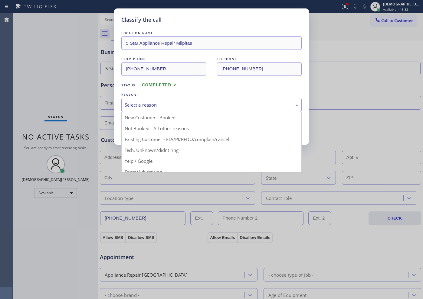
click at [183, 108] on div "Select a reason" at bounding box center [212, 105] width 174 height 7
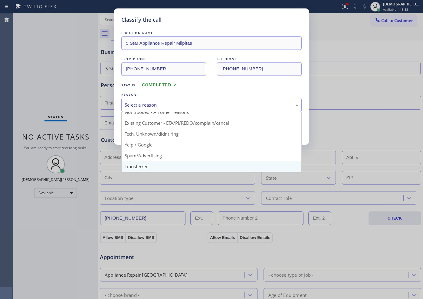
scroll to position [38, 0]
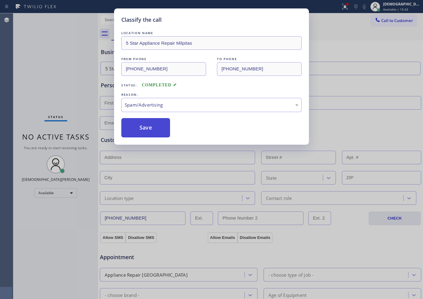
click at [148, 133] on button "Save" at bounding box center [145, 127] width 49 height 19
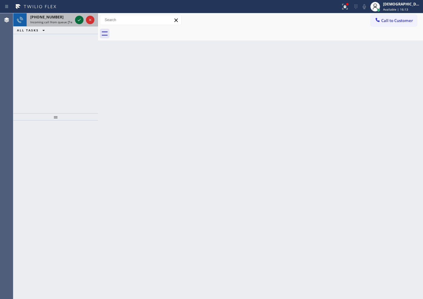
click at [77, 19] on icon at bounding box center [79, 19] width 7 height 7
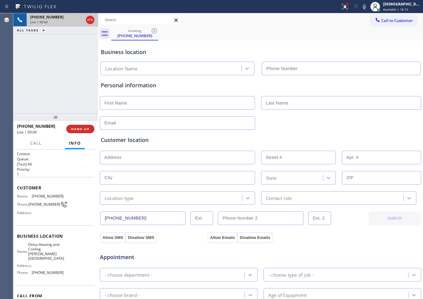
type input "[PHONE_NUMBER]"
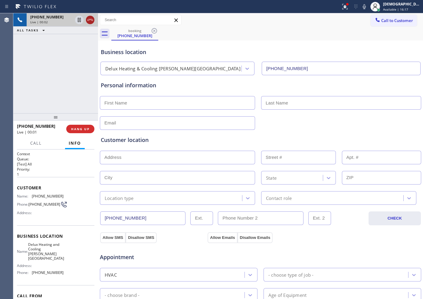
click at [91, 19] on icon at bounding box center [89, 19] width 7 height 7
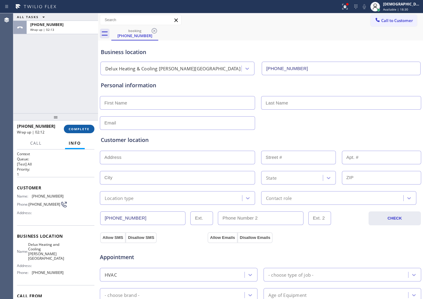
click at [80, 128] on span "COMPLETE" at bounding box center [79, 129] width 21 height 4
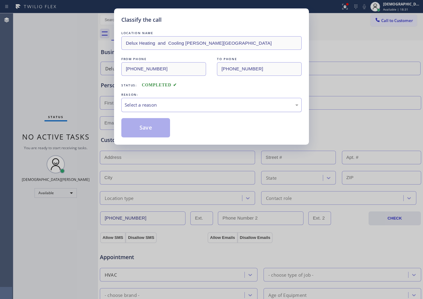
click at [141, 106] on div "Select a reason" at bounding box center [212, 105] width 174 height 7
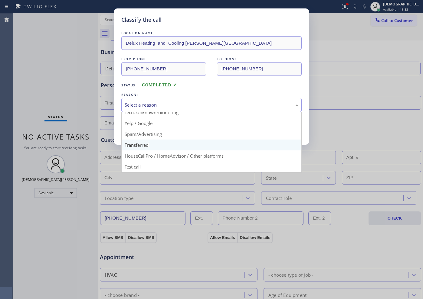
scroll to position [38, 0]
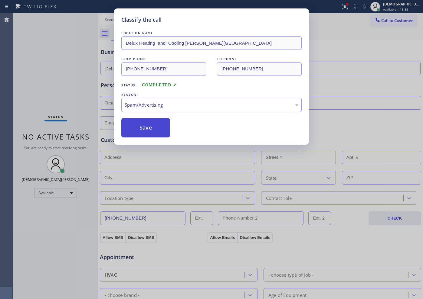
click at [143, 134] on button "Save" at bounding box center [145, 127] width 49 height 19
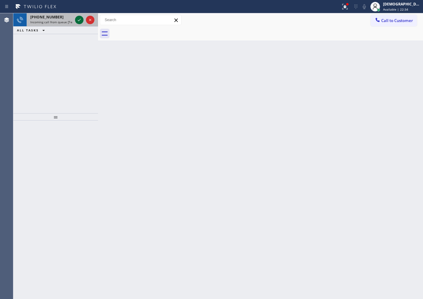
click at [80, 23] on icon at bounding box center [79, 19] width 7 height 7
click at [78, 20] on icon at bounding box center [79, 20] width 3 height 2
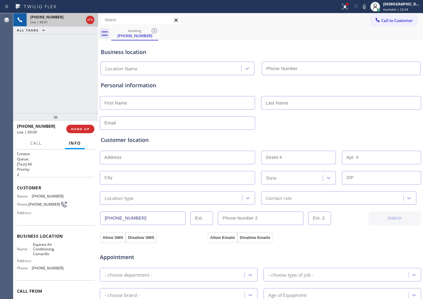
type input "[PHONE_NUMBER]"
click at [92, 18] on icon at bounding box center [89, 19] width 7 height 7
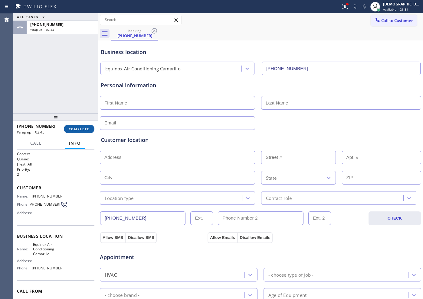
click at [75, 126] on button "COMPLETE" at bounding box center [79, 129] width 31 height 8
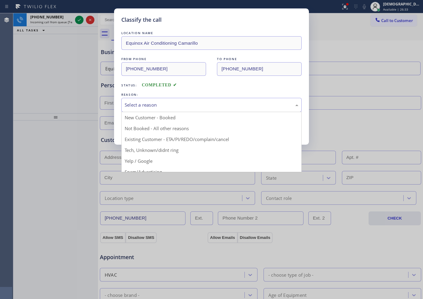
click at [214, 99] on div "Select a reason" at bounding box center [211, 105] width 180 height 14
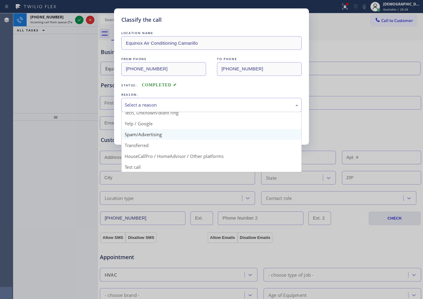
scroll to position [38, 0]
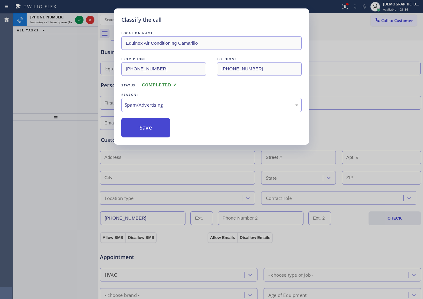
click at [156, 126] on button "Save" at bounding box center [145, 127] width 49 height 19
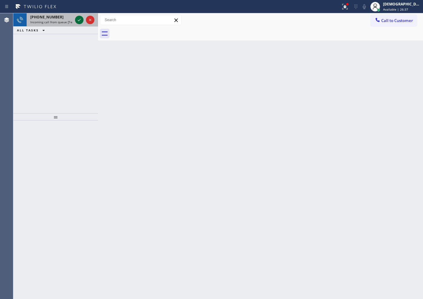
click at [78, 18] on icon at bounding box center [79, 19] width 7 height 7
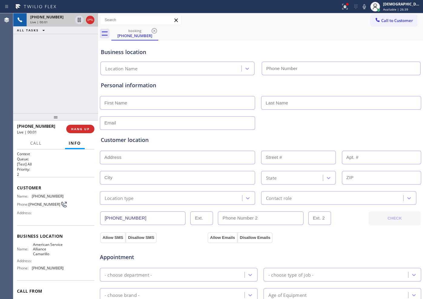
type input "[PHONE_NUMBER]"
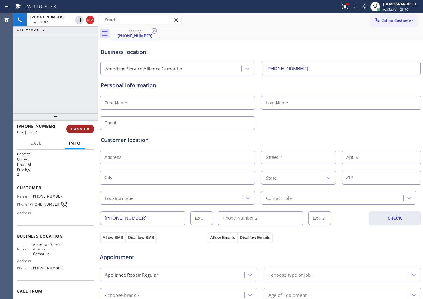
click at [88, 127] on span "HANG UP" at bounding box center [80, 129] width 18 height 4
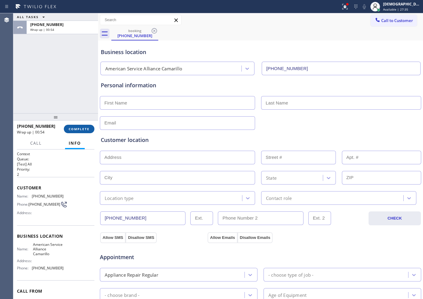
click at [92, 129] on button "COMPLETE" at bounding box center [79, 129] width 31 height 8
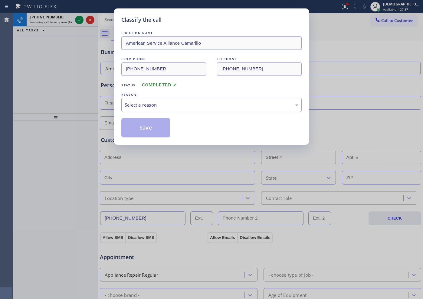
click at [165, 105] on div "Select a reason" at bounding box center [212, 105] width 174 height 7
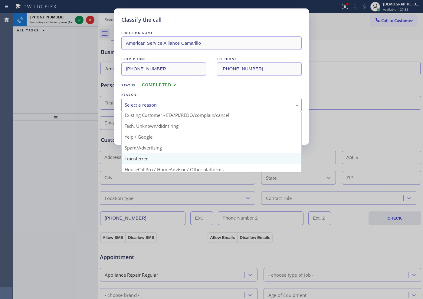
scroll to position [38, 0]
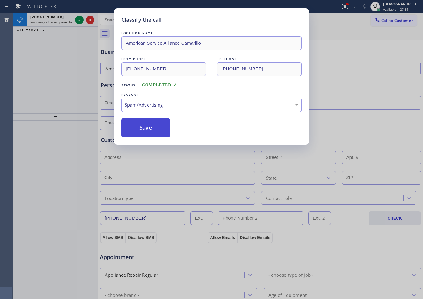
click at [156, 129] on button "Save" at bounding box center [145, 127] width 49 height 19
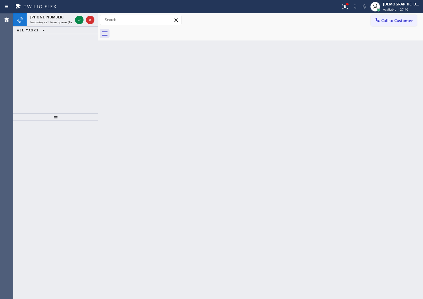
click at [78, 19] on icon at bounding box center [79, 19] width 7 height 7
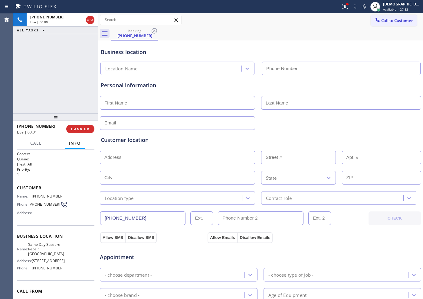
type input "[PHONE_NUMBER]"
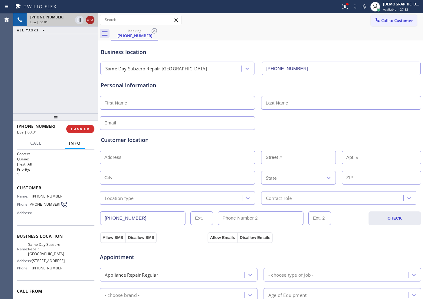
click at [90, 20] on icon at bounding box center [89, 20] width 5 height 2
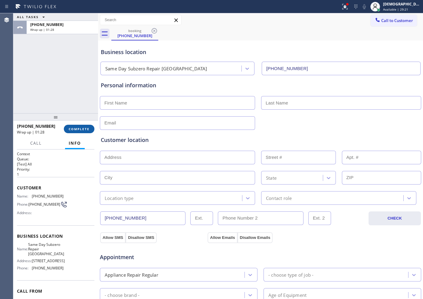
click at [81, 130] on span "COMPLETE" at bounding box center [79, 129] width 21 height 4
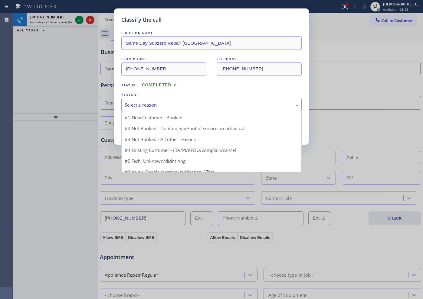
click at [137, 109] on div "Select a reason" at bounding box center [211, 105] width 180 height 14
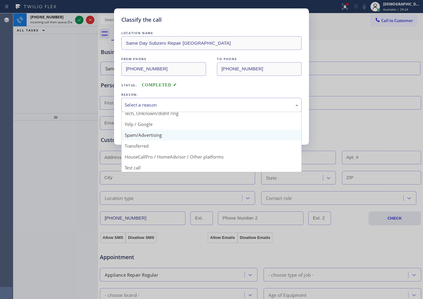
scroll to position [38, 0]
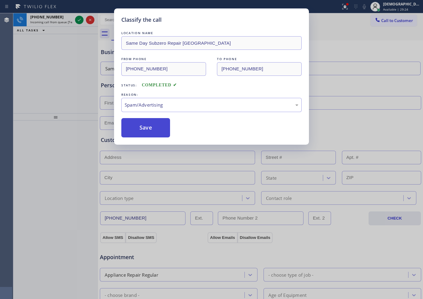
click at [145, 128] on button "Save" at bounding box center [145, 127] width 49 height 19
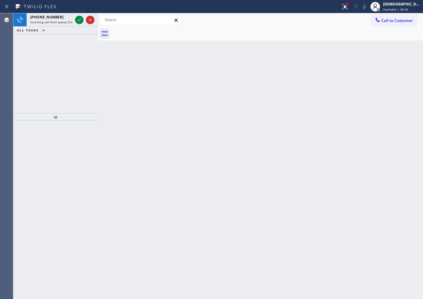
click at [79, 21] on icon at bounding box center [79, 19] width 7 height 7
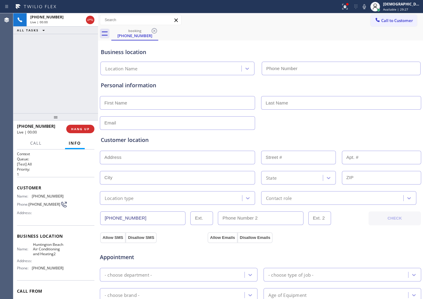
type input "[PHONE_NUMBER]"
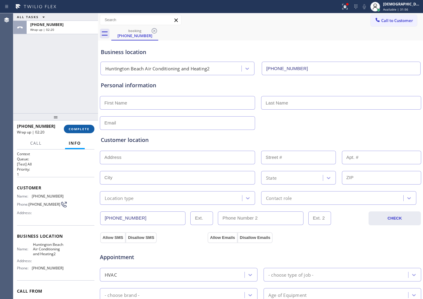
click at [89, 128] on button "COMPLETE" at bounding box center [79, 129] width 31 height 8
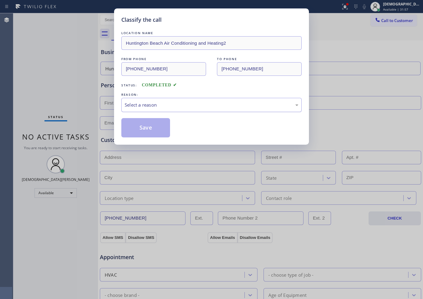
click at [164, 102] on div "Select a reason" at bounding box center [212, 105] width 174 height 7
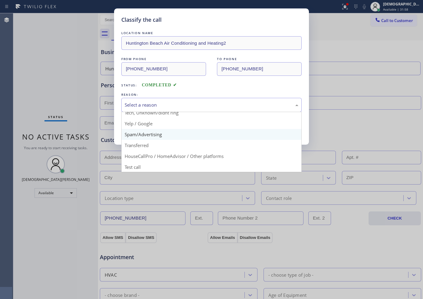
scroll to position [38, 0]
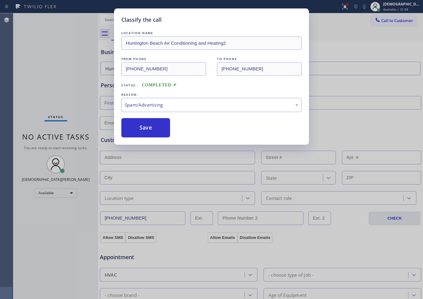
click at [148, 131] on button "Save" at bounding box center [145, 127] width 49 height 19
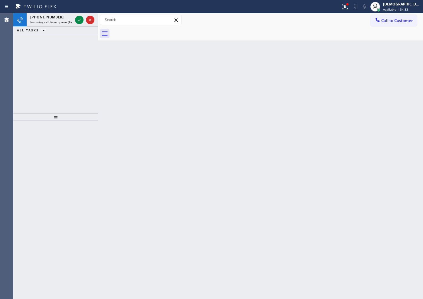
click at [40, 75] on div "[PHONE_NUMBER] Incoming call from queue [Test] All ALL TASKS ALL TASKS ACTIVE T…" at bounding box center [55, 63] width 85 height 100
click at [79, 20] on icon at bounding box center [79, 19] width 7 height 7
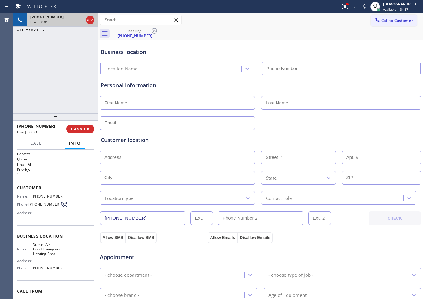
type input "[PHONE_NUMBER]"
click at [89, 21] on icon at bounding box center [89, 19] width 7 height 7
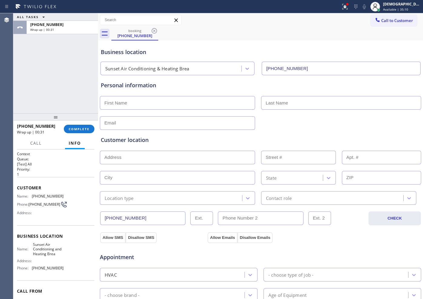
click at [80, 134] on div "[PHONE_NUMBER] Wrap up | 00:31 COMPLETE" at bounding box center [55, 129] width 77 height 16
click at [76, 130] on span "COMPLETE" at bounding box center [79, 129] width 21 height 4
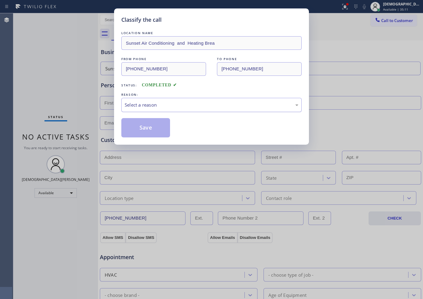
click at [190, 110] on div "Select a reason" at bounding box center [211, 105] width 180 height 14
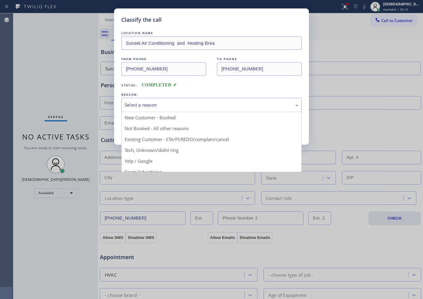
scroll to position [38, 0]
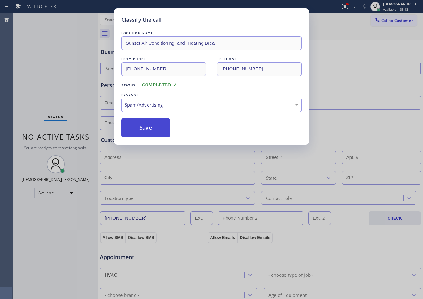
click at [152, 133] on button "Save" at bounding box center [145, 127] width 49 height 19
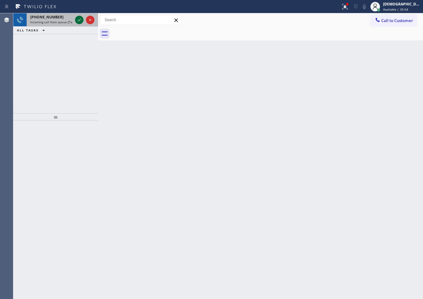
click at [77, 19] on icon at bounding box center [79, 19] width 7 height 7
click at [78, 19] on icon at bounding box center [79, 19] width 7 height 7
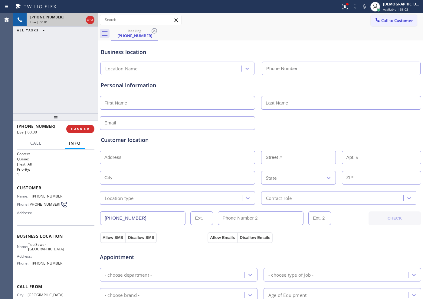
type input "[PHONE_NUMBER]"
click at [90, 19] on icon at bounding box center [89, 19] width 7 height 7
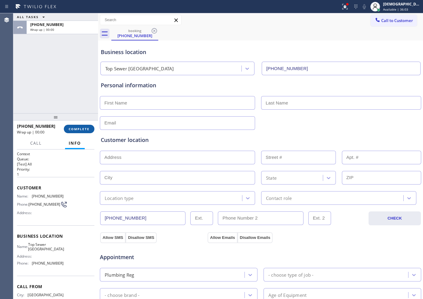
click at [80, 126] on button "COMPLETE" at bounding box center [79, 129] width 31 height 8
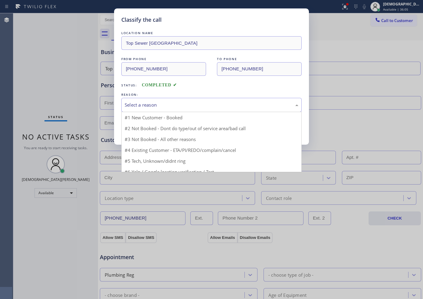
click at [143, 108] on div "Select a reason" at bounding box center [212, 105] width 174 height 7
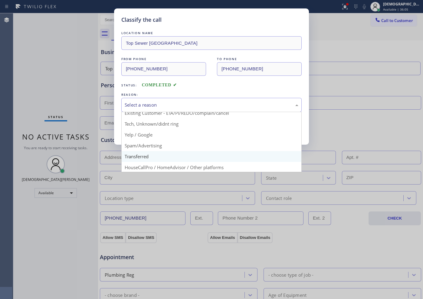
scroll to position [38, 0]
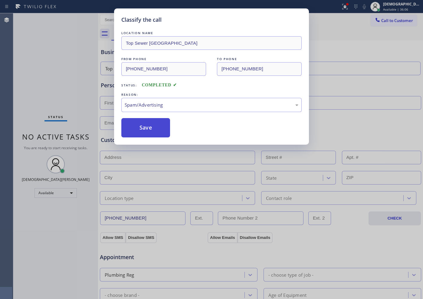
click at [146, 132] on button "Save" at bounding box center [145, 127] width 49 height 19
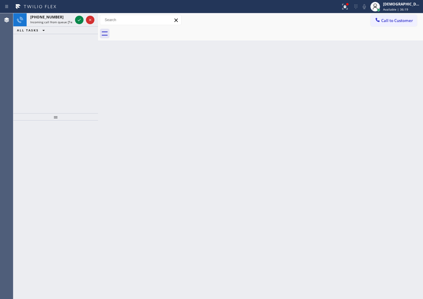
click at [59, 67] on div "[PHONE_NUMBER] Incoming call from queue [Test] All ALL TASKS ALL TASKS ACTIVE T…" at bounding box center [55, 63] width 85 height 100
click at [77, 20] on icon at bounding box center [79, 19] width 7 height 7
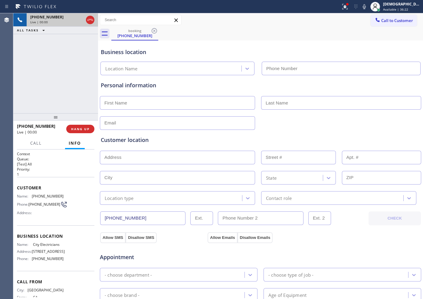
type input "[PHONE_NUMBER]"
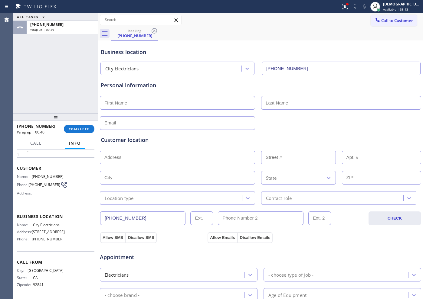
drag, startPoint x: 52, startPoint y: 86, endPoint x: 60, endPoint y: 100, distance: 16.5
click at [53, 88] on div "ALL TASKS ALL TASKS ACTIVE TASKS TASKS IN WRAP UP [PHONE_NUMBER] Wrap up | 00:39" at bounding box center [55, 63] width 85 height 100
click at [75, 128] on span "COMPLETE" at bounding box center [79, 129] width 21 height 4
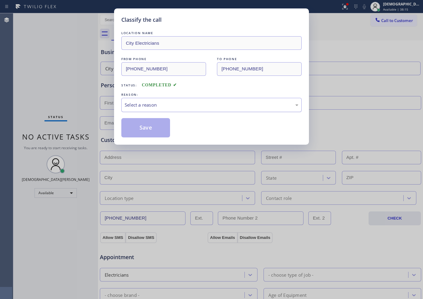
click at [174, 104] on div "Select a reason" at bounding box center [212, 105] width 174 height 7
click at [159, 129] on button "Save" at bounding box center [145, 127] width 49 height 19
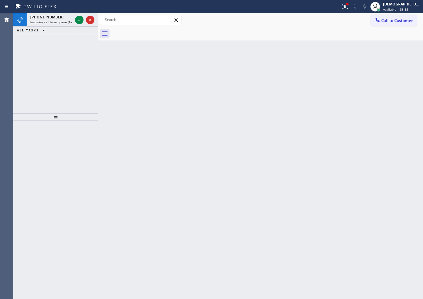
click at [54, 54] on div "[PHONE_NUMBER] Incoming call from queue [Test] All ALL TASKS ALL TASKS ACTIVE T…" at bounding box center [55, 63] width 85 height 100
click at [81, 21] on icon at bounding box center [79, 19] width 7 height 7
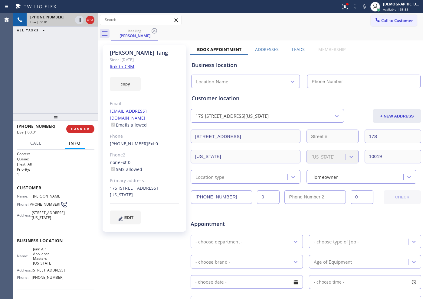
type input "[PHONE_NUMBER]"
click at [41, 64] on div "[PHONE_NUMBER] Live | 00:01 ALL TASKS ALL TASKS ACTIVE TASKS TASKS IN WRAP UP" at bounding box center [55, 63] width 85 height 100
click at [122, 67] on link "link to CRM" at bounding box center [122, 66] width 24 height 6
click at [76, 15] on div at bounding box center [85, 19] width 22 height 13
click at [77, 18] on icon at bounding box center [79, 19] width 7 height 7
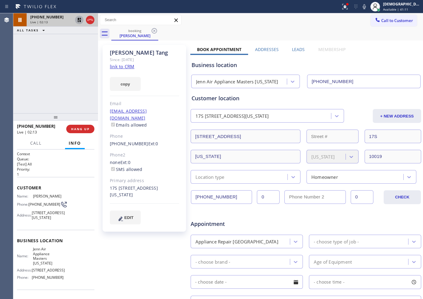
click at [77, 21] on icon at bounding box center [79, 19] width 7 height 7
click at [47, 46] on div "[PHONE_NUMBER] Live | 02:38 ALL TASKS ALL TASKS ACTIVE TASKS TASKS IN WRAP UP" at bounding box center [55, 63] width 85 height 100
click at [78, 21] on icon at bounding box center [79, 20] width 3 height 4
click at [79, 22] on icon at bounding box center [79, 19] width 7 height 7
click at [78, 20] on icon at bounding box center [79, 20] width 3 height 4
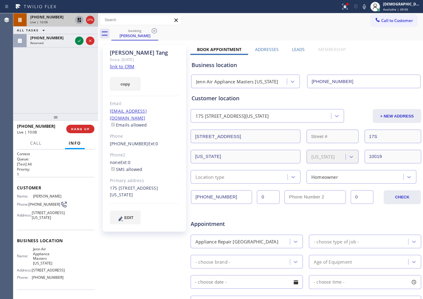
click at [81, 22] on icon at bounding box center [79, 19] width 7 height 7
drag, startPoint x: 40, startPoint y: 80, endPoint x: 49, endPoint y: 24, distance: 56.0
click at [40, 80] on div "[PHONE_NUMBER] Live | 10:27 ALL TASKS ALL TASKS ACTIVE TASKS TASKS IN WRAP UP […" at bounding box center [55, 63] width 85 height 100
click at [90, 18] on icon at bounding box center [89, 19] width 7 height 7
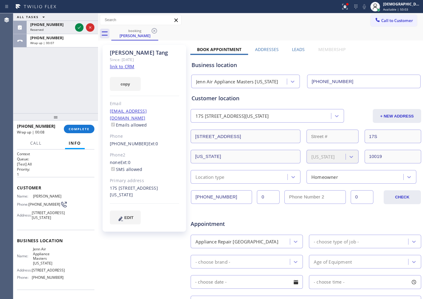
click at [34, 74] on div "ALL TASKS ALL TASKS ACTIVE TASKS TASKS IN WRAP UP [PHONE_NUMBER] Reserved [PHON…" at bounding box center [55, 63] width 85 height 100
click at [78, 127] on span "COMPLETE" at bounding box center [79, 129] width 21 height 4
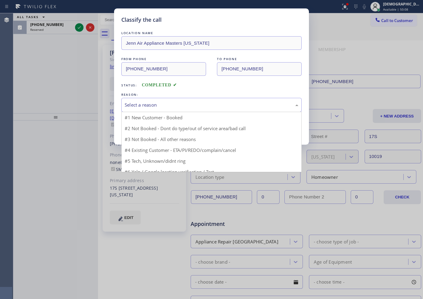
drag, startPoint x: 208, startPoint y: 101, endPoint x: 168, endPoint y: 157, distance: 68.0
click at [207, 102] on div "Select a reason" at bounding box center [212, 105] width 174 height 7
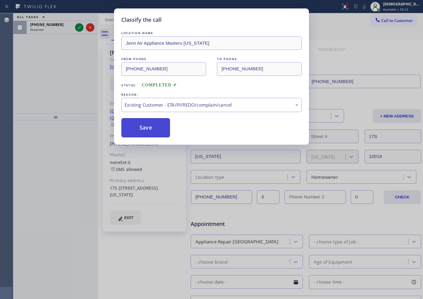
click at [155, 135] on button "Save" at bounding box center [145, 127] width 49 height 19
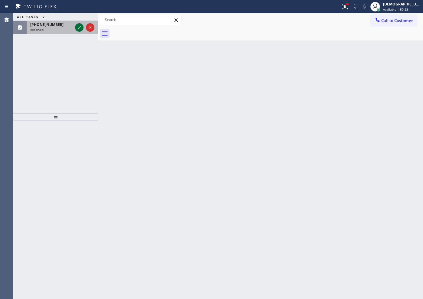
click at [79, 28] on icon at bounding box center [79, 27] width 3 height 2
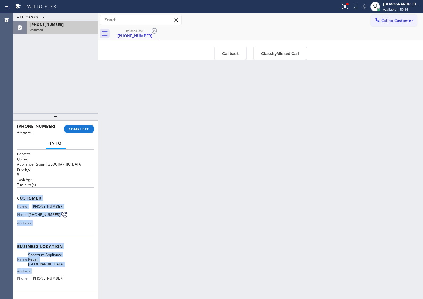
drag, startPoint x: 54, startPoint y: 280, endPoint x: 21, endPoint y: 196, distance: 89.8
click at [21, 196] on div "Context Queue: Appliance Repair High End Priority: 0 Task Age: [DEMOGRAPHIC_DAT…" at bounding box center [55, 243] width 77 height 185
click at [47, 274] on div "Address:" at bounding box center [40, 271] width 47 height 5
drag, startPoint x: 68, startPoint y: 249, endPoint x: 16, endPoint y: 195, distance: 75.5
click at [16, 195] on div "Context Queue: Appliance Repair High End Priority: 0 Task Age: [DEMOGRAPHIC_DAT…" at bounding box center [55, 225] width 85 height 150
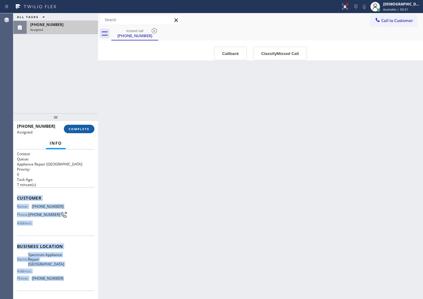
click at [92, 129] on button "COMPLETE" at bounding box center [79, 129] width 31 height 8
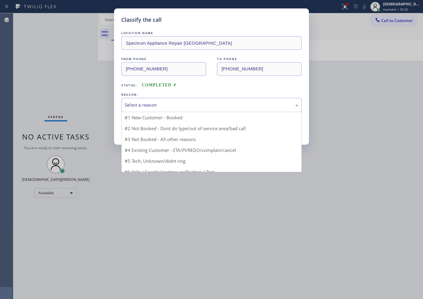
click at [155, 104] on div "Select a reason" at bounding box center [212, 105] width 174 height 7
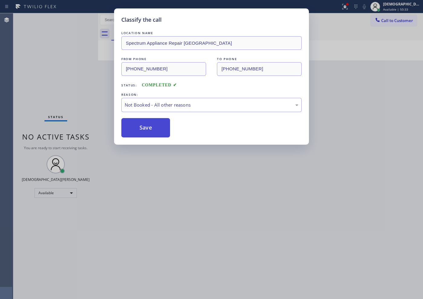
click at [136, 132] on button "Save" at bounding box center [145, 127] width 49 height 19
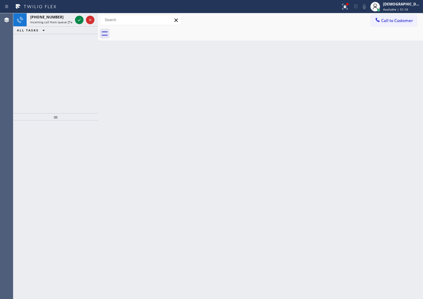
drag, startPoint x: 40, startPoint y: 71, endPoint x: 63, endPoint y: 54, distance: 28.9
click at [40, 71] on div "[PHONE_NUMBER] Incoming call from queue [Test] All ALL TASKS ALL TASKS ACTIVE T…" at bounding box center [55, 63] width 85 height 100
click at [78, 23] on icon at bounding box center [79, 19] width 7 height 7
click at [79, 21] on icon at bounding box center [79, 20] width 3 height 2
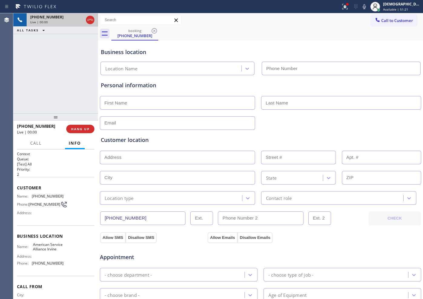
type input "[PHONE_NUMBER]"
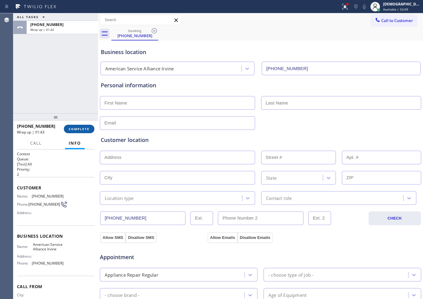
click at [74, 131] on span "COMPLETE" at bounding box center [79, 129] width 21 height 4
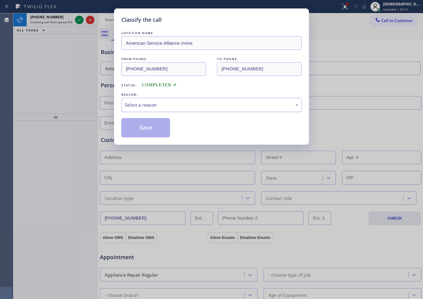
click at [156, 102] on div "Select a reason" at bounding box center [212, 105] width 174 height 7
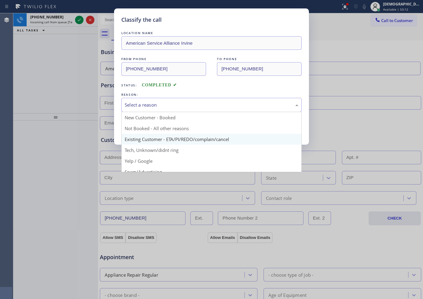
scroll to position [38, 0]
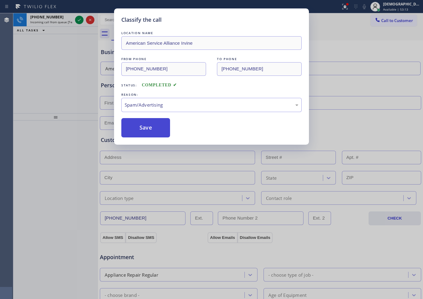
click at [141, 125] on button "Save" at bounding box center [145, 127] width 49 height 19
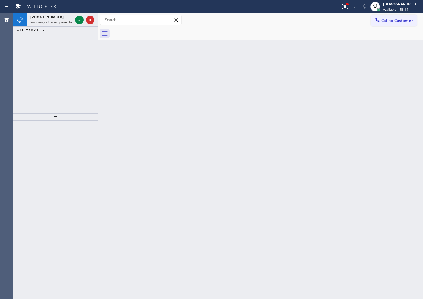
click at [79, 19] on icon at bounding box center [79, 19] width 7 height 7
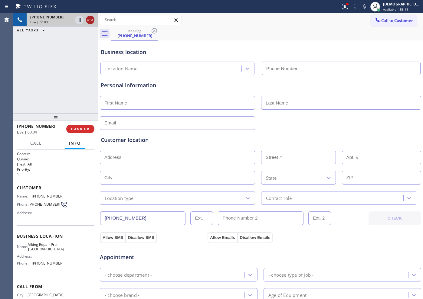
click at [86, 18] on div at bounding box center [90, 19] width 8 height 7
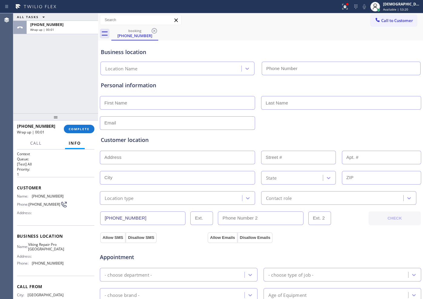
type input "[PHONE_NUMBER]"
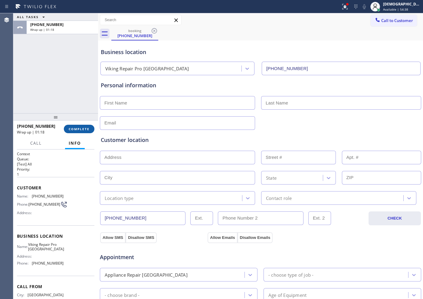
click at [86, 127] on span "COMPLETE" at bounding box center [79, 129] width 21 height 4
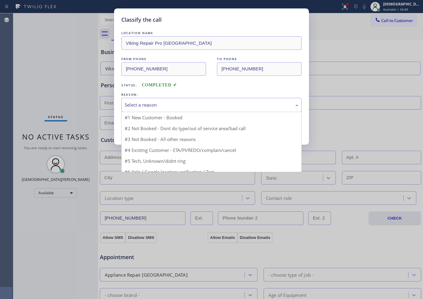
click at [147, 108] on div "Select a reason" at bounding box center [212, 105] width 174 height 7
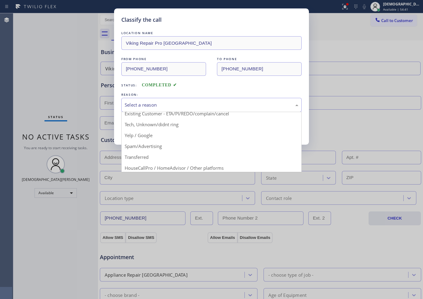
scroll to position [38, 0]
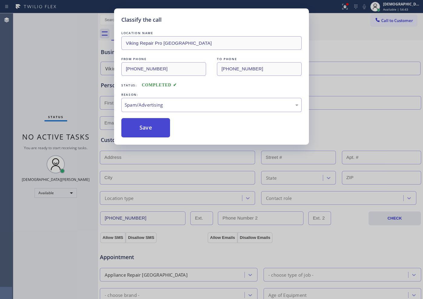
click at [147, 132] on button "Save" at bounding box center [145, 127] width 49 height 19
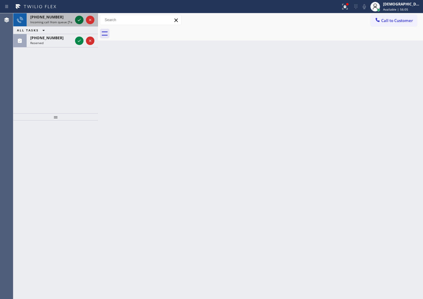
click at [79, 20] on icon at bounding box center [79, 20] width 3 height 2
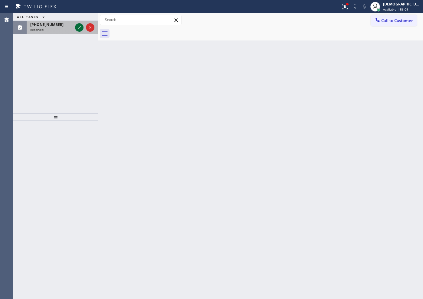
click at [80, 25] on icon at bounding box center [79, 27] width 7 height 7
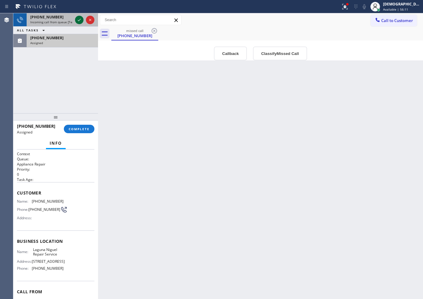
click at [80, 18] on icon at bounding box center [79, 19] width 7 height 7
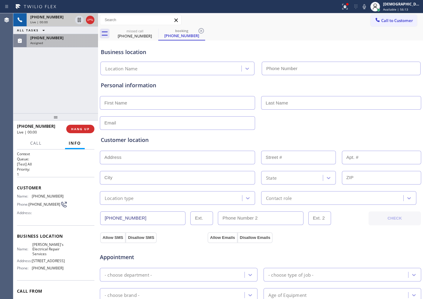
type input "[PHONE_NUMBER]"
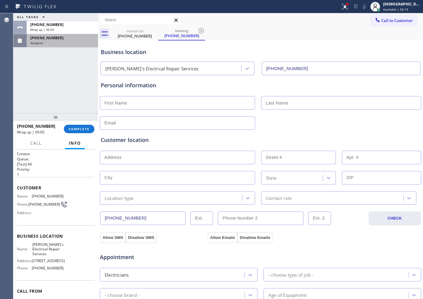
click at [67, 43] on div "Assigned" at bounding box center [62, 43] width 64 height 4
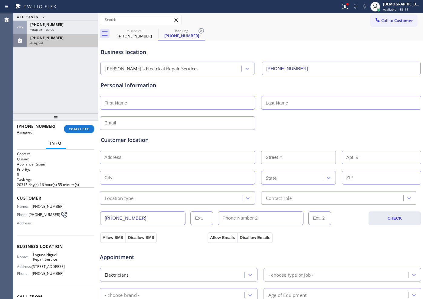
click at [67, 42] on div "Assigned" at bounding box center [62, 43] width 64 height 4
click at [68, 42] on div "Assigned" at bounding box center [62, 43] width 64 height 4
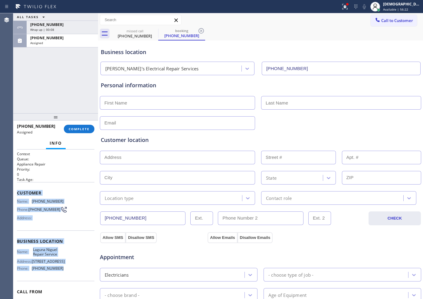
drag, startPoint x: 68, startPoint y: 278, endPoint x: 17, endPoint y: 197, distance: 96.0
click at [17, 197] on div "Context Queue: Appliance Repair Priority: 0 Task Age: Customer Name: [PHONE_NUM…" at bounding box center [55, 225] width 85 height 150
click at [82, 130] on span "COMPLETE" at bounding box center [79, 129] width 21 height 4
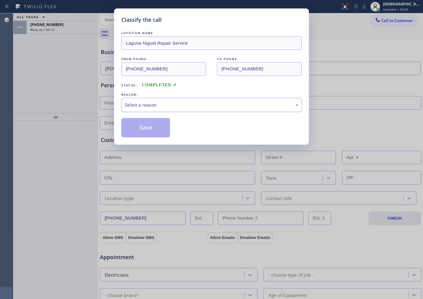
click at [133, 102] on div "Select a reason" at bounding box center [212, 105] width 174 height 7
click at [138, 124] on button "Save" at bounding box center [145, 127] width 49 height 19
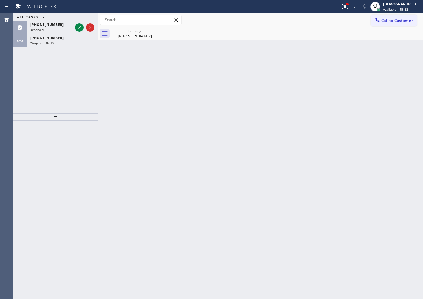
click at [47, 76] on div "ALL TASKS ALL TASKS ACTIVE TASKS TASKS IN WRAP UP [PHONE_NUMBER] Reserved [PHON…" at bounding box center [55, 63] width 85 height 100
click at [73, 41] on div "Wrap up | 02:22" at bounding box center [62, 43] width 64 height 4
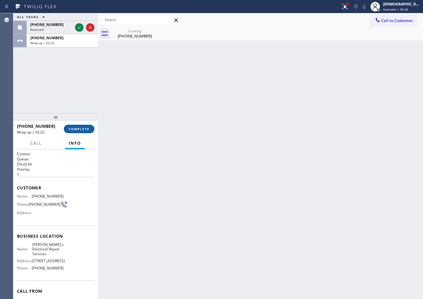
click at [90, 130] on button "COMPLETE" at bounding box center [79, 129] width 31 height 8
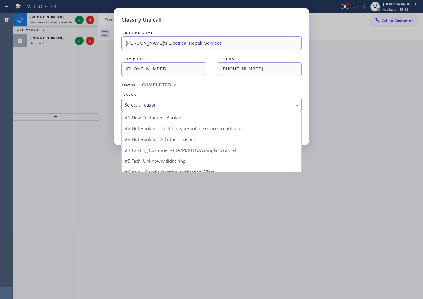
click at [159, 104] on div "Select a reason" at bounding box center [212, 105] width 174 height 7
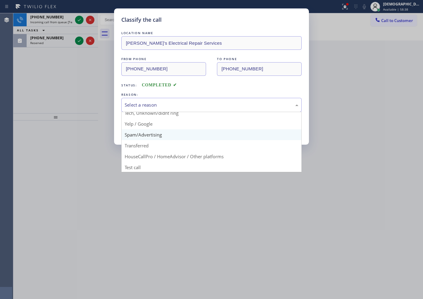
scroll to position [38, 0]
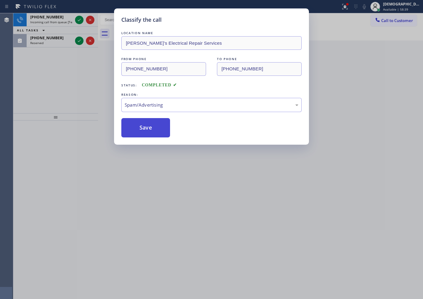
click at [145, 130] on button "Save" at bounding box center [145, 127] width 49 height 19
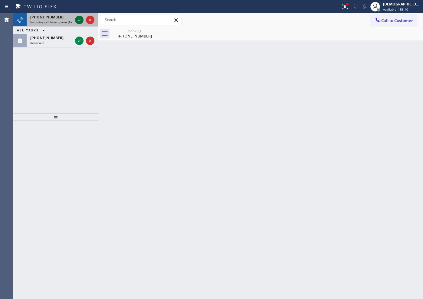
click at [80, 17] on icon at bounding box center [79, 19] width 7 height 7
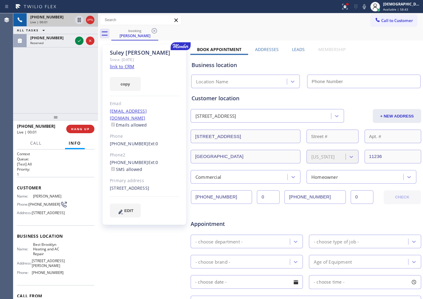
type input "[PHONE_NUMBER]"
click at [133, 66] on link "link to CRM" at bounding box center [122, 66] width 24 height 6
click at [89, 21] on icon at bounding box center [89, 19] width 7 height 7
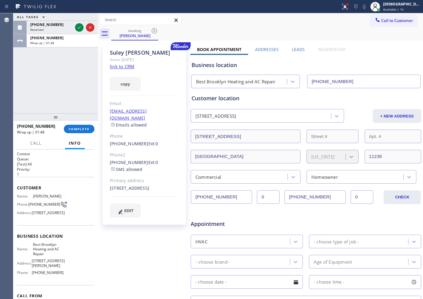
drag, startPoint x: 44, startPoint y: 69, endPoint x: 76, endPoint y: 60, distance: 33.1
click at [45, 69] on div "ALL TASKS ALL TASKS ACTIVE TASKS TASKS IN WRAP UP [PHONE_NUMBER] Reserved [PHON…" at bounding box center [55, 63] width 85 height 100
click at [402, 5] on div "[DEMOGRAPHIC_DATA][PERSON_NAME]" at bounding box center [402, 4] width 38 height 5
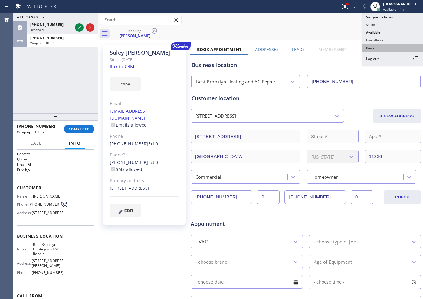
click at [385, 48] on button "Break" at bounding box center [392, 48] width 60 height 8
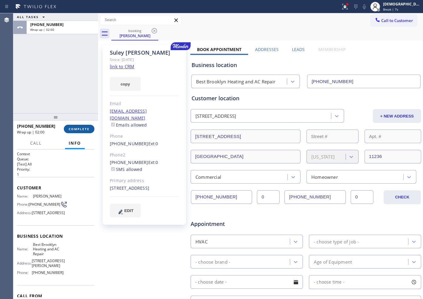
click at [79, 126] on button "COMPLETE" at bounding box center [79, 129] width 31 height 8
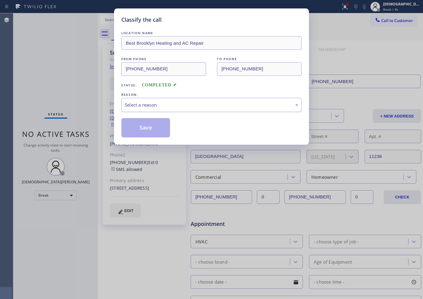
click at [189, 105] on div "Select a reason" at bounding box center [212, 105] width 174 height 7
click at [163, 125] on button "Save" at bounding box center [145, 127] width 49 height 19
